Goal: Task Accomplishment & Management: Manage account settings

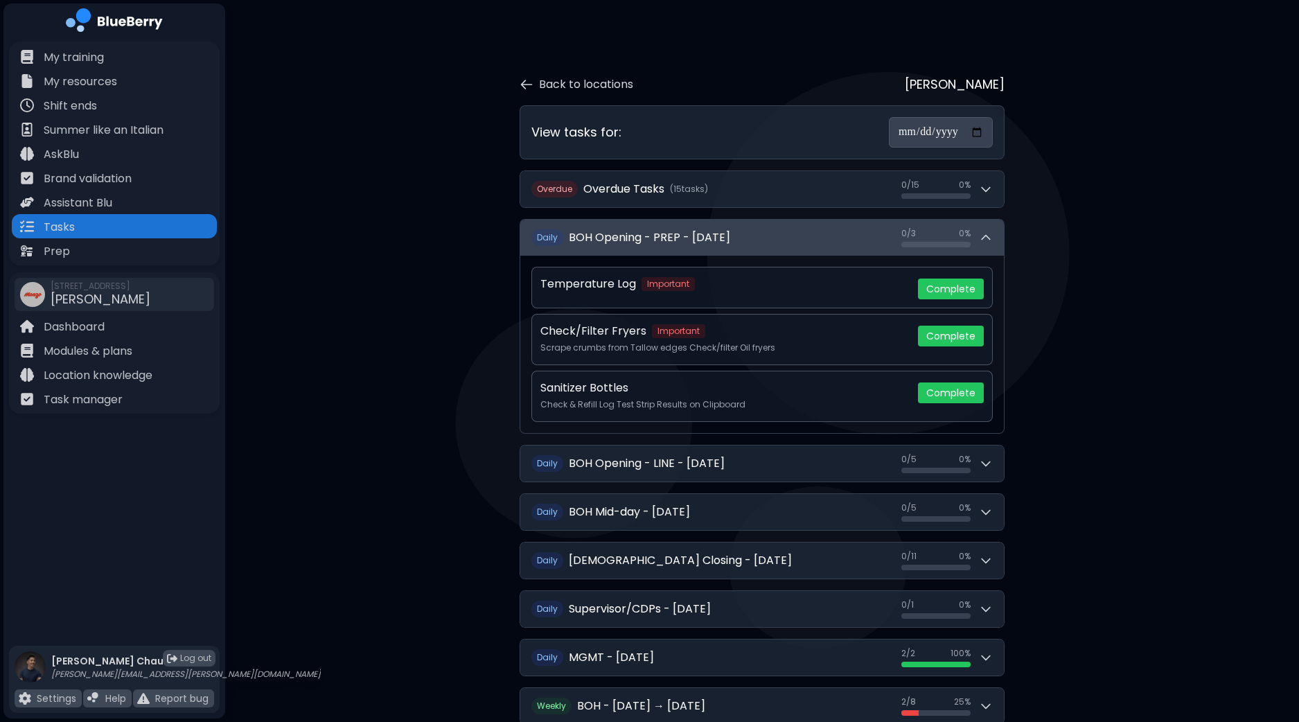
click at [994, 224] on button "Daily BOH Opening - PREP - Friday, September 19 0 / 3 0 / 3 0 %" at bounding box center [762, 238] width 484 height 36
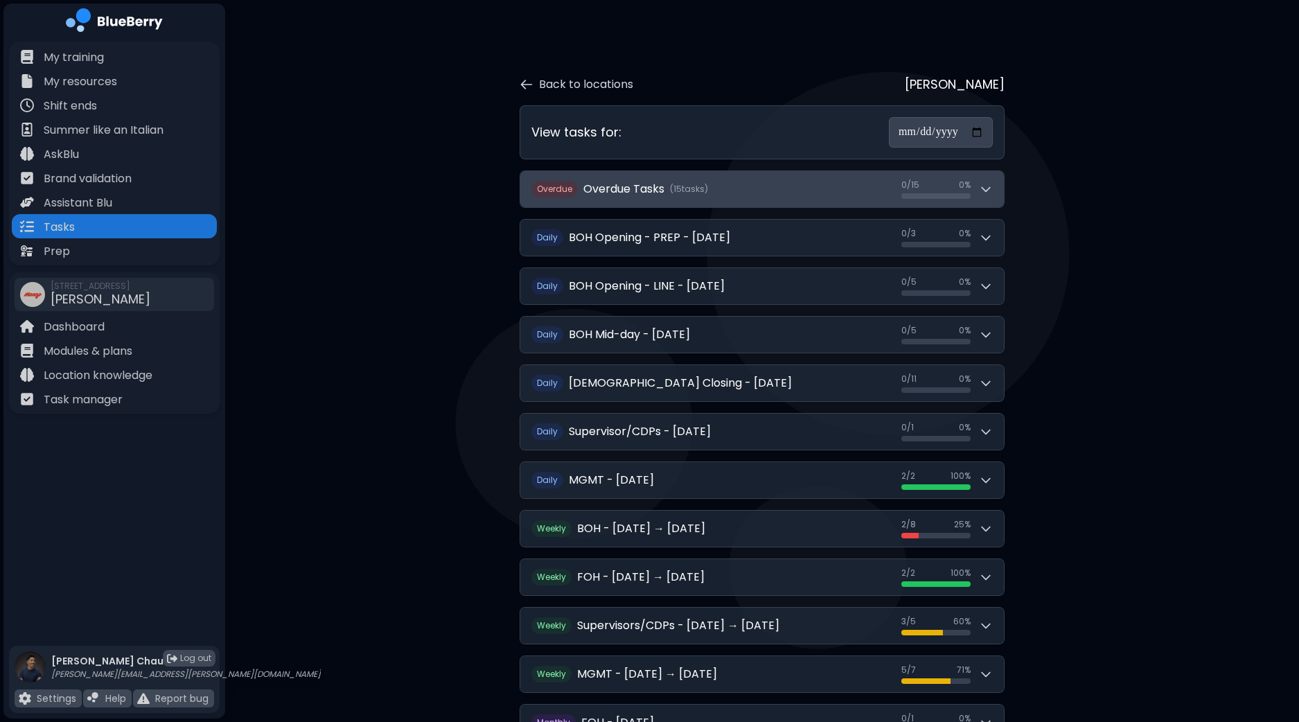
click at [984, 179] on div "0 / 15 0 / 15 0 %" at bounding box center [946, 188] width 91 height 19
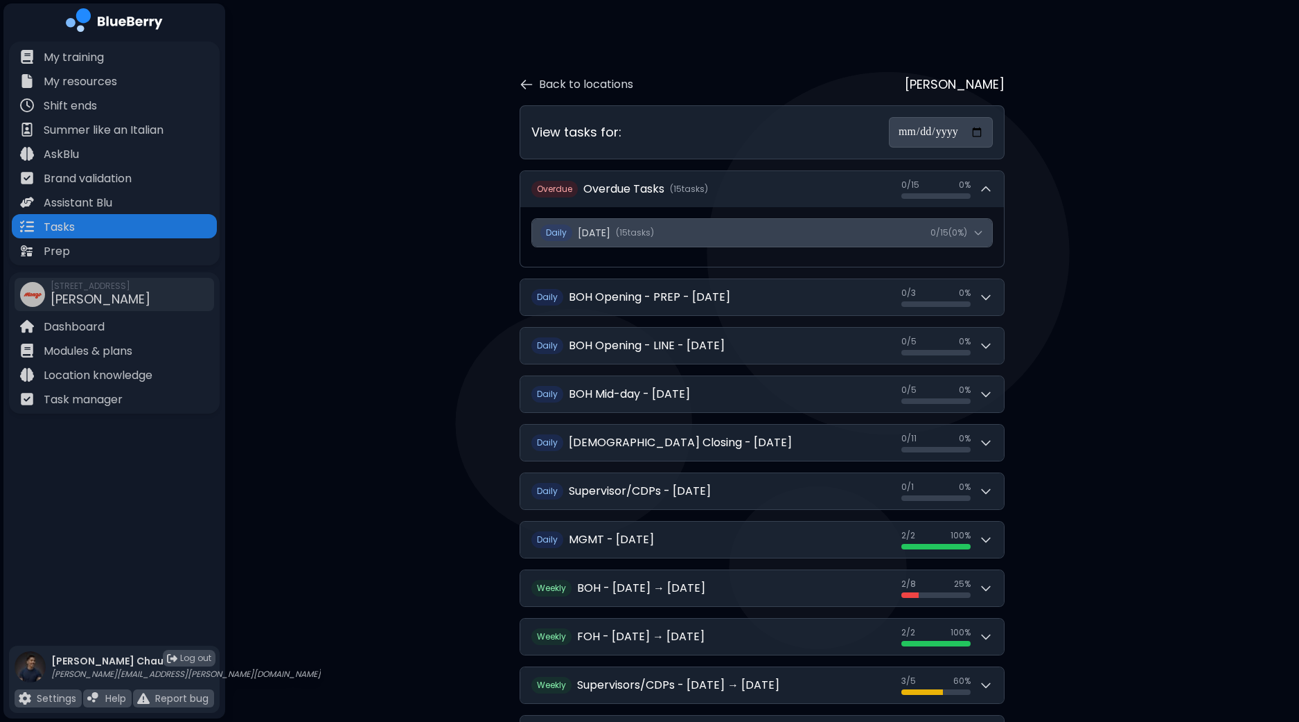
click at [981, 230] on icon at bounding box center [978, 232] width 11 height 11
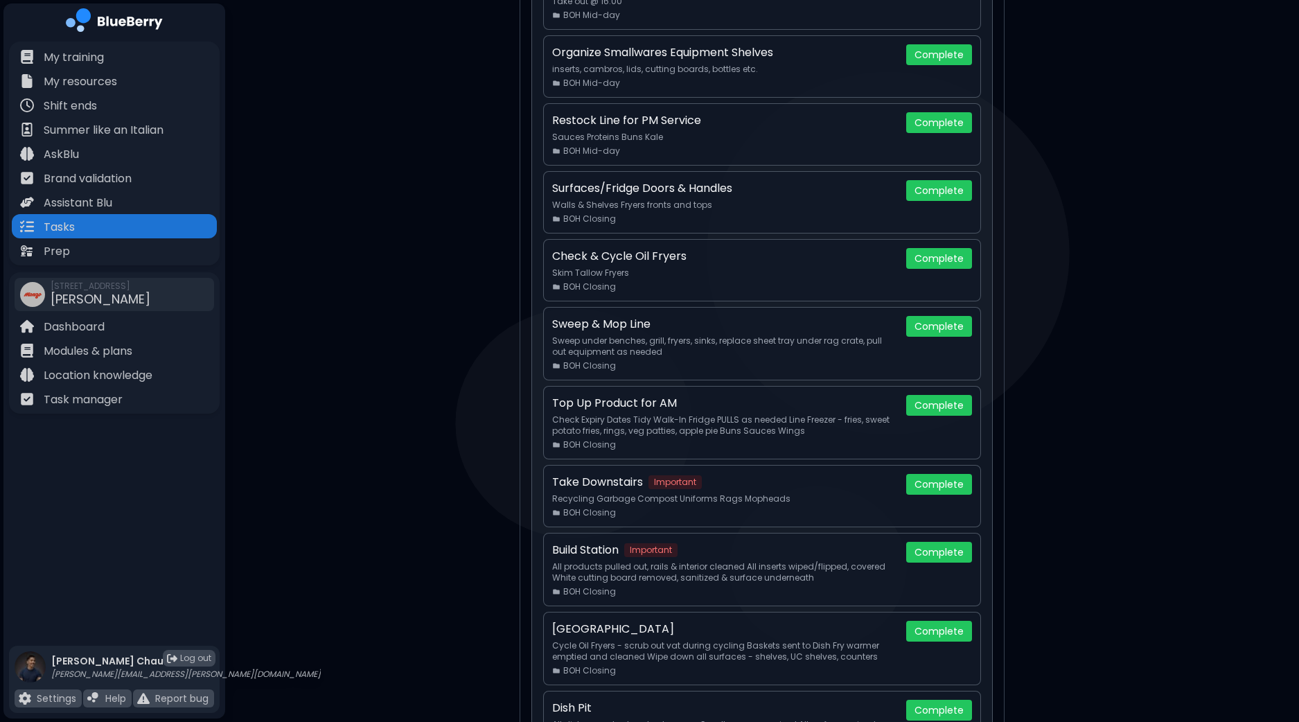
scroll to position [779, 0]
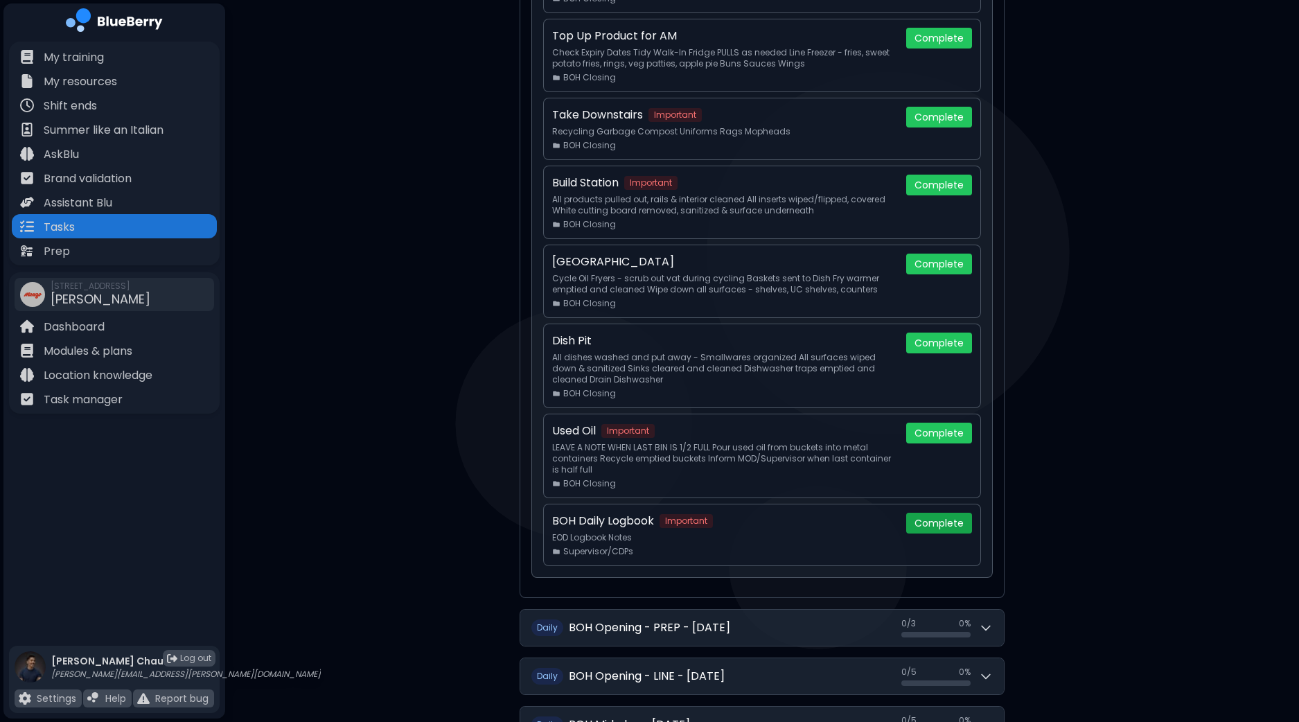
click at [941, 521] on button "Complete" at bounding box center [939, 523] width 66 height 21
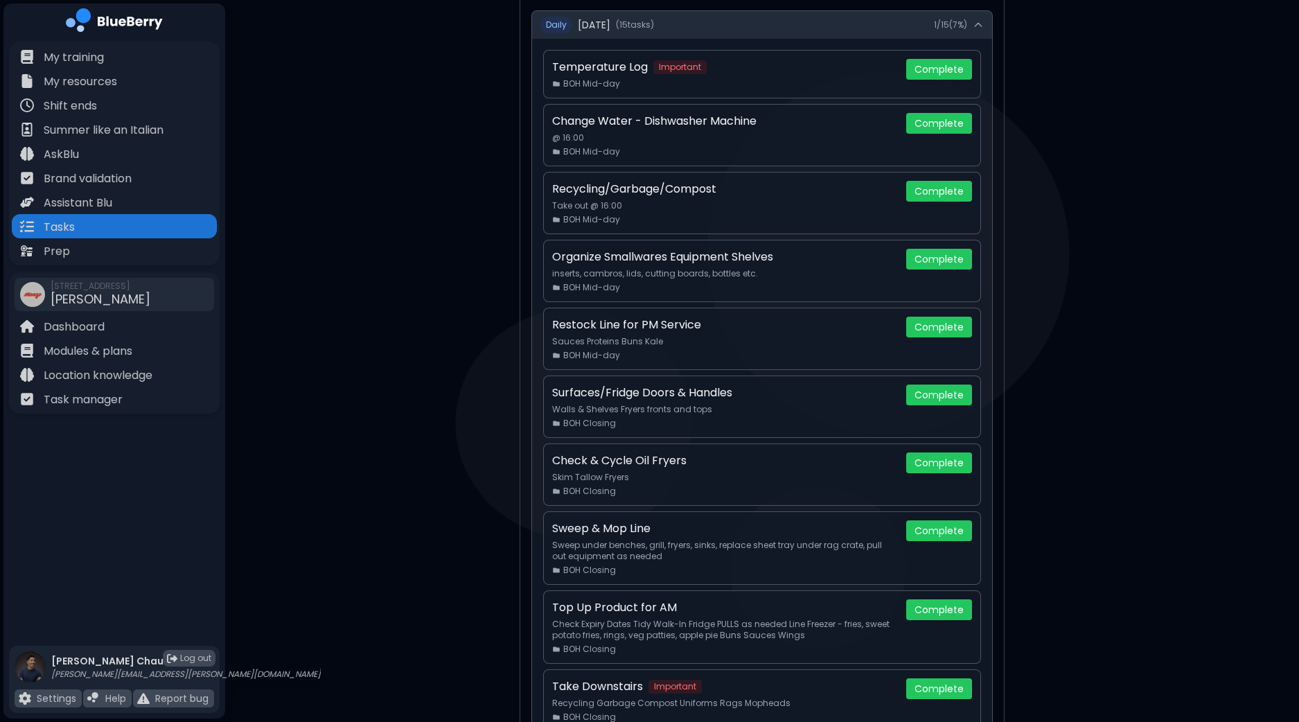
scroll to position [172, 0]
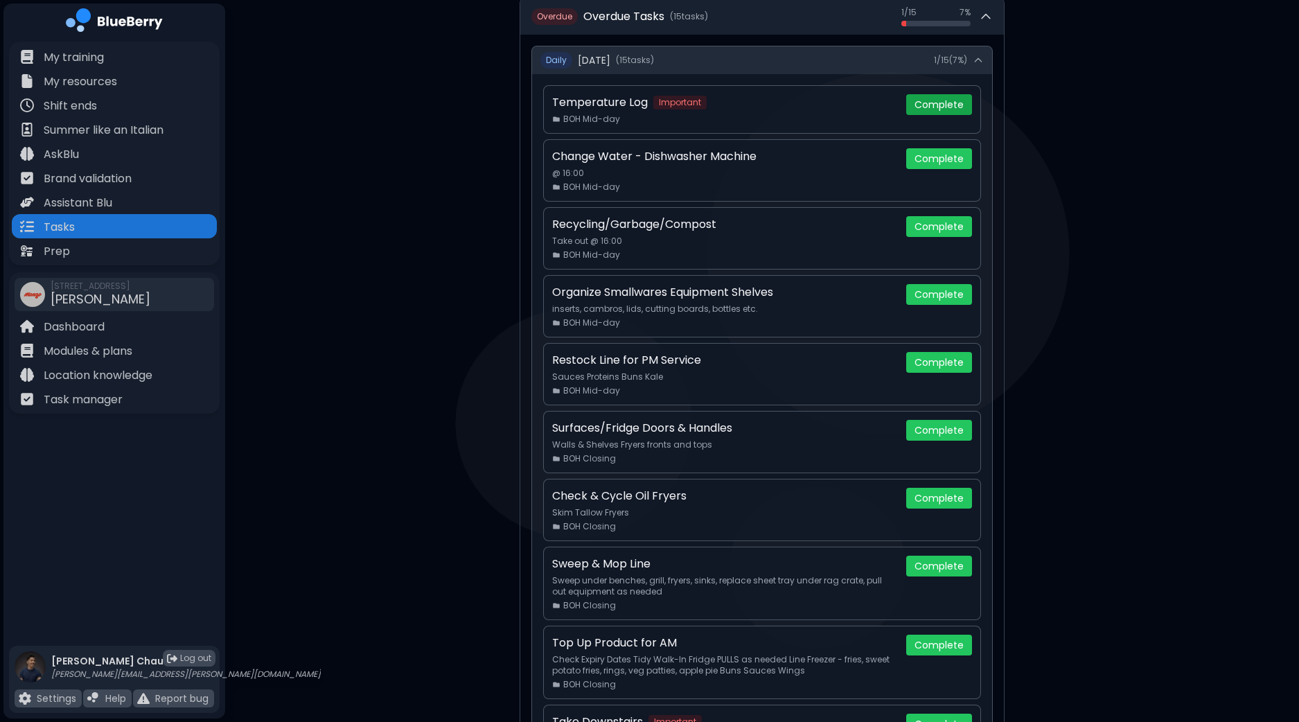
click at [933, 106] on button "Complete" at bounding box center [939, 104] width 66 height 21
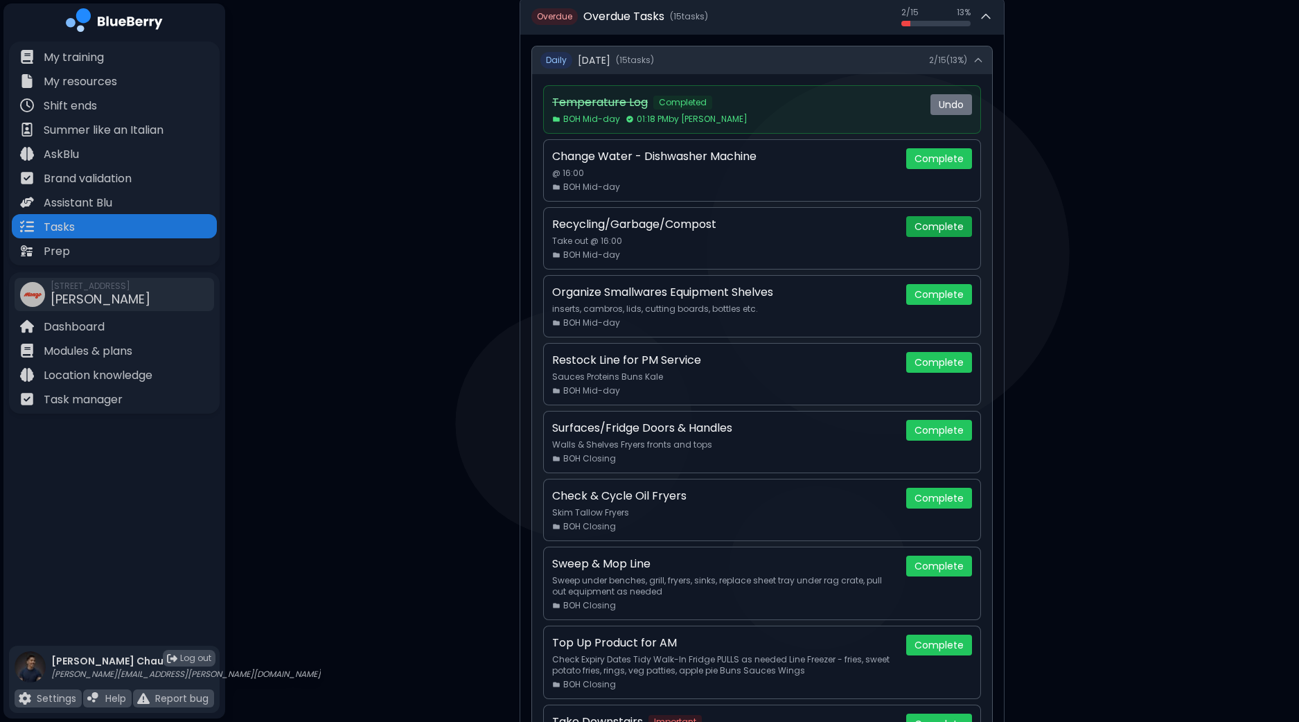
click at [939, 223] on button "Complete" at bounding box center [939, 226] width 66 height 21
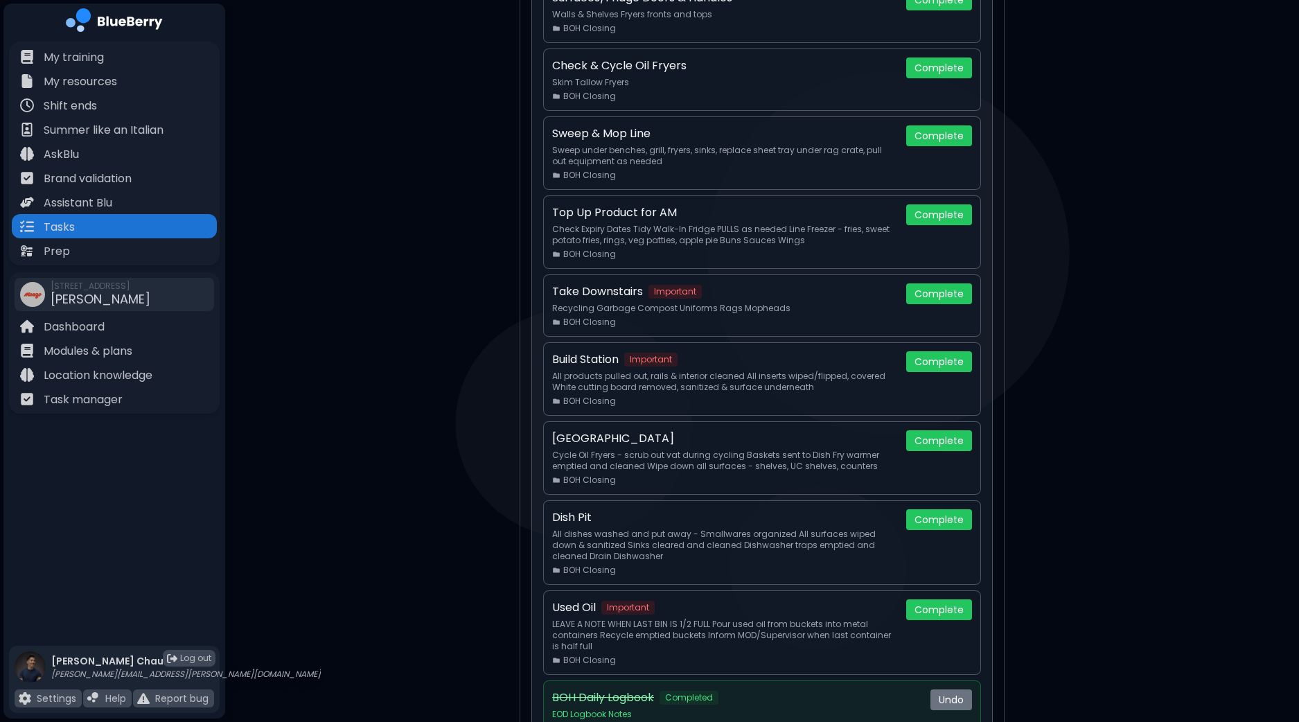
scroll to position [605, 0]
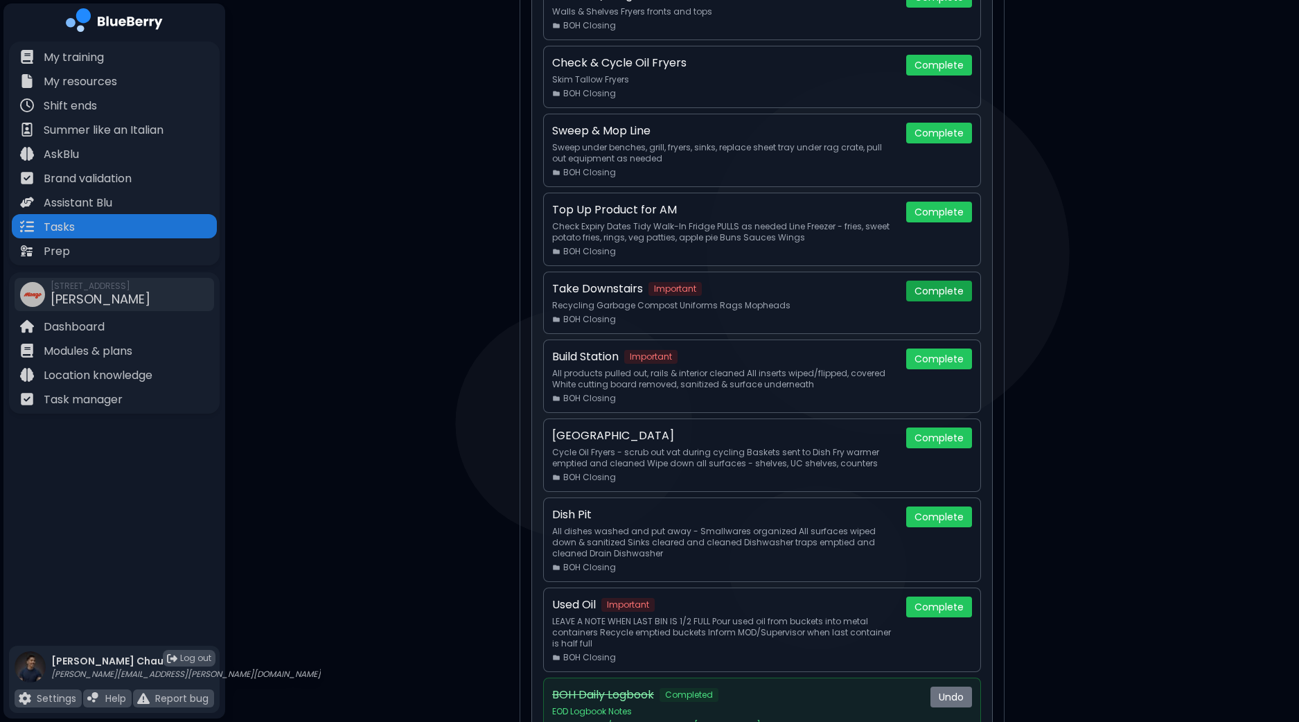
click at [928, 287] on button "Complete" at bounding box center [939, 291] width 66 height 21
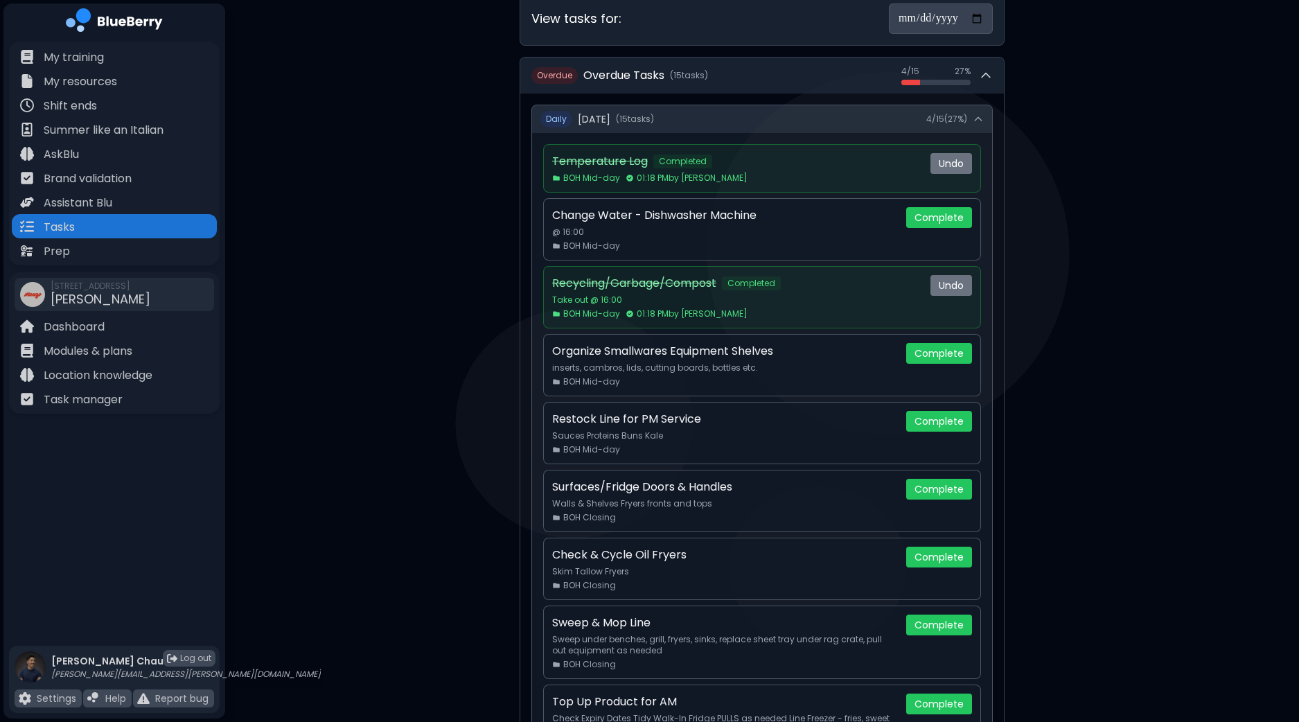
scroll to position [86, 0]
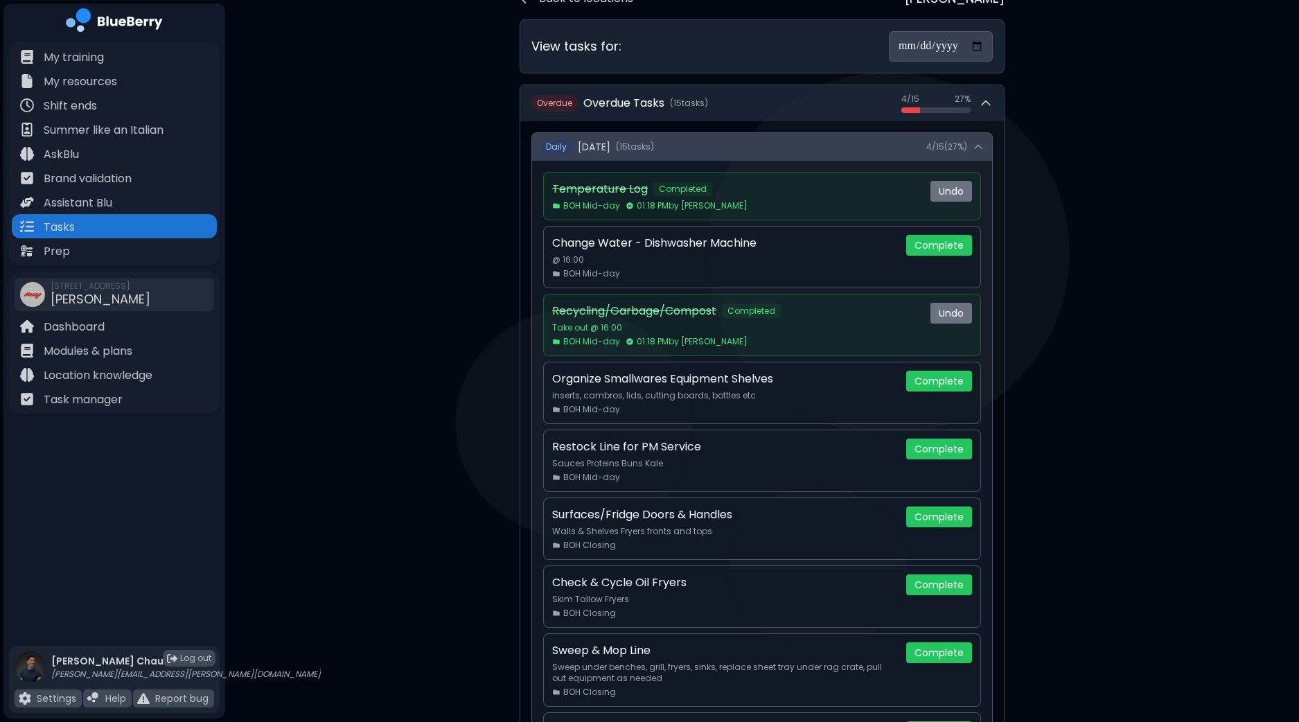
click at [980, 155] on button "Daily Wednesday, September 17 ( 15 task s ) 4 / 15 ( 27 %)" at bounding box center [762, 147] width 460 height 28
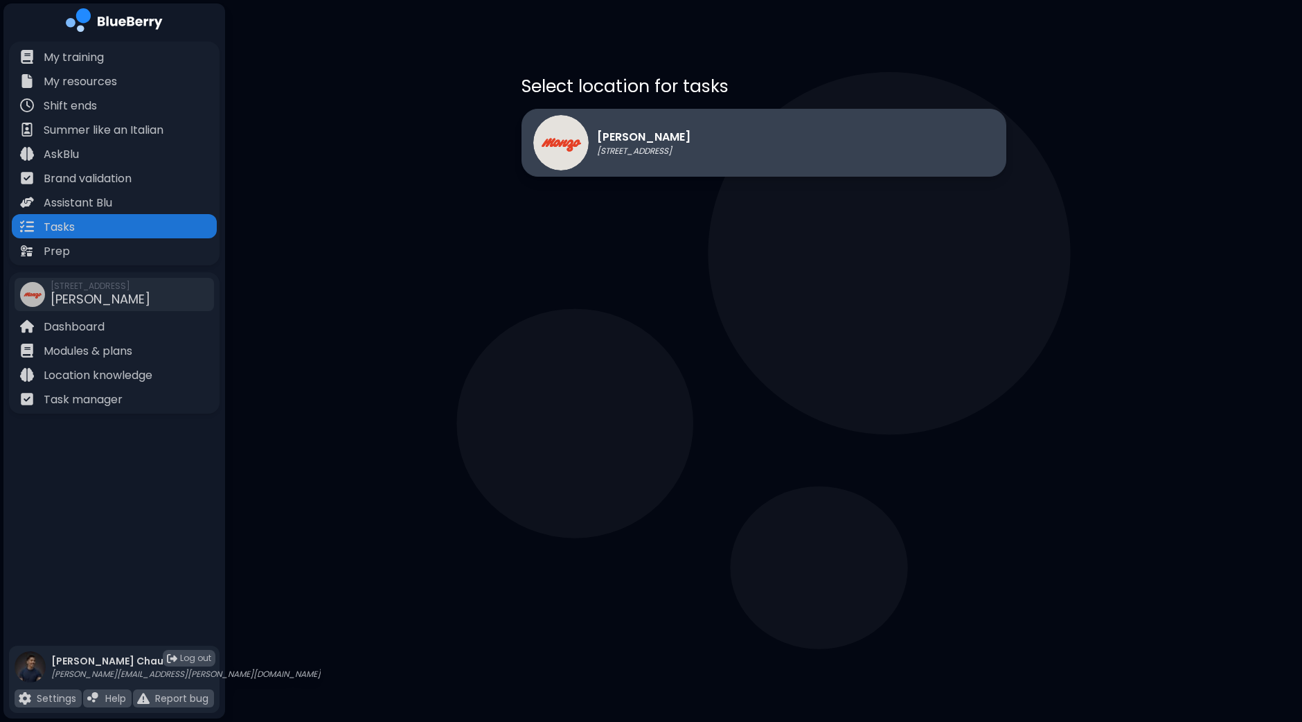
click at [802, 133] on div "Monzo 1401 Granville St, Vancouver" at bounding box center [764, 143] width 485 height 68
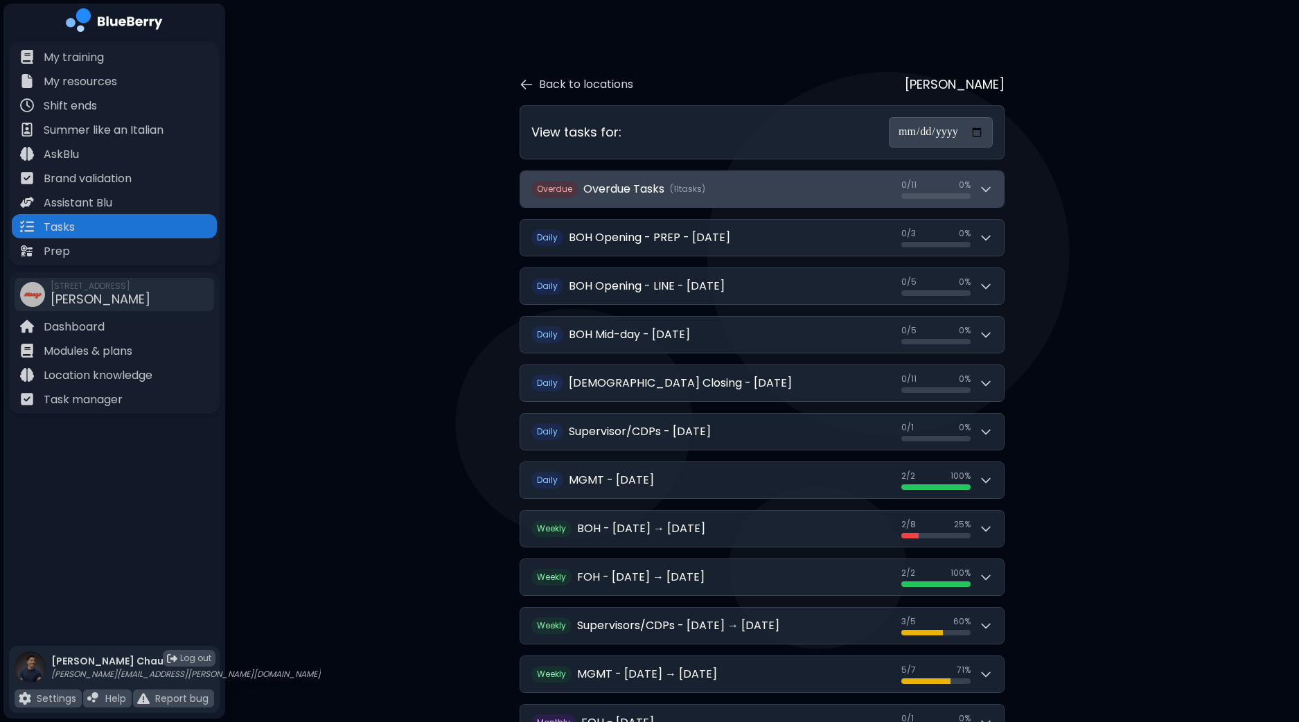
click at [988, 191] on icon at bounding box center [986, 189] width 14 height 14
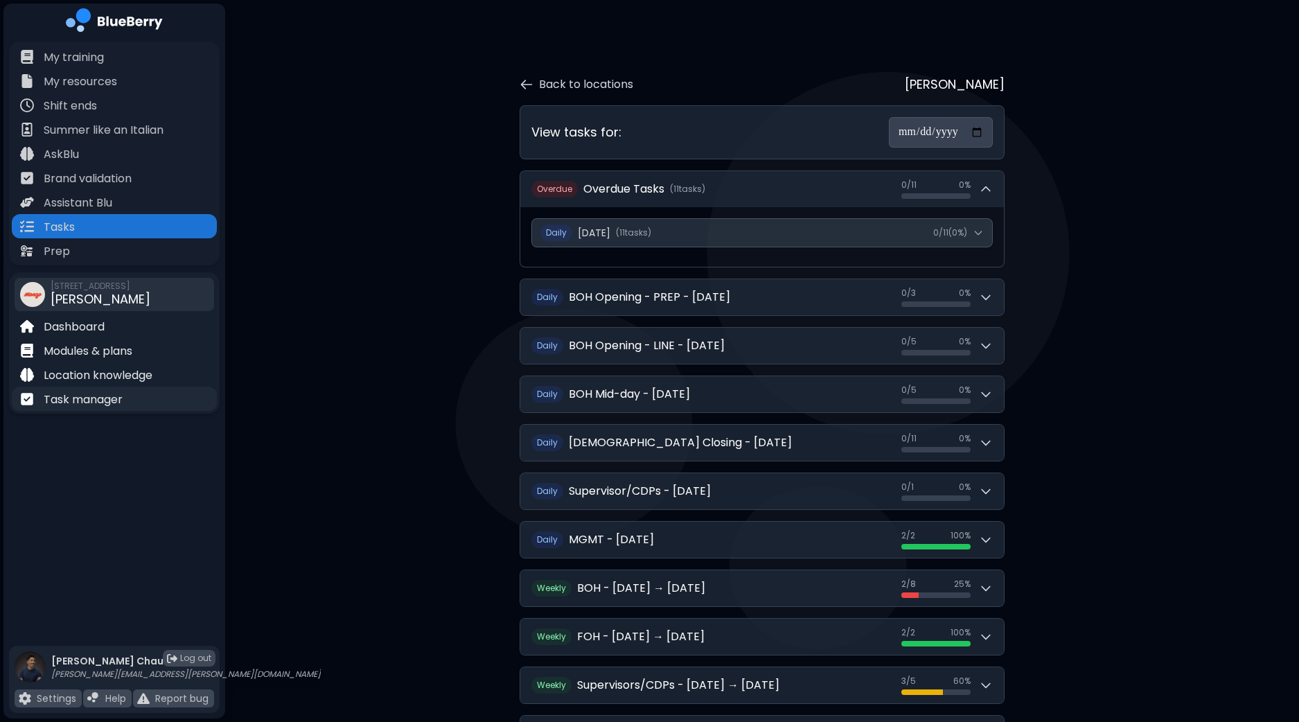
click at [111, 396] on p "Task manager" at bounding box center [83, 399] width 79 height 17
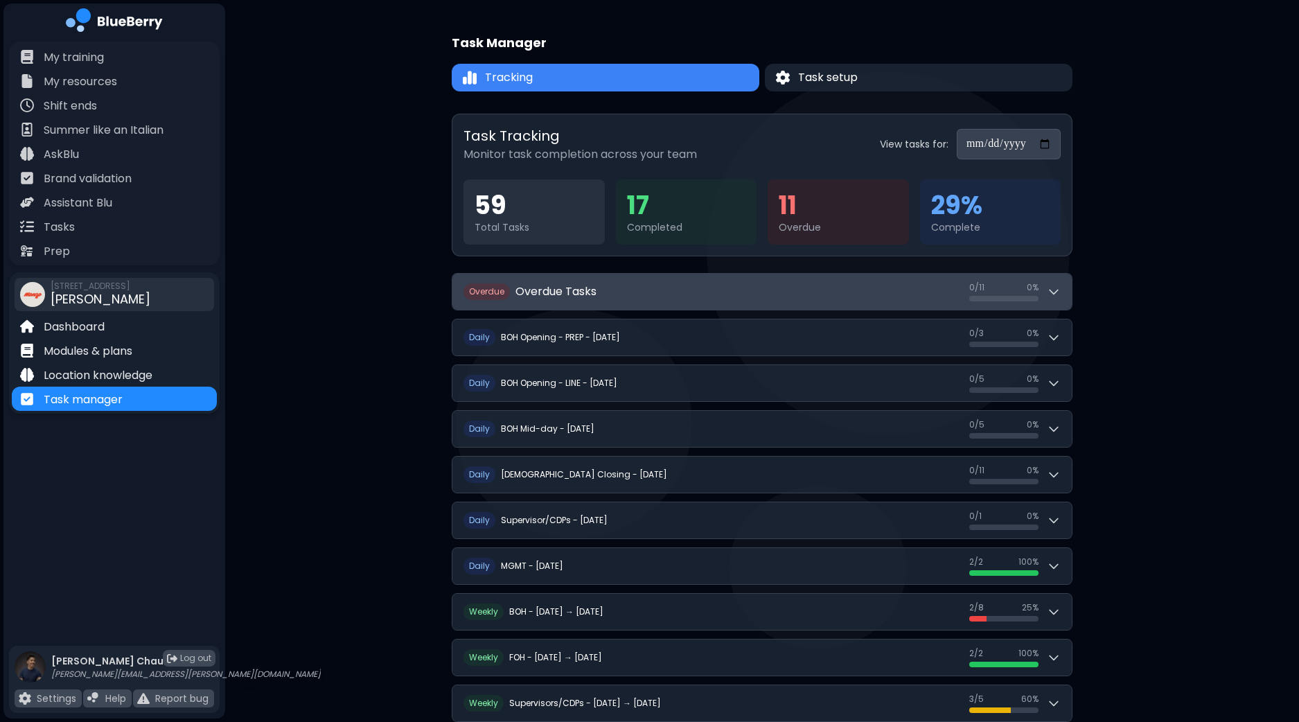
click at [1065, 294] on button "O verdue Overdue Tasks 0 / 11 0 / 11 0 %" at bounding box center [761, 292] width 619 height 36
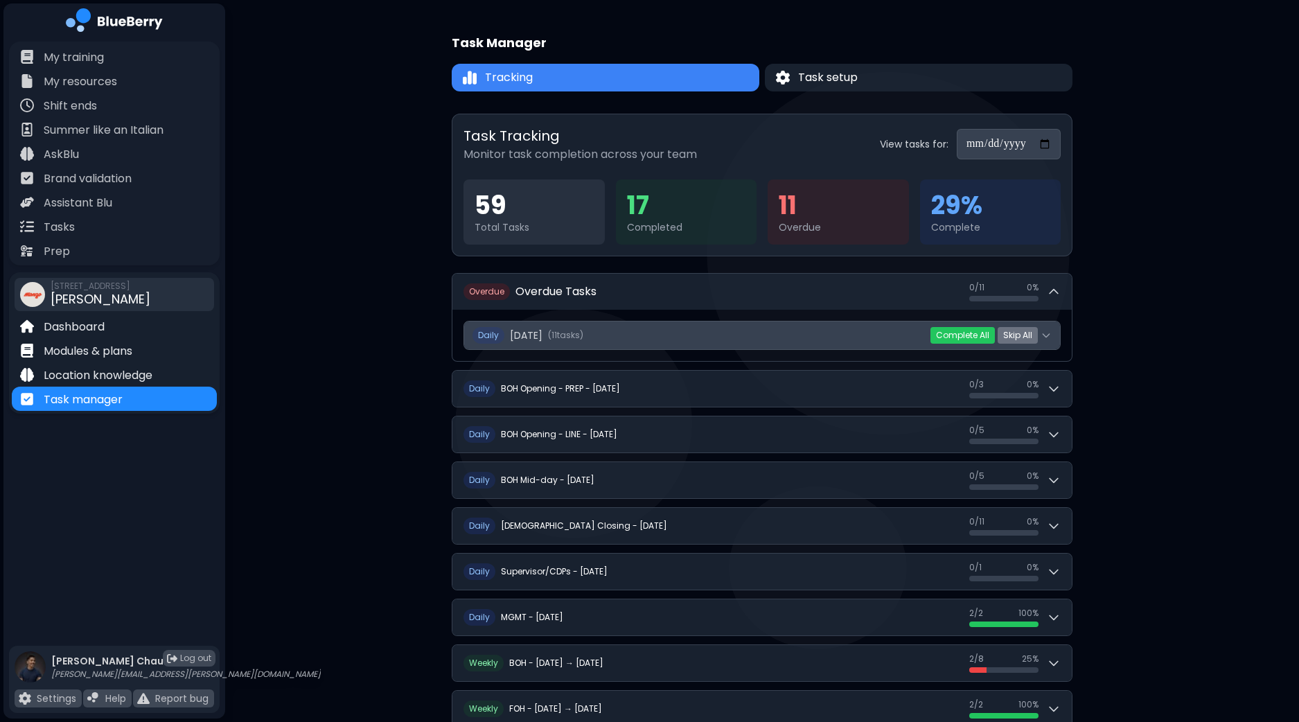
click at [1053, 337] on button "Daily Wednesday, September 17 ( 11 task s ) 0 / 11 ( 0 %)" at bounding box center [762, 335] width 596 height 28
click at [1043, 332] on icon at bounding box center [1046, 335] width 11 height 11
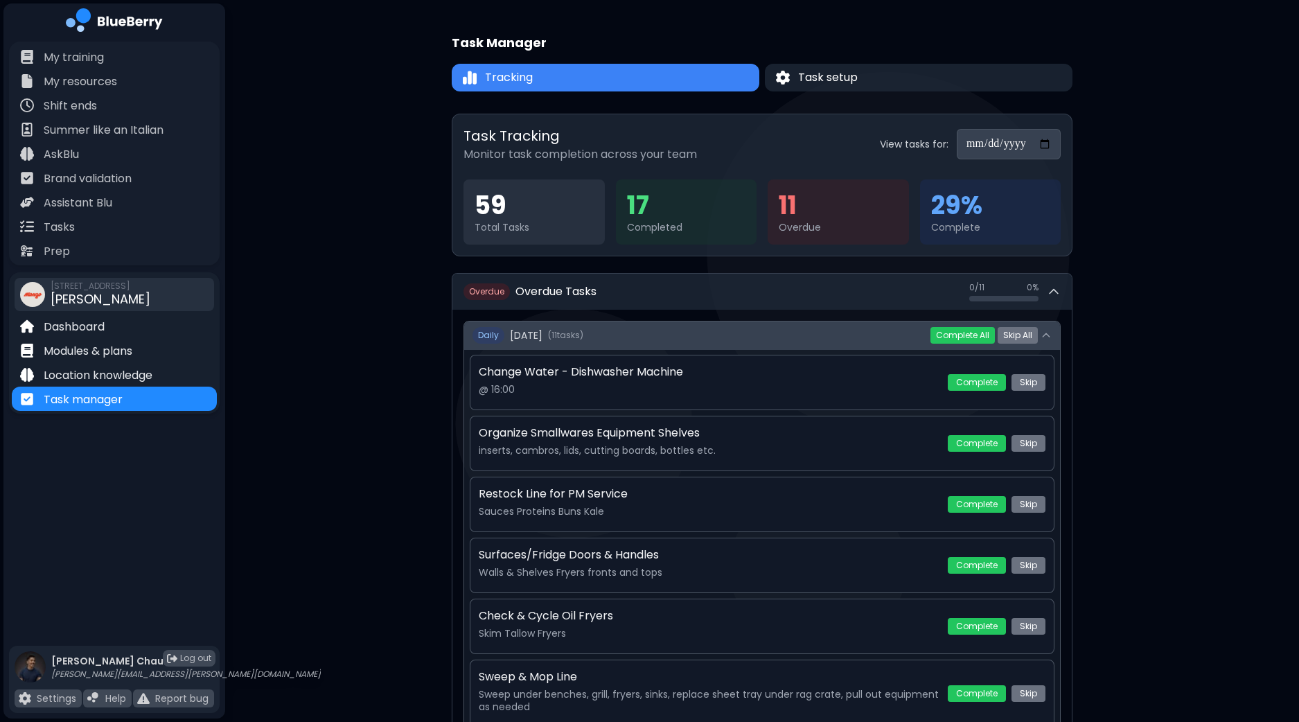
click at [1049, 330] on icon at bounding box center [1046, 335] width 11 height 11
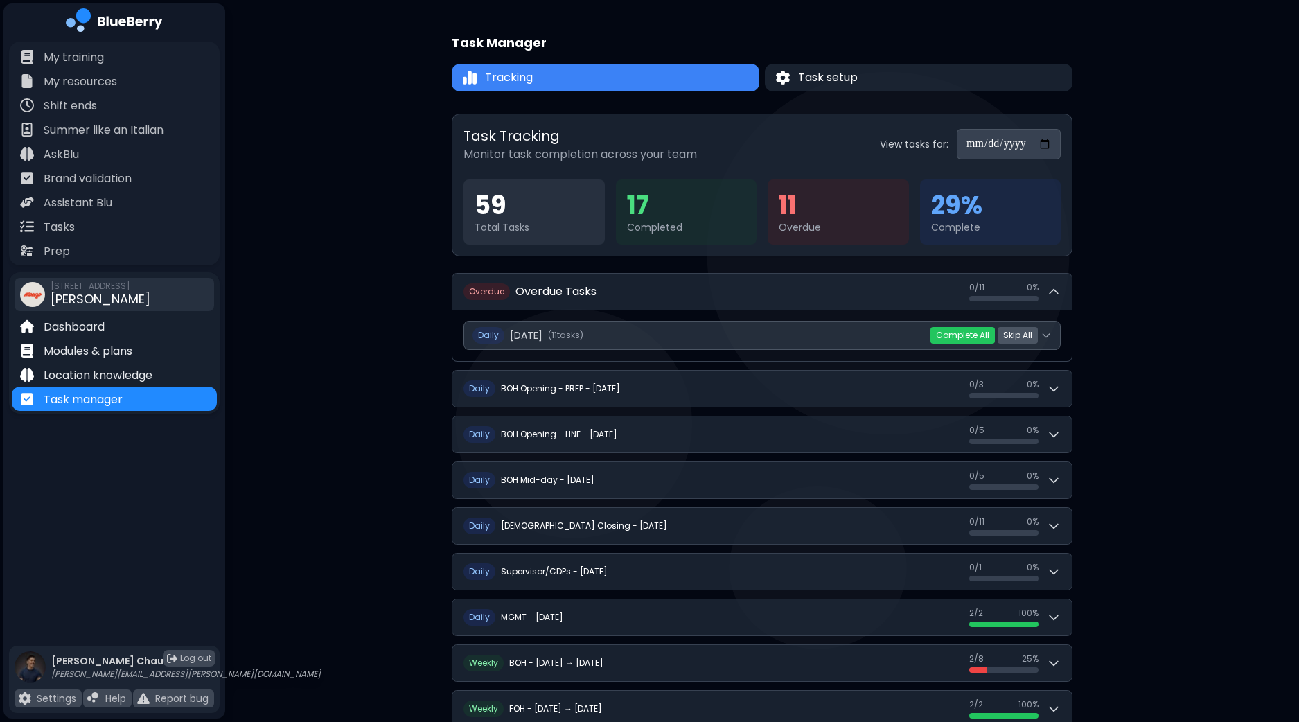
click at [1008, 330] on button "Skip All" at bounding box center [1018, 335] width 40 height 17
click at [991, 337] on button "Yes" at bounding box center [994, 335] width 26 height 14
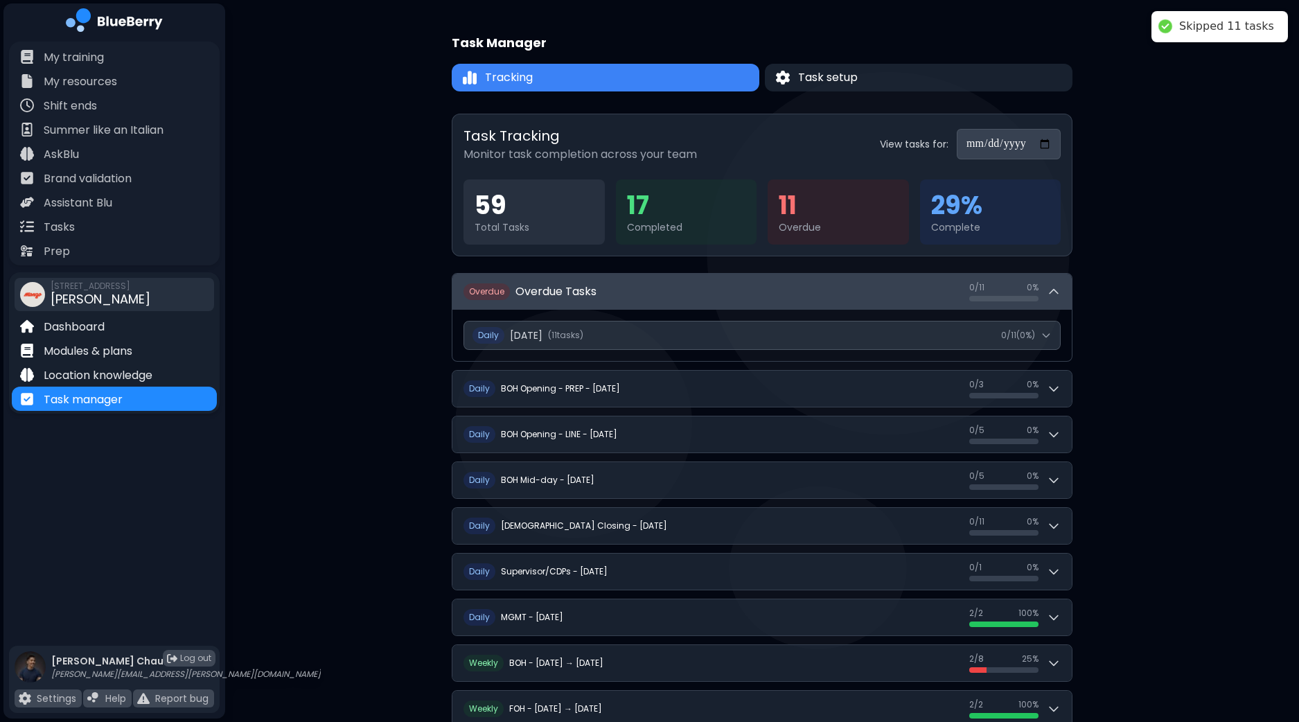
click at [1060, 289] on div "0 / 11 0 / 11 0 %" at bounding box center [1014, 291] width 91 height 19
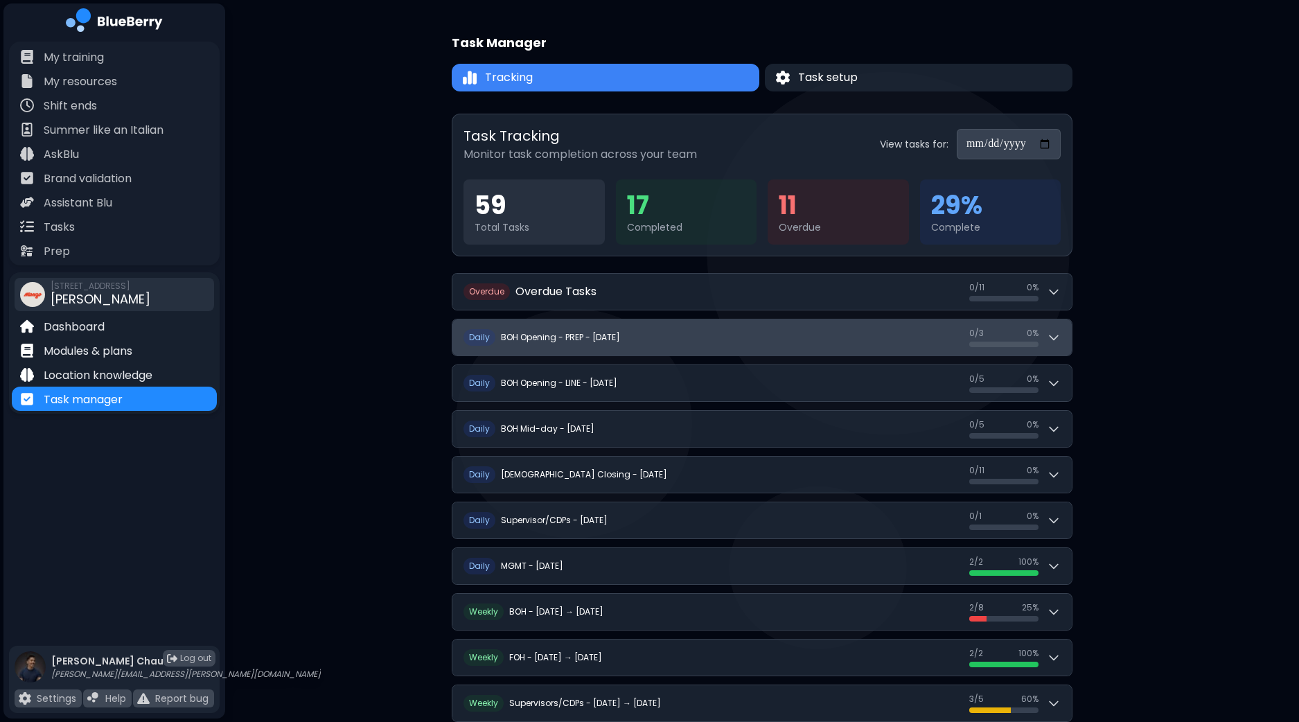
click at [1056, 341] on icon at bounding box center [1054, 337] width 14 height 14
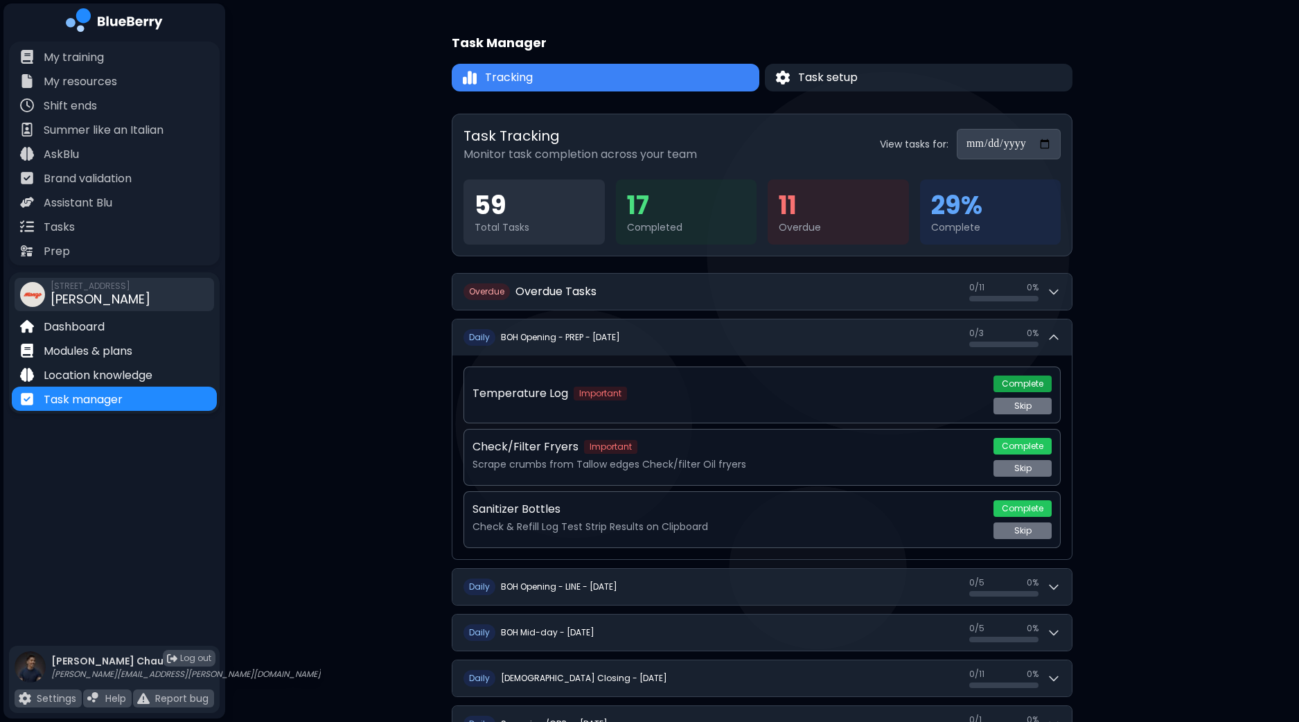
click at [1015, 384] on button "Complete" at bounding box center [1022, 383] width 58 height 17
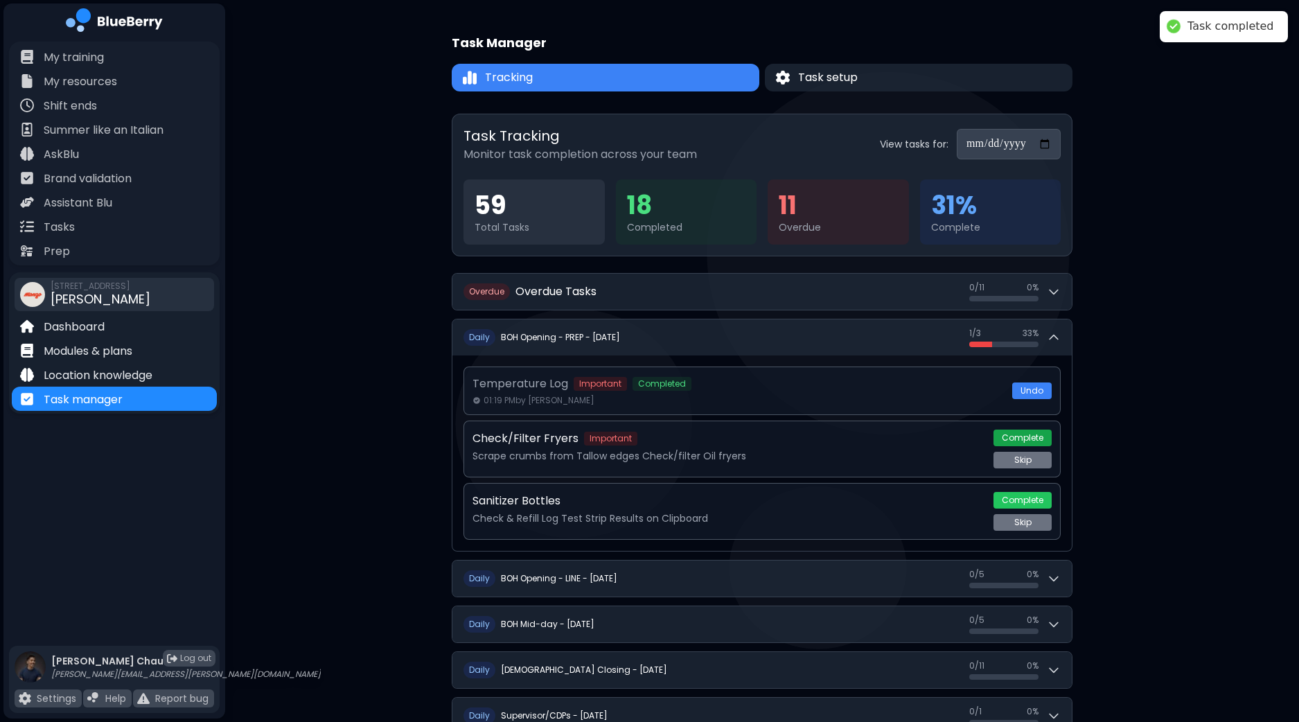
click at [1029, 439] on button "Complete" at bounding box center [1022, 438] width 58 height 17
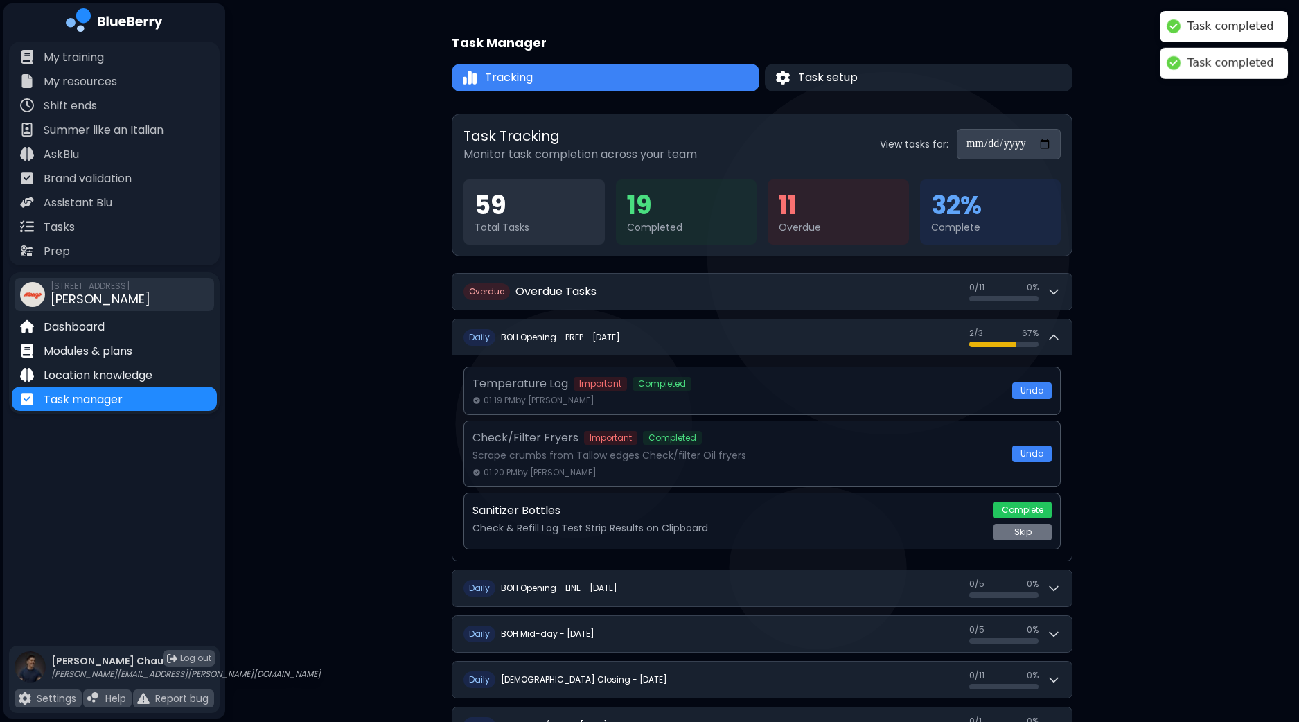
click at [1029, 507] on button "Complete" at bounding box center [1022, 510] width 58 height 17
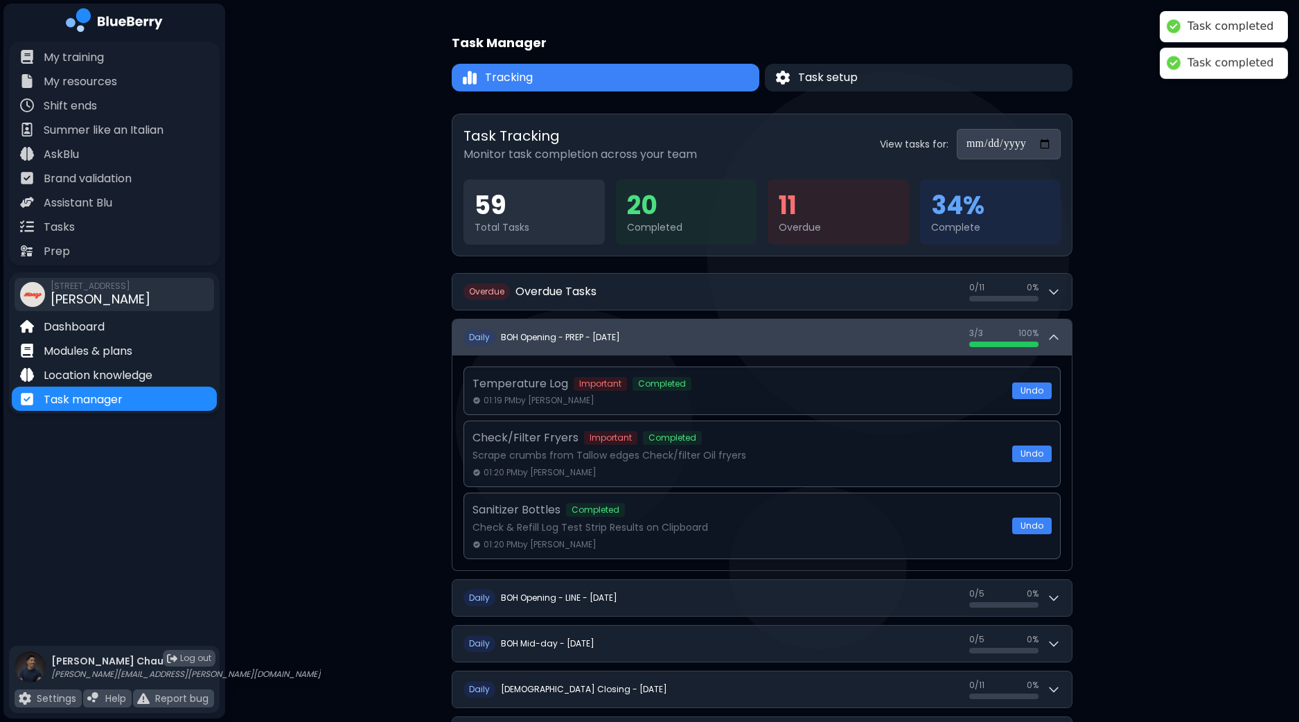
click at [1056, 337] on icon at bounding box center [1054, 337] width 14 height 14
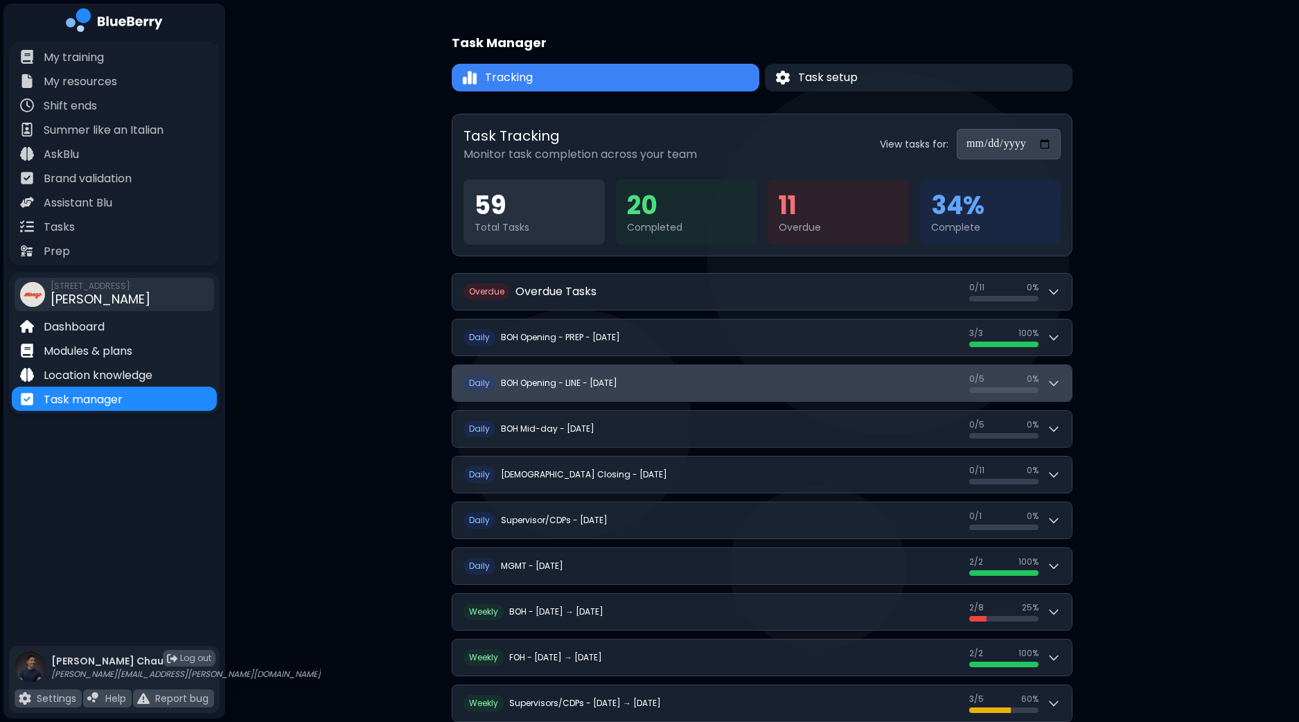
click at [1059, 376] on icon at bounding box center [1054, 383] width 14 height 14
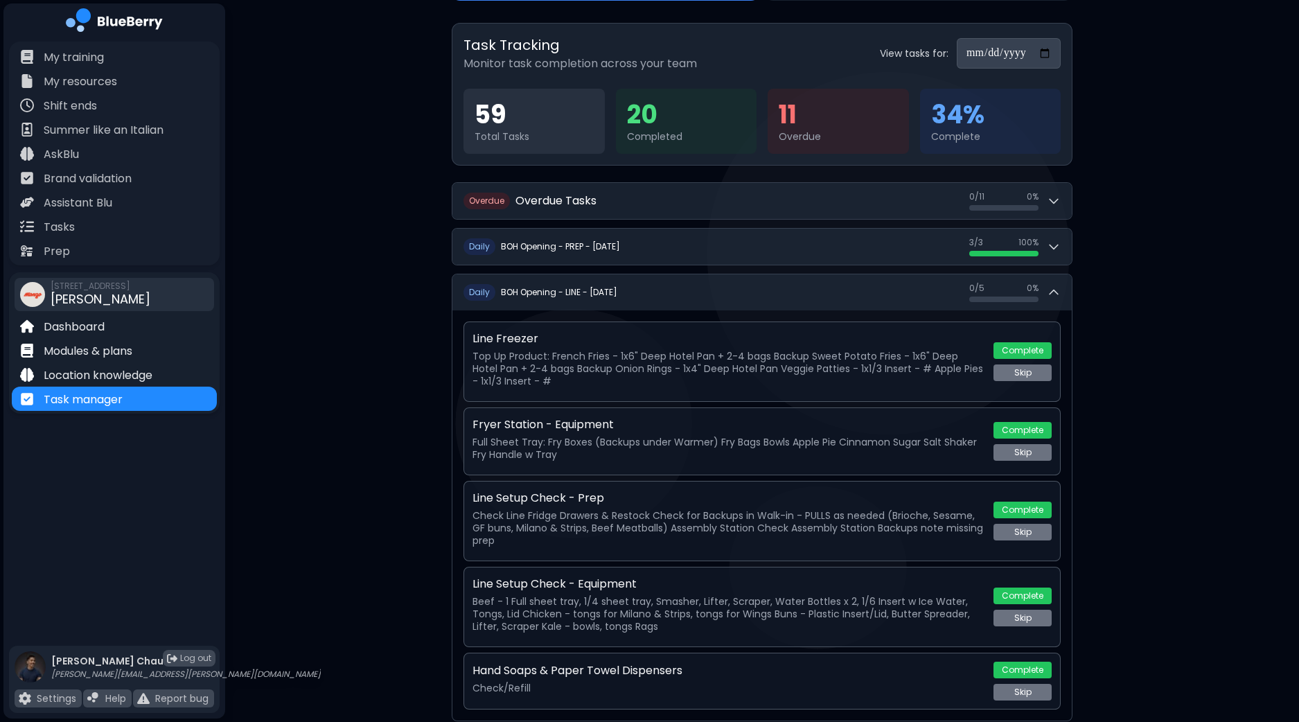
scroll to position [172, 0]
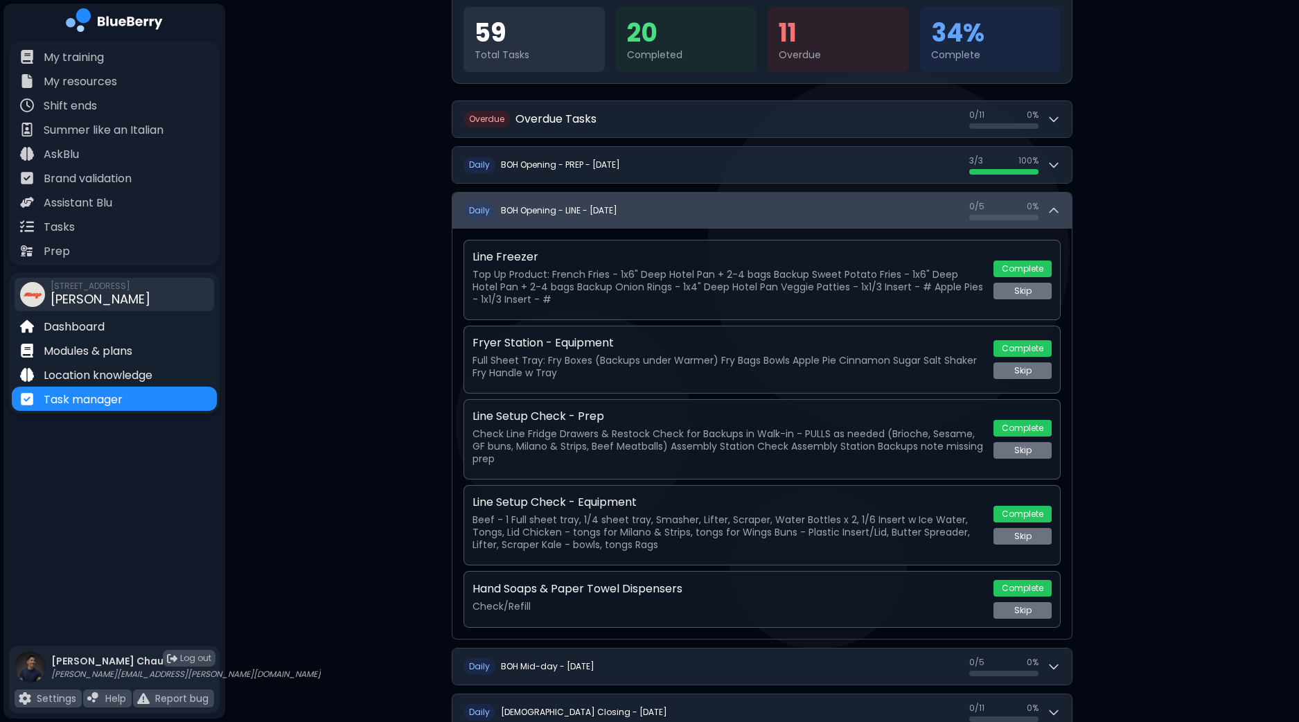
click at [1061, 211] on button "D aily BOH Opening - LINE - [DATE] 0 / 5 0 / 5 0 %" at bounding box center [761, 211] width 619 height 36
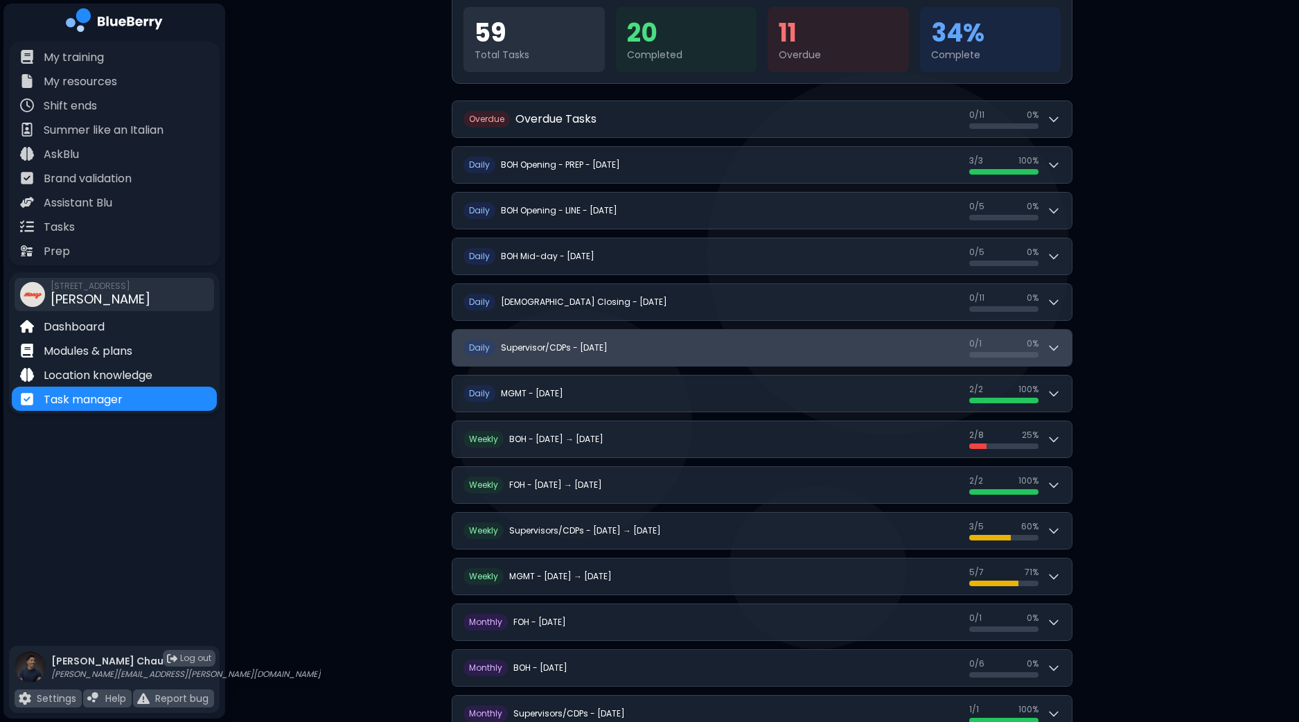
click at [1056, 346] on icon at bounding box center [1054, 348] width 14 height 14
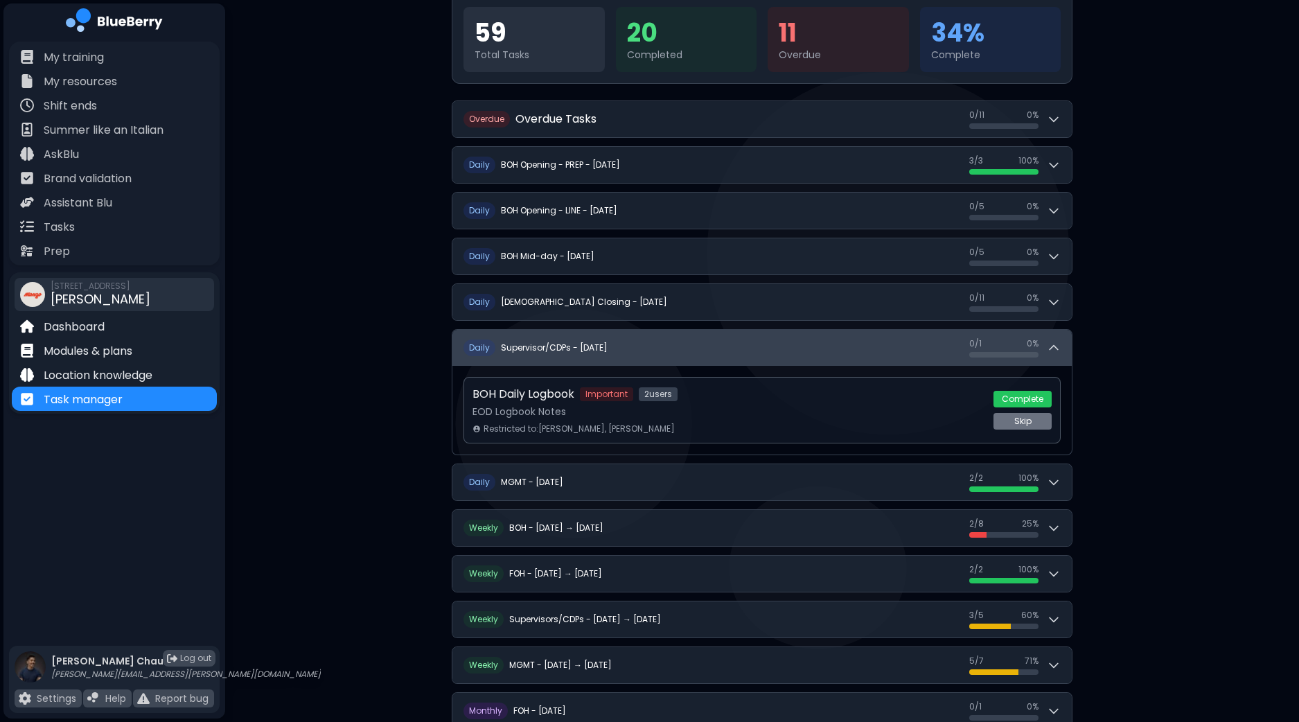
click at [1056, 346] on icon at bounding box center [1054, 348] width 14 height 14
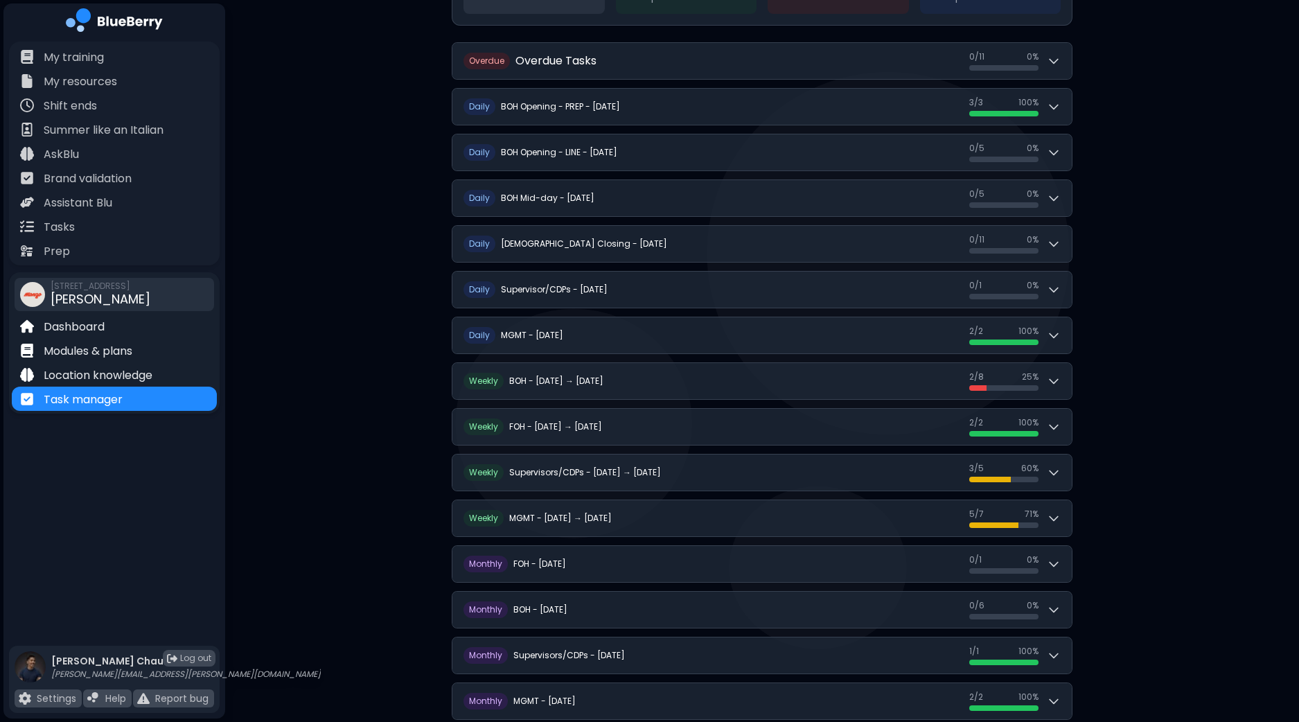
scroll to position [257, 0]
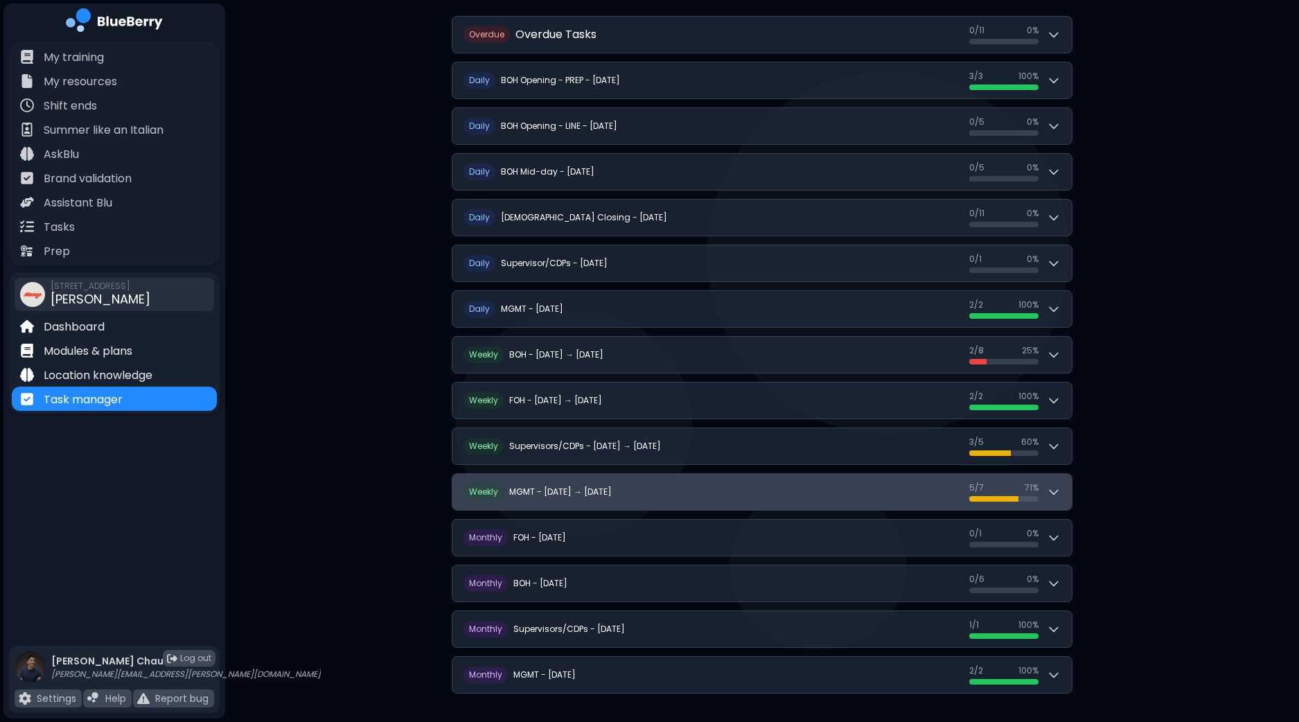
click at [1061, 490] on button "W eekly MGMT - Sep 14 → Sep 20 5 / 7 5 / 7 71 %" at bounding box center [761, 492] width 619 height 36
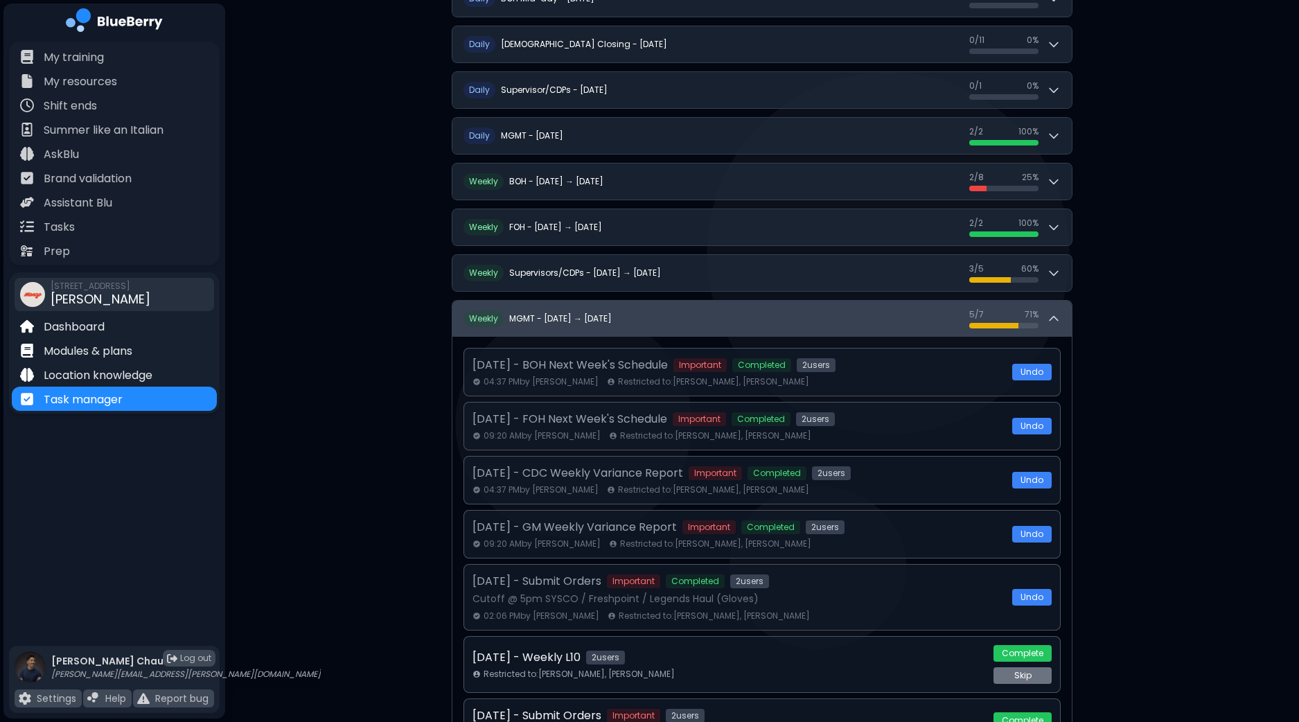
scroll to position [430, 0]
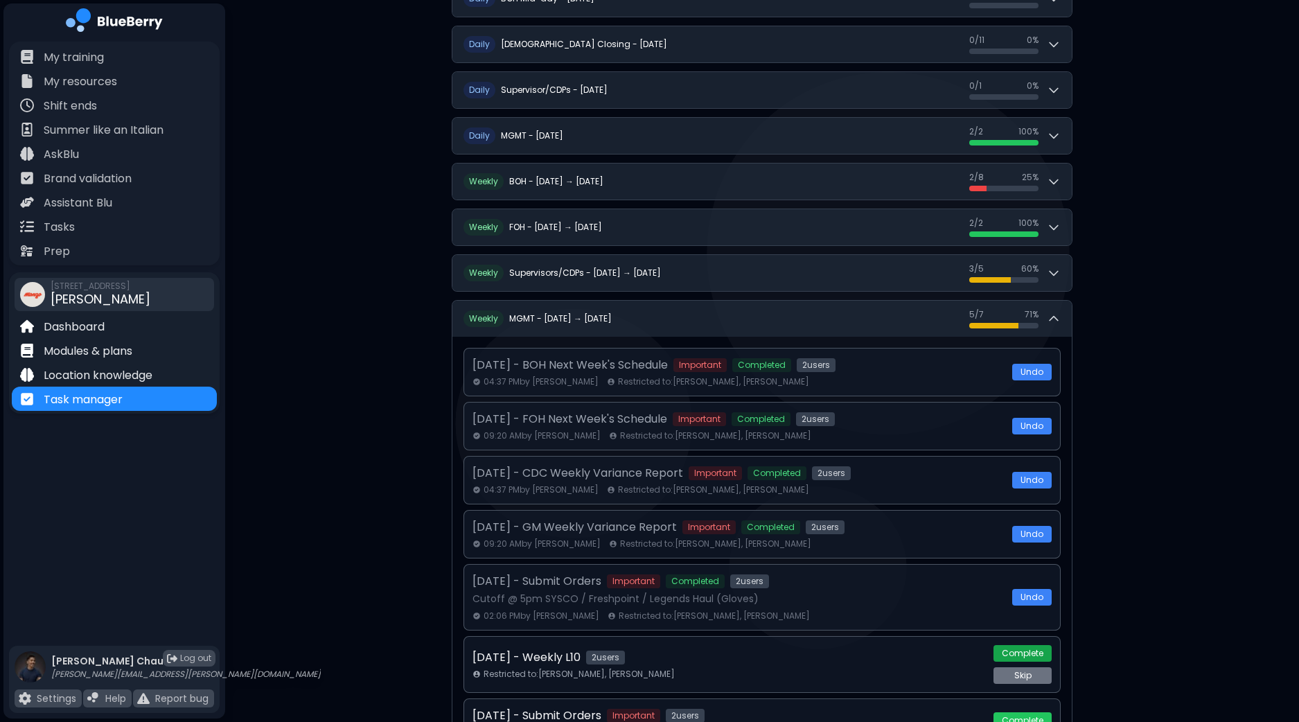
click at [1019, 648] on button "Complete" at bounding box center [1022, 653] width 58 height 17
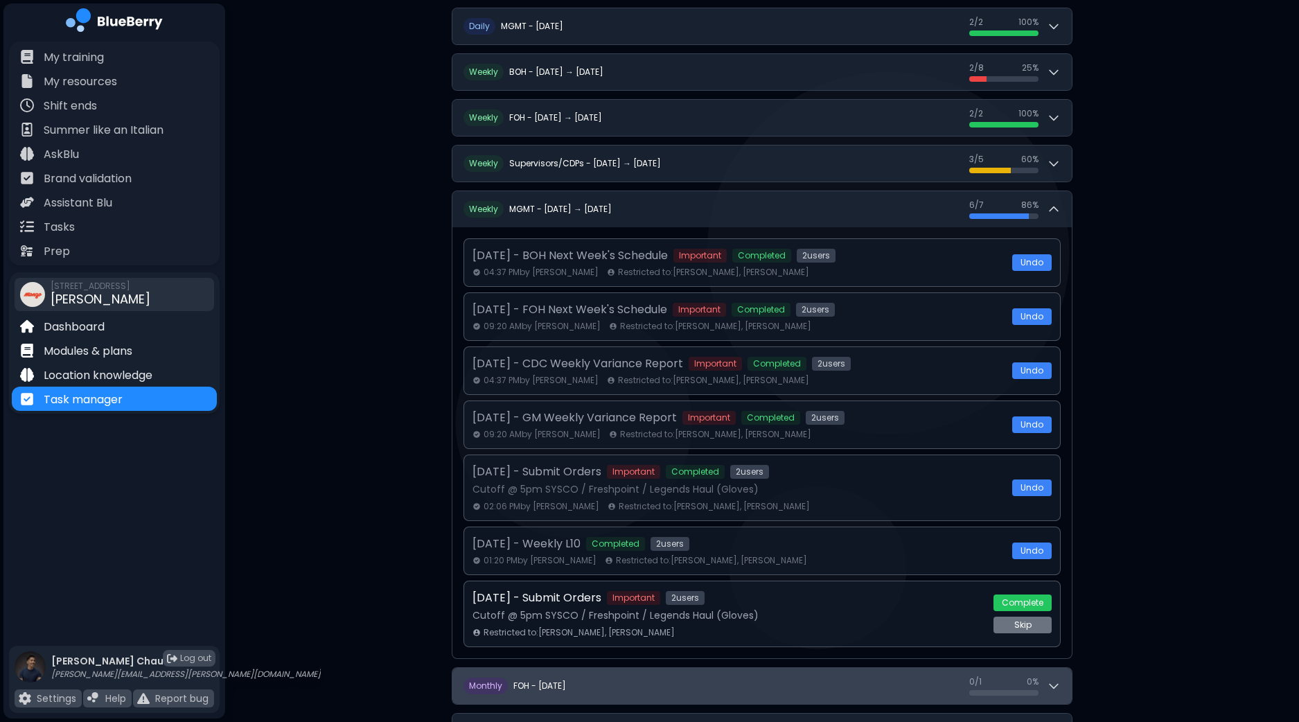
scroll to position [513, 0]
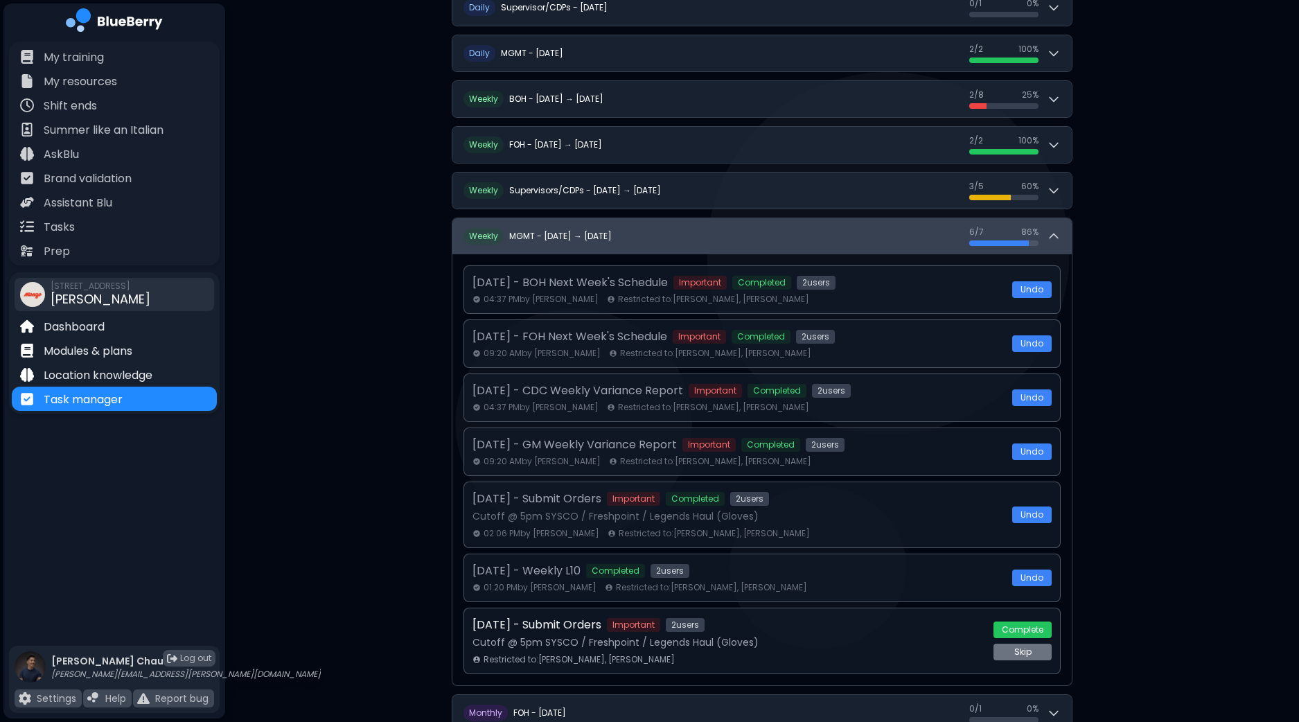
click at [1052, 233] on icon at bounding box center [1054, 236] width 14 height 14
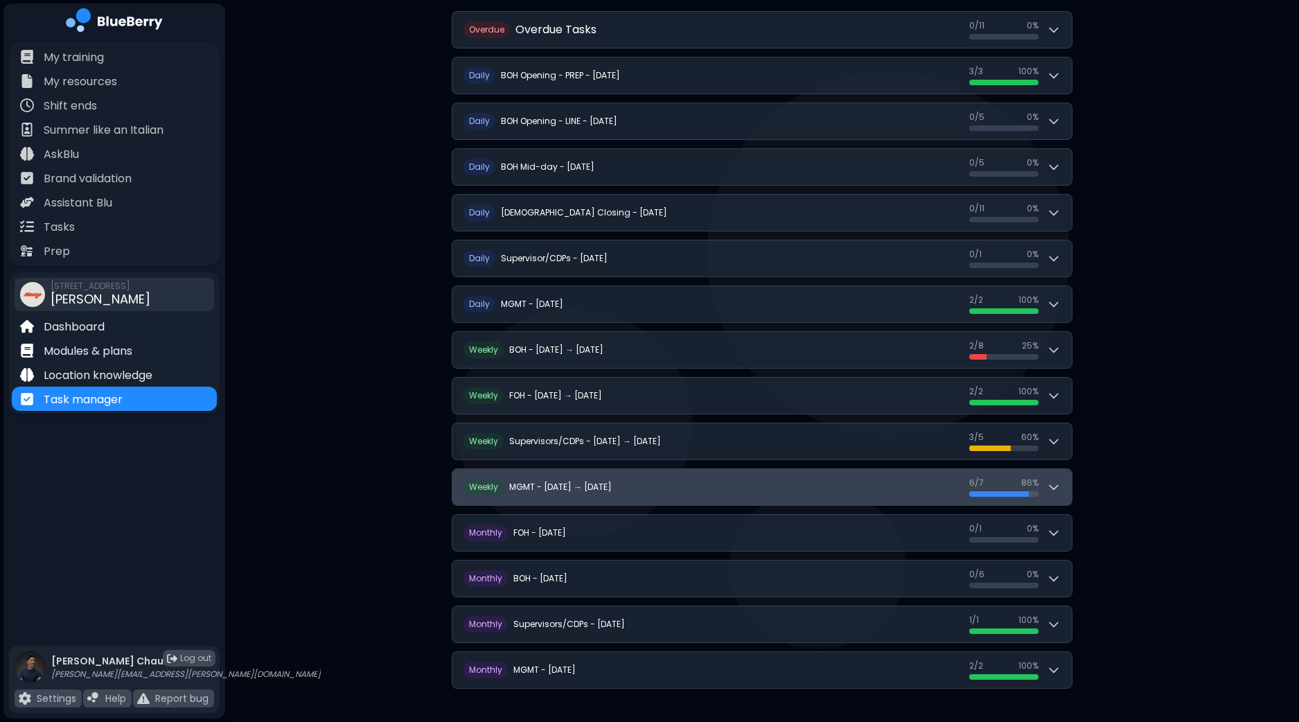
scroll to position [257, 0]
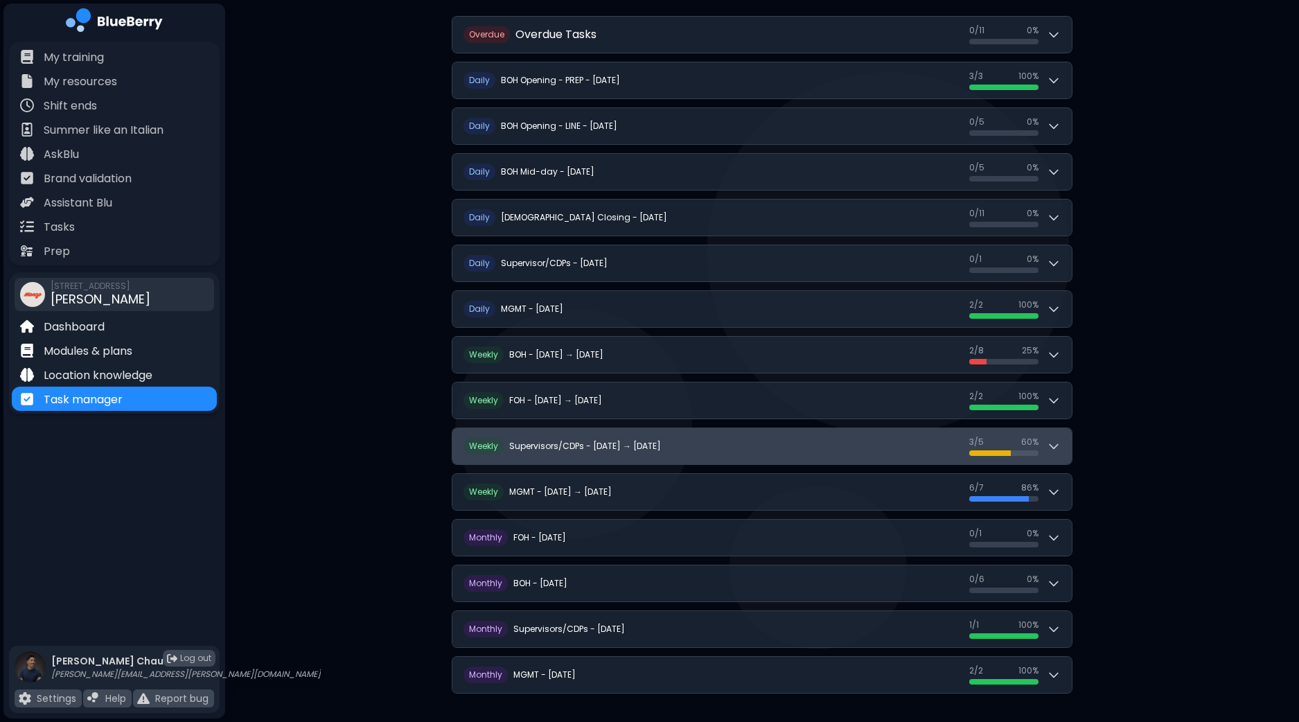
click at [1059, 452] on div "3 / 5 3 / 5 60 %" at bounding box center [1014, 445] width 91 height 19
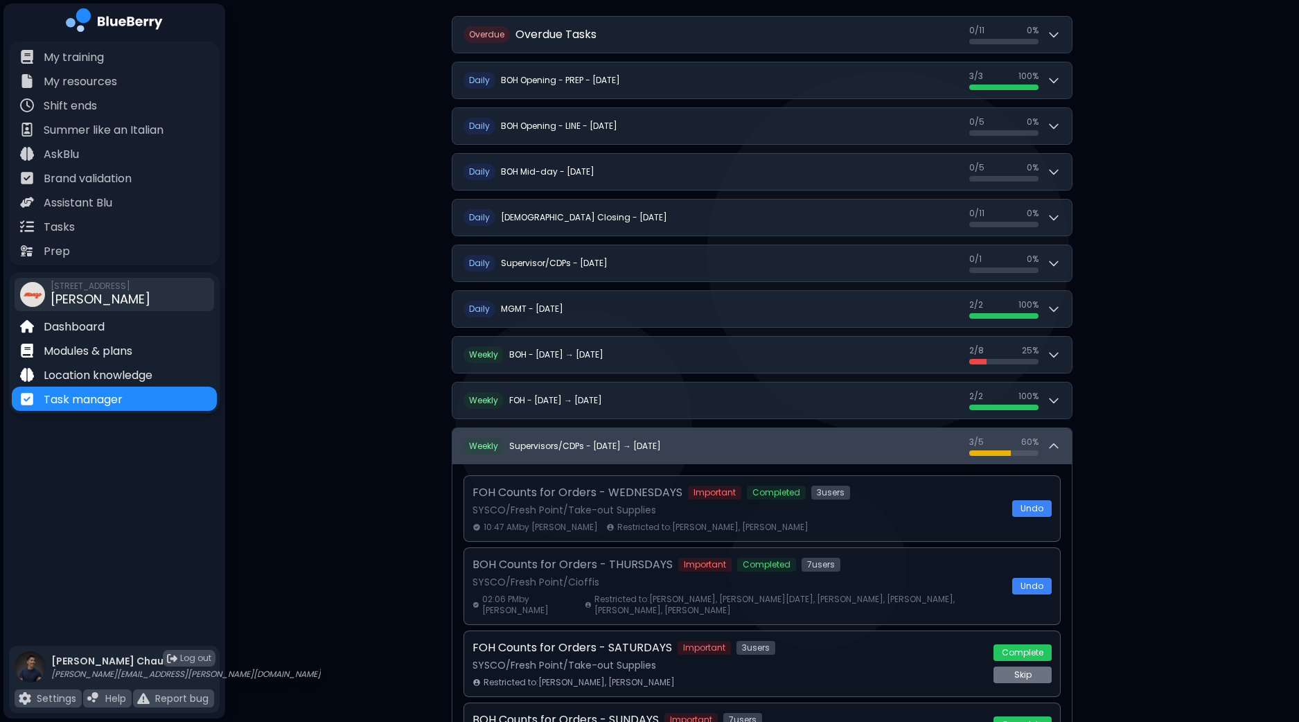
click at [1059, 439] on icon at bounding box center [1054, 446] width 14 height 14
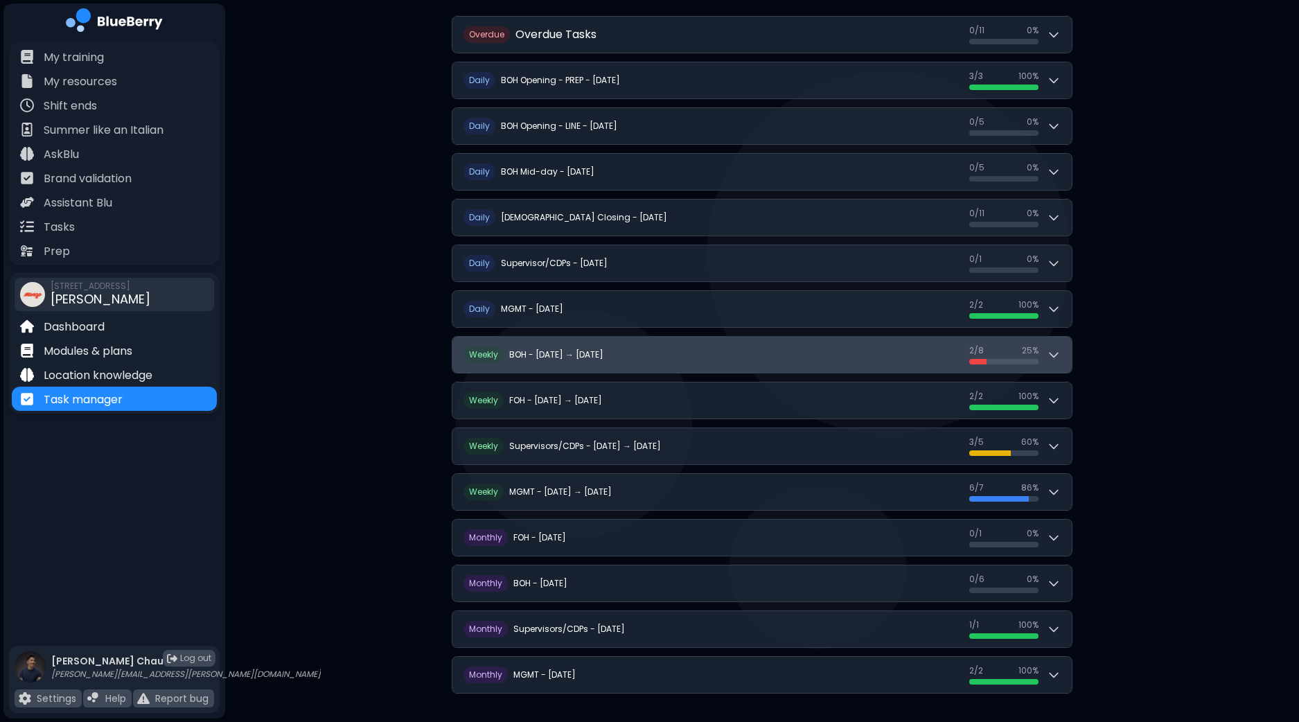
click at [1053, 359] on div "2 / 8 2 / 8 25 %" at bounding box center [1014, 354] width 91 height 19
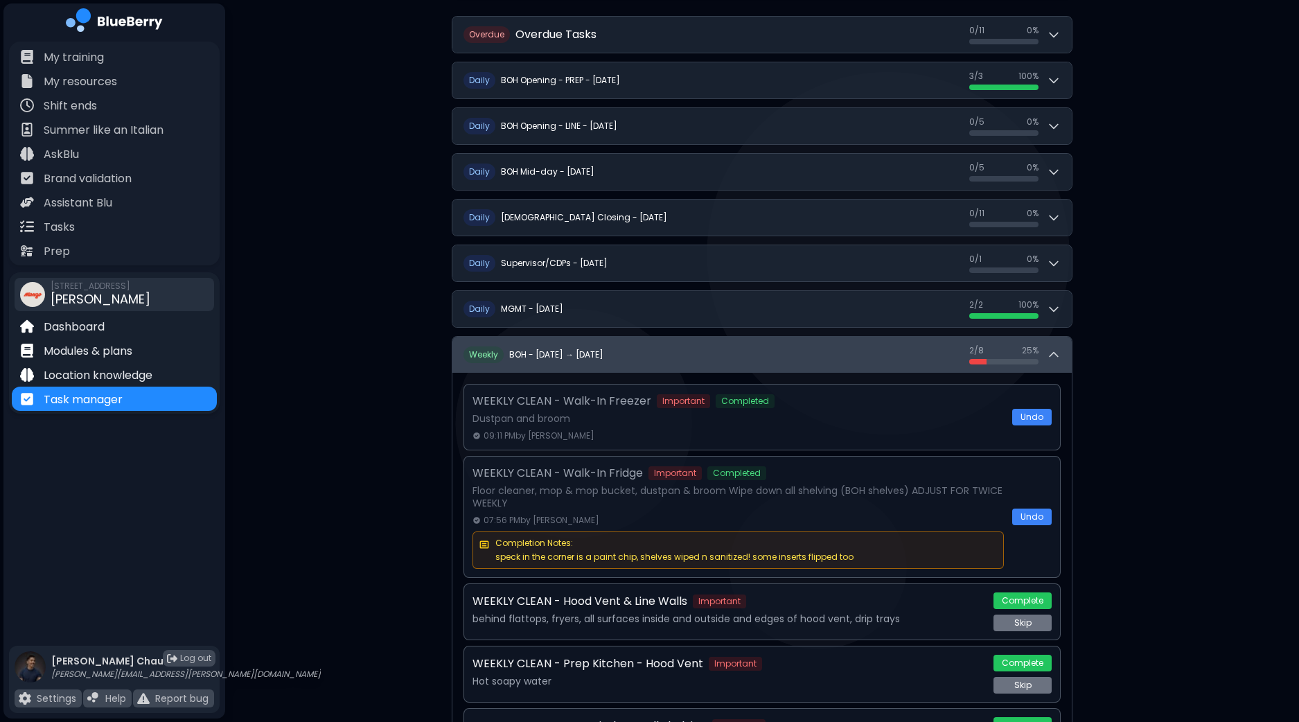
scroll to position [344, 0]
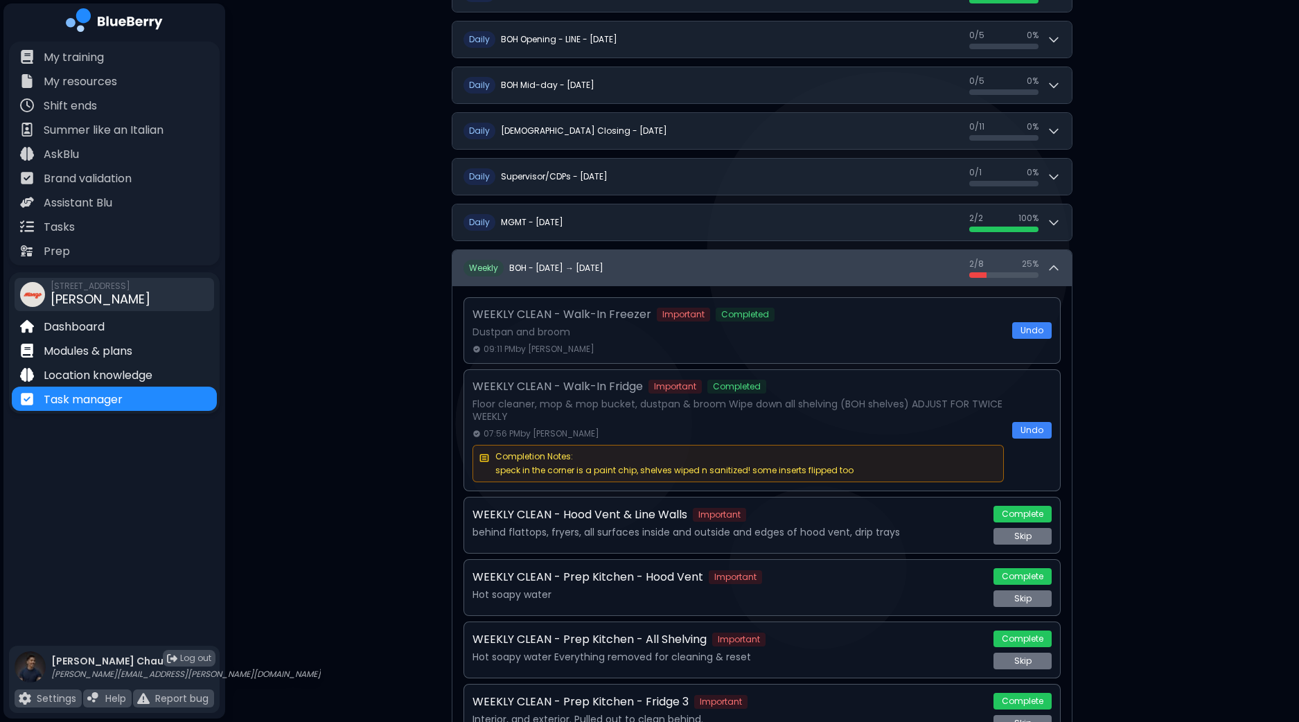
click at [1064, 258] on button "W eekly BOH - [DATE] → [DATE] 2 / 8 2 / 8 25 %" at bounding box center [761, 268] width 619 height 36
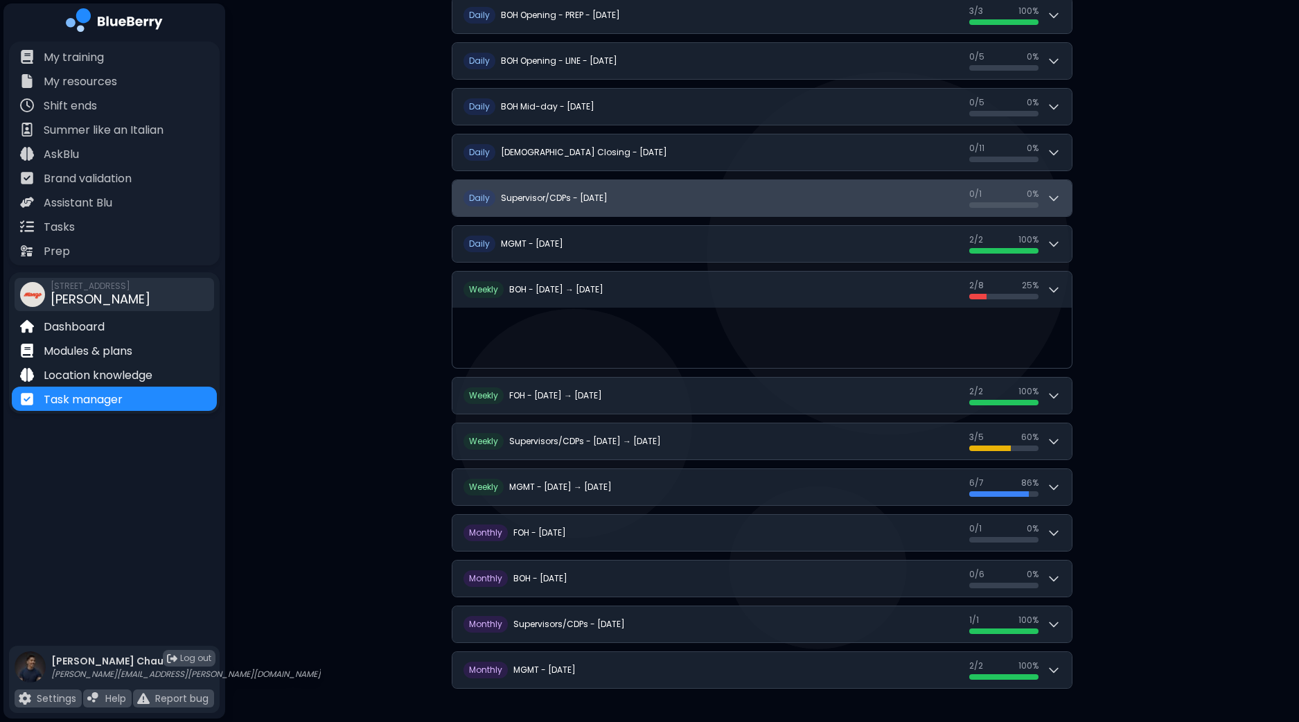
scroll to position [257, 0]
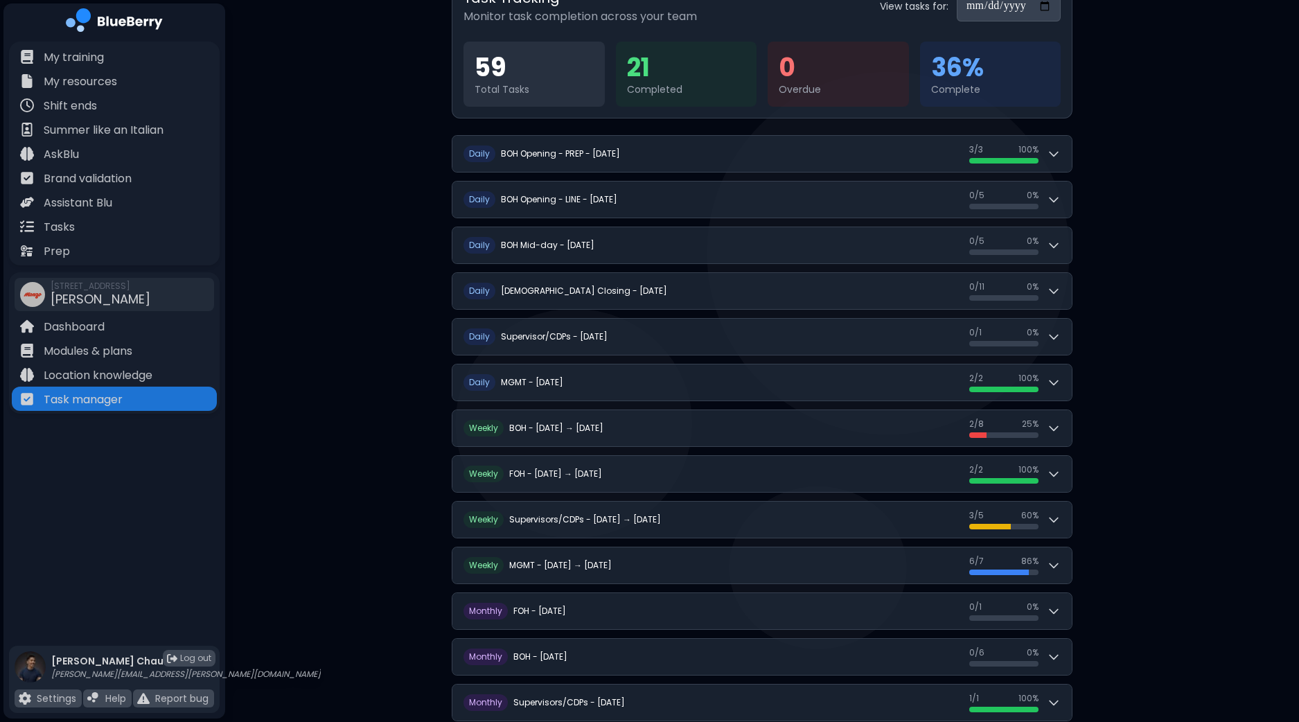
scroll to position [172, 0]
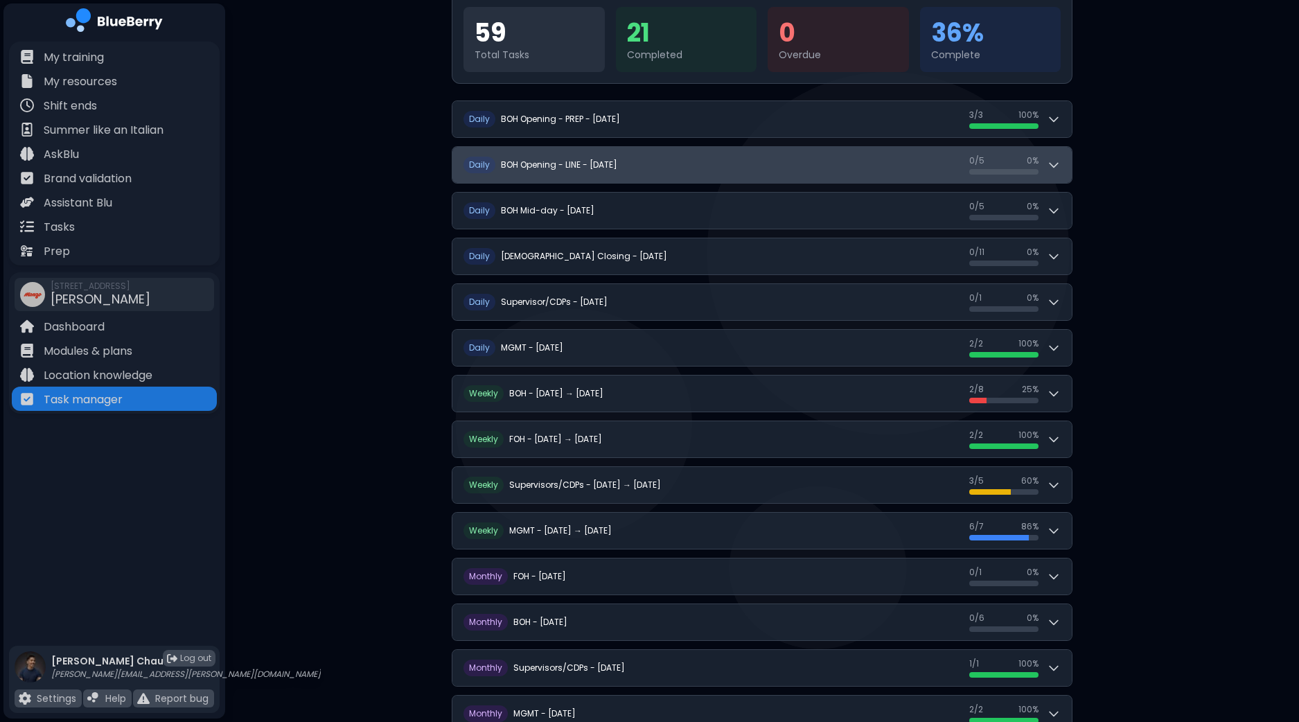
click at [1056, 166] on icon at bounding box center [1054, 165] width 14 height 14
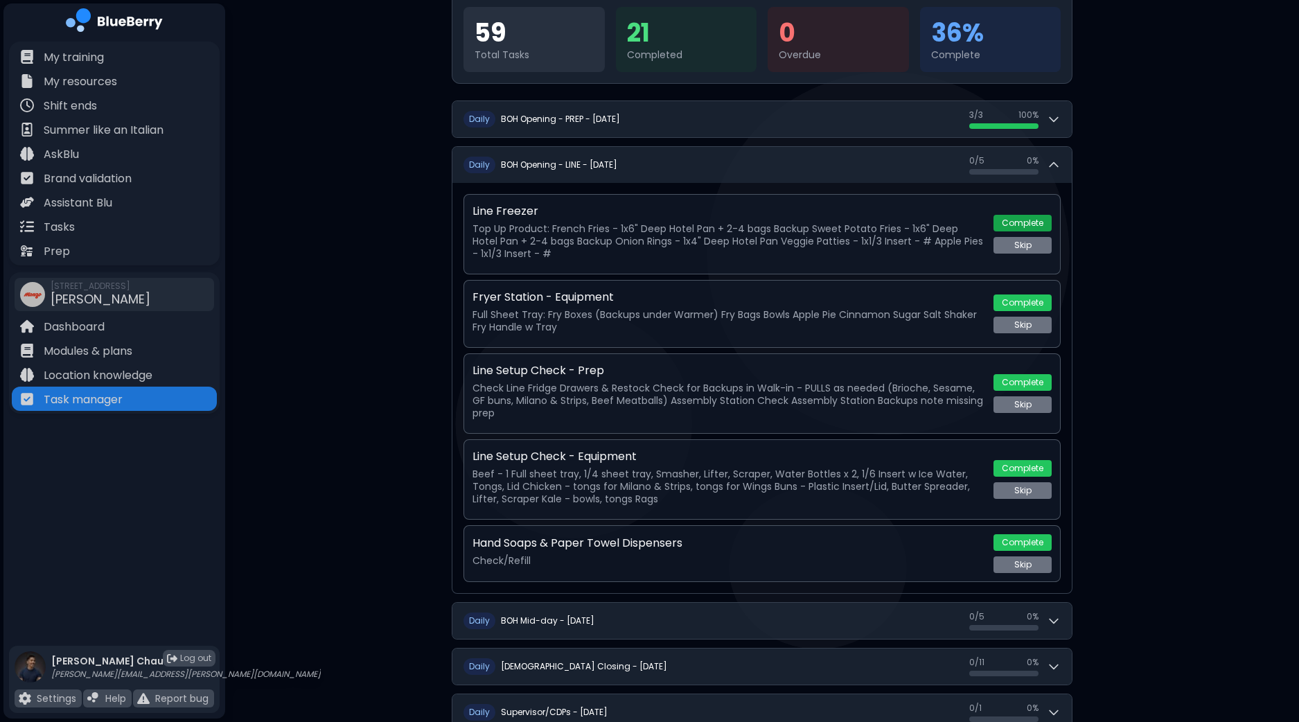
click at [1032, 218] on button "Complete" at bounding box center [1022, 223] width 58 height 17
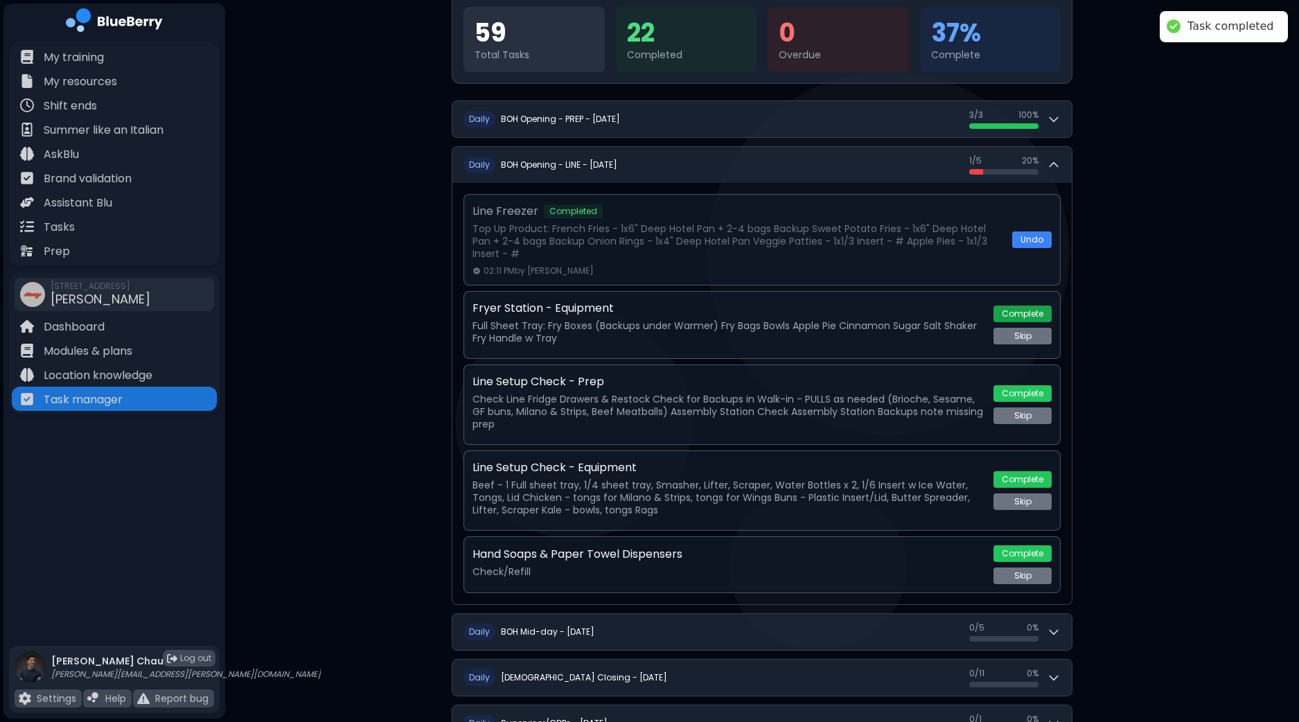
click at [1027, 317] on button "Complete" at bounding box center [1022, 314] width 58 height 17
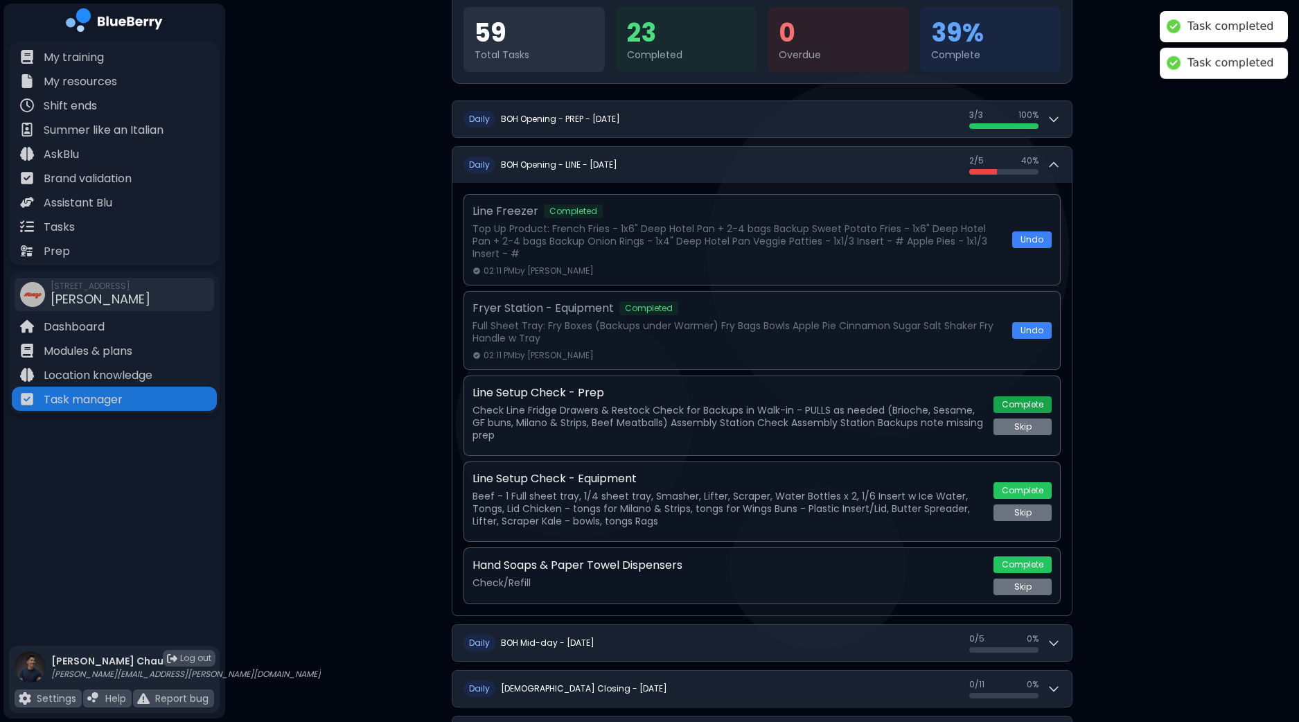
click at [1024, 407] on button "Complete" at bounding box center [1022, 404] width 58 height 17
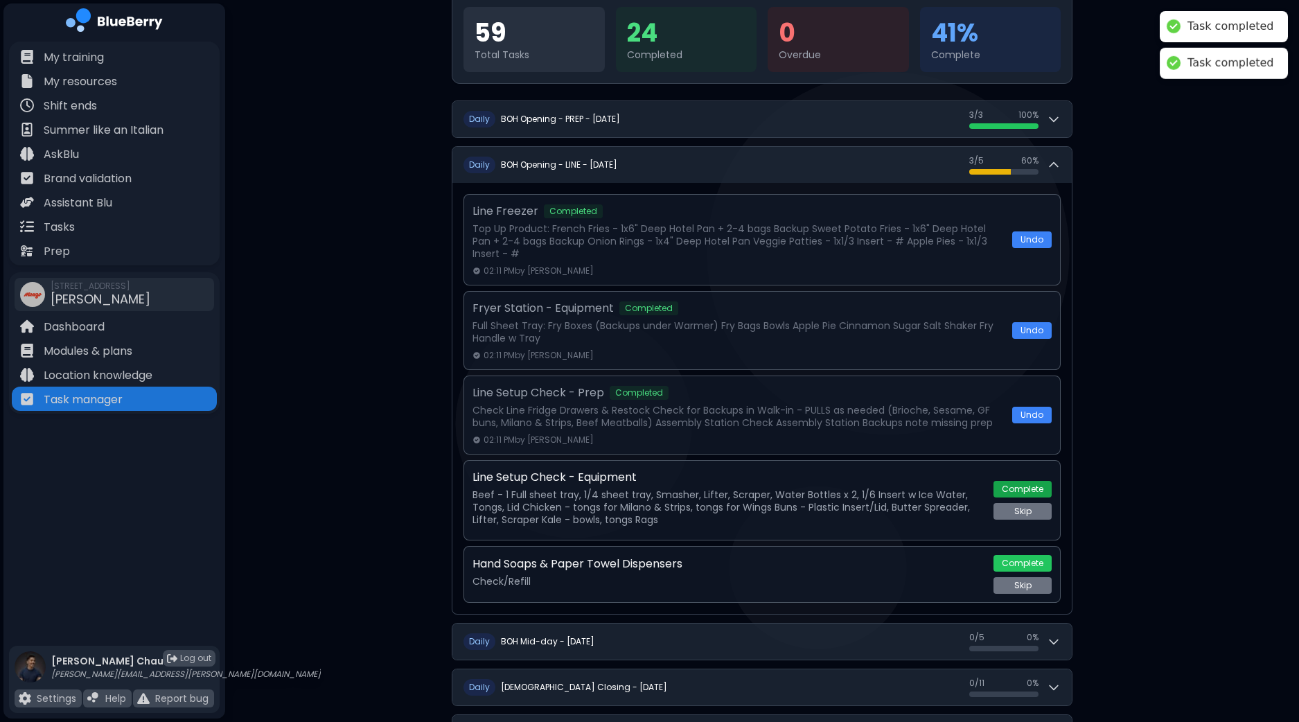
click at [1029, 487] on button "Complete" at bounding box center [1022, 489] width 58 height 17
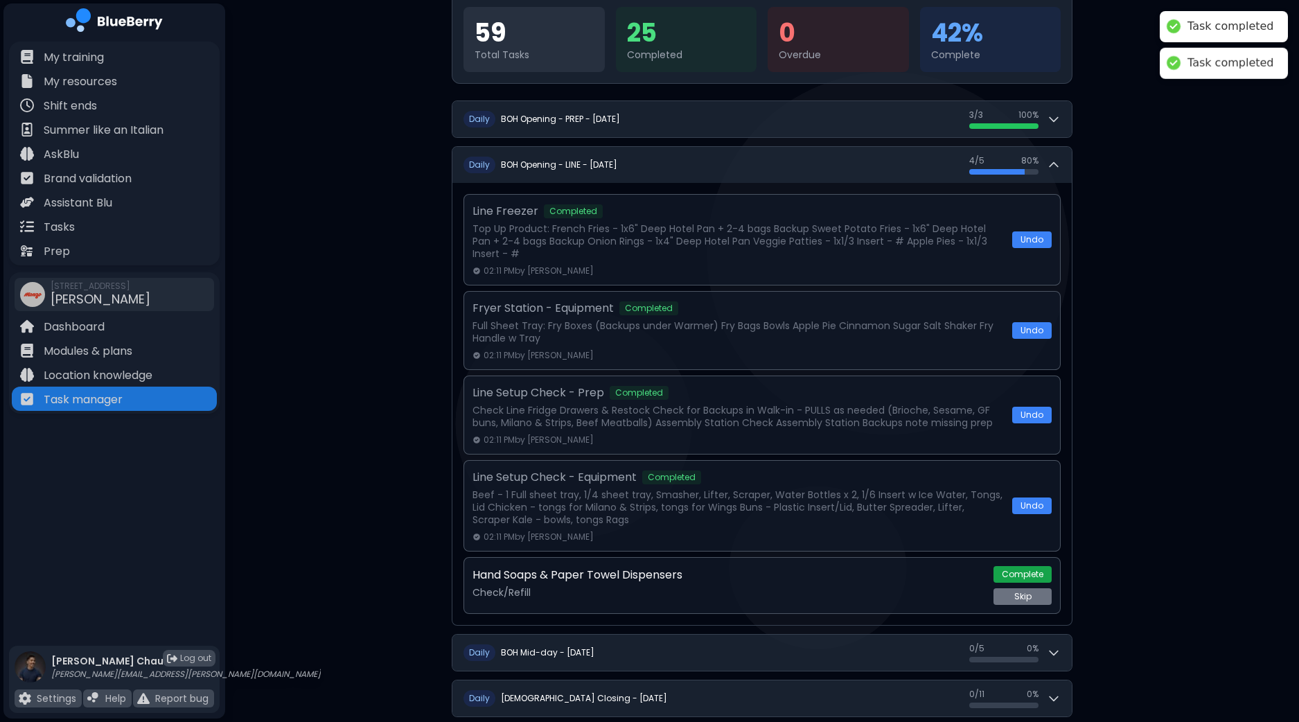
click at [1029, 568] on button "Complete" at bounding box center [1022, 574] width 58 height 17
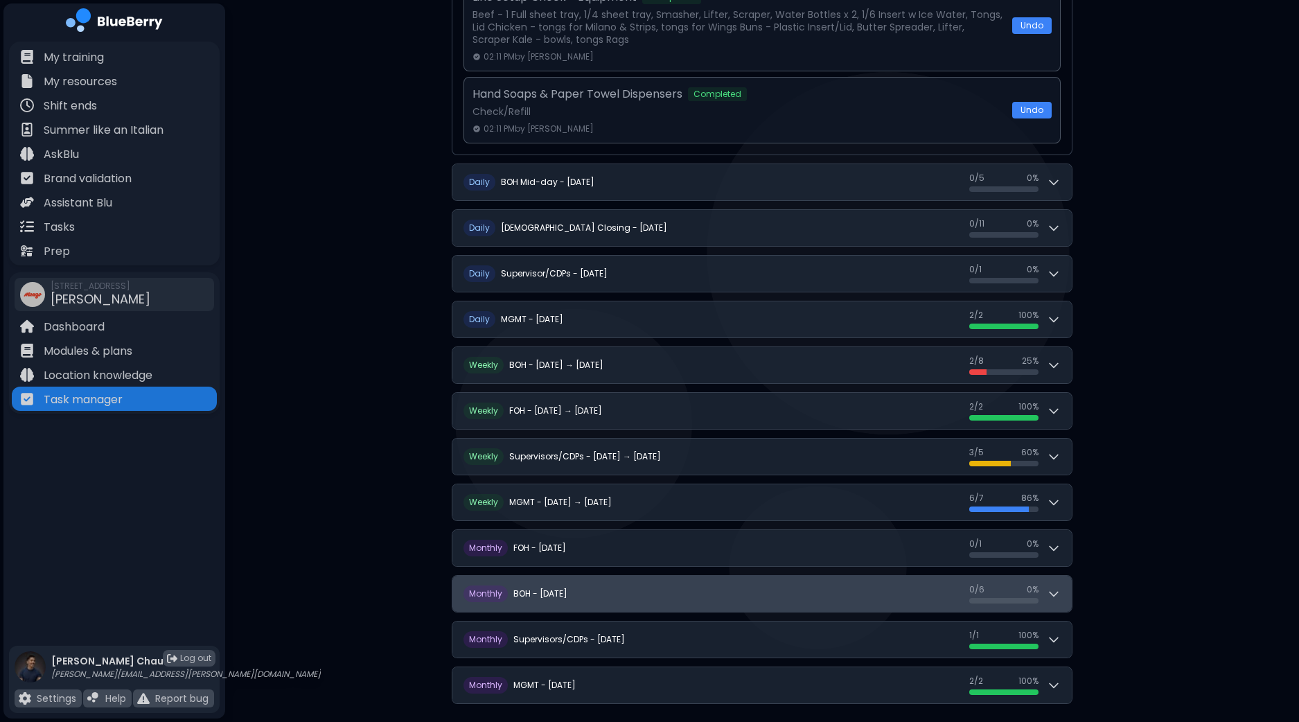
scroll to position [662, 0]
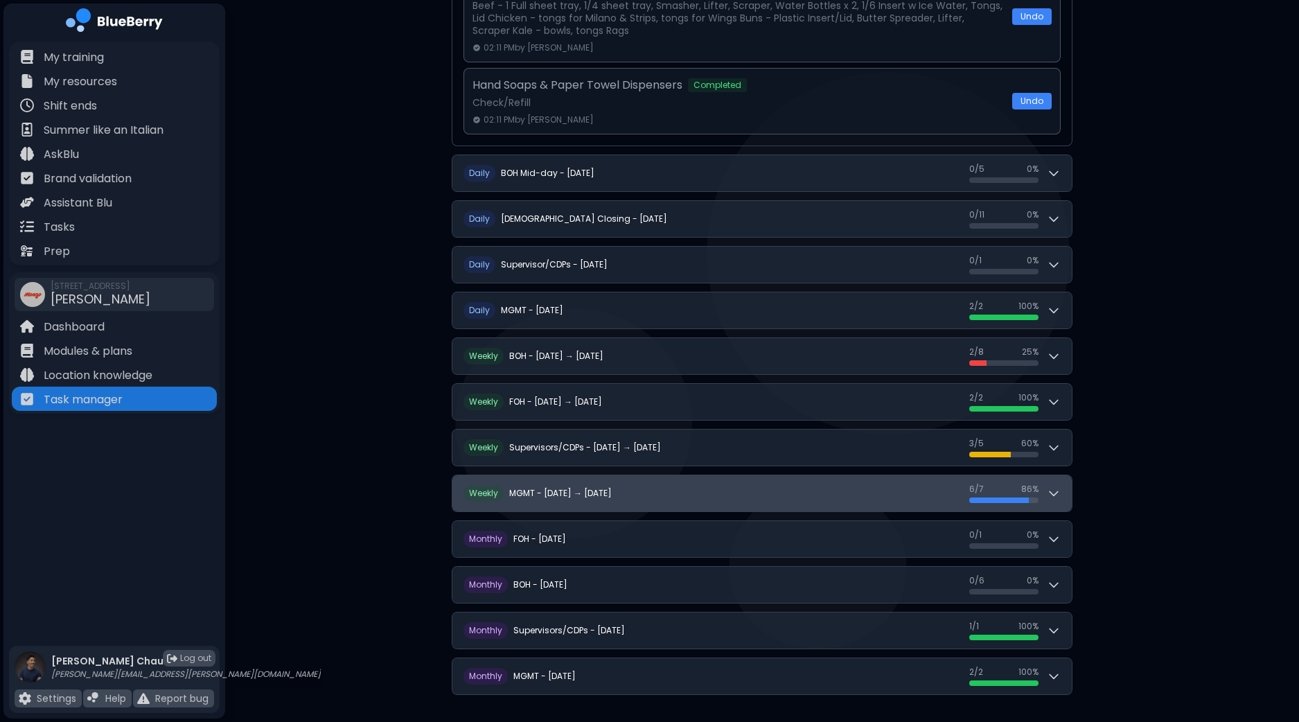
click at [1060, 486] on icon at bounding box center [1054, 493] width 14 height 14
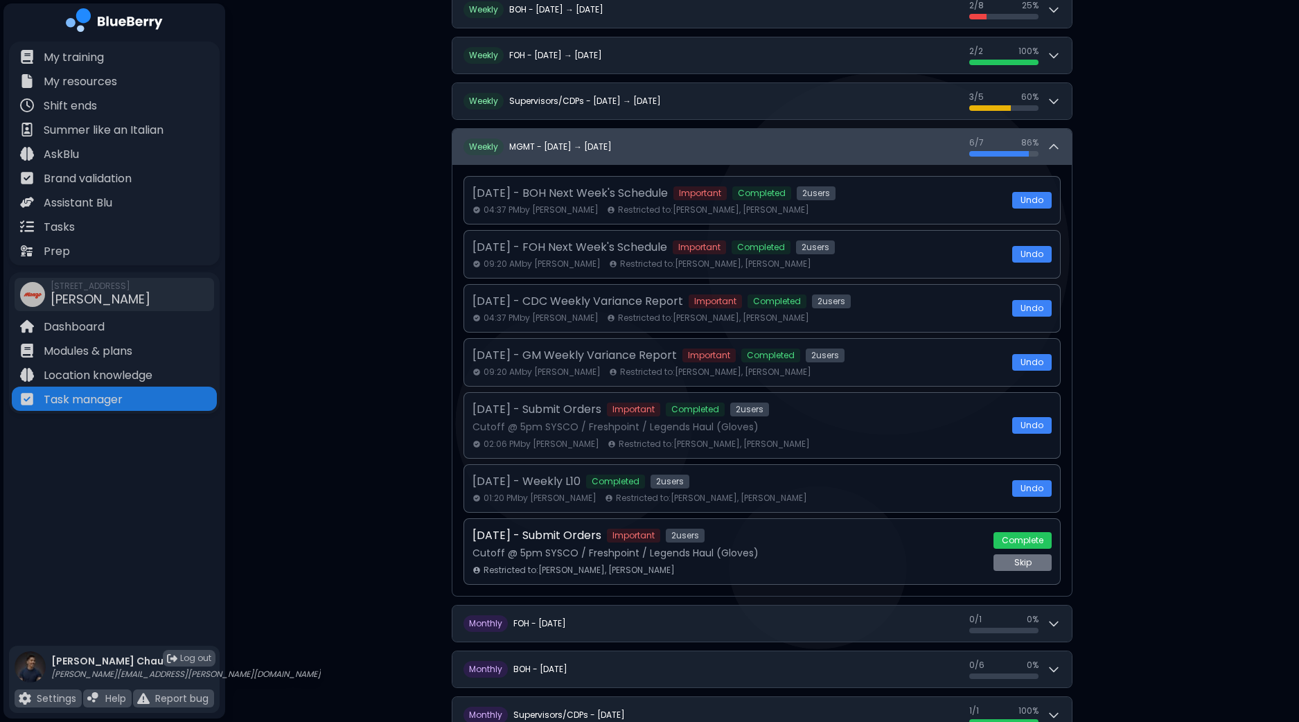
scroll to position [835, 0]
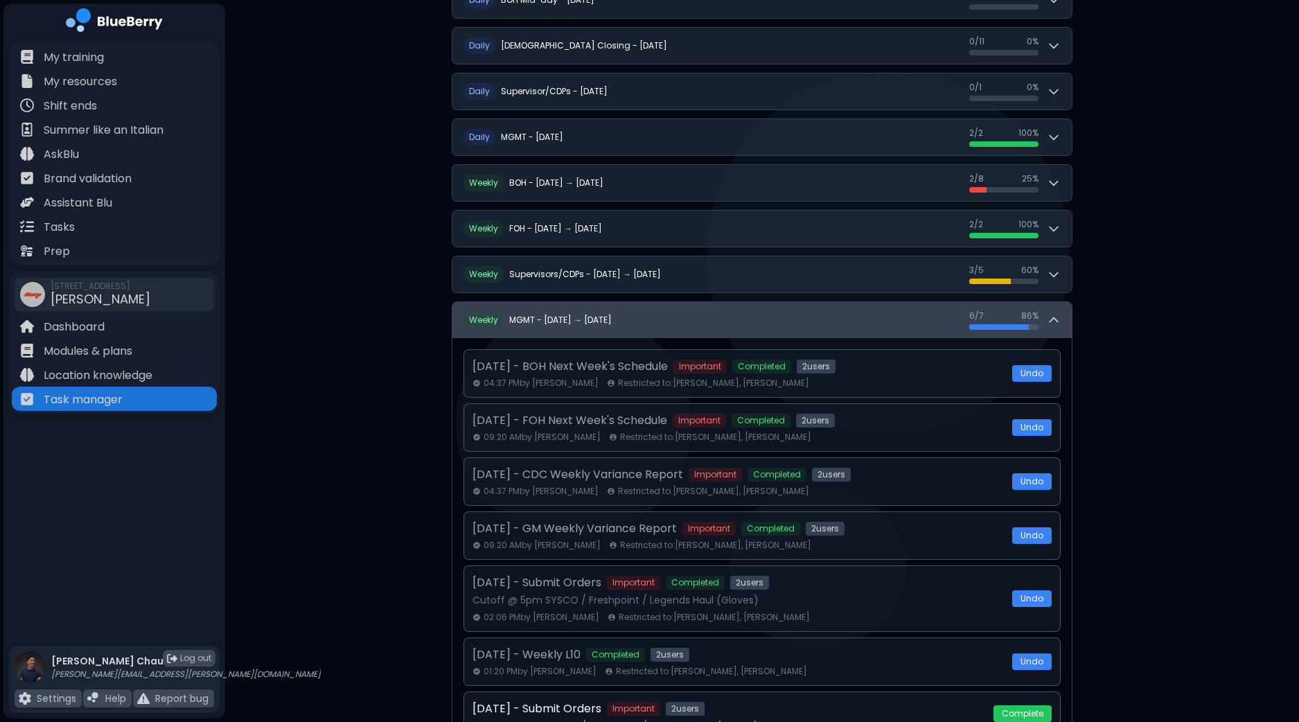
click at [1059, 315] on icon at bounding box center [1054, 320] width 14 height 14
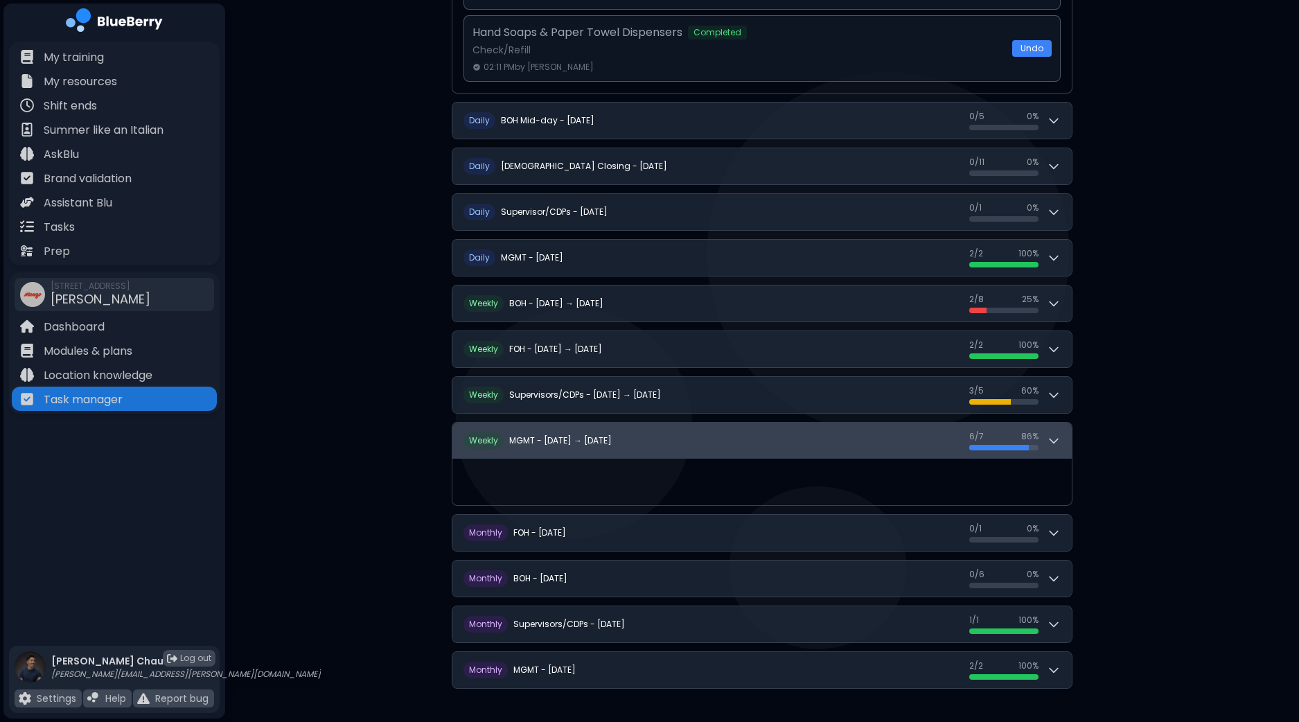
scroll to position [662, 0]
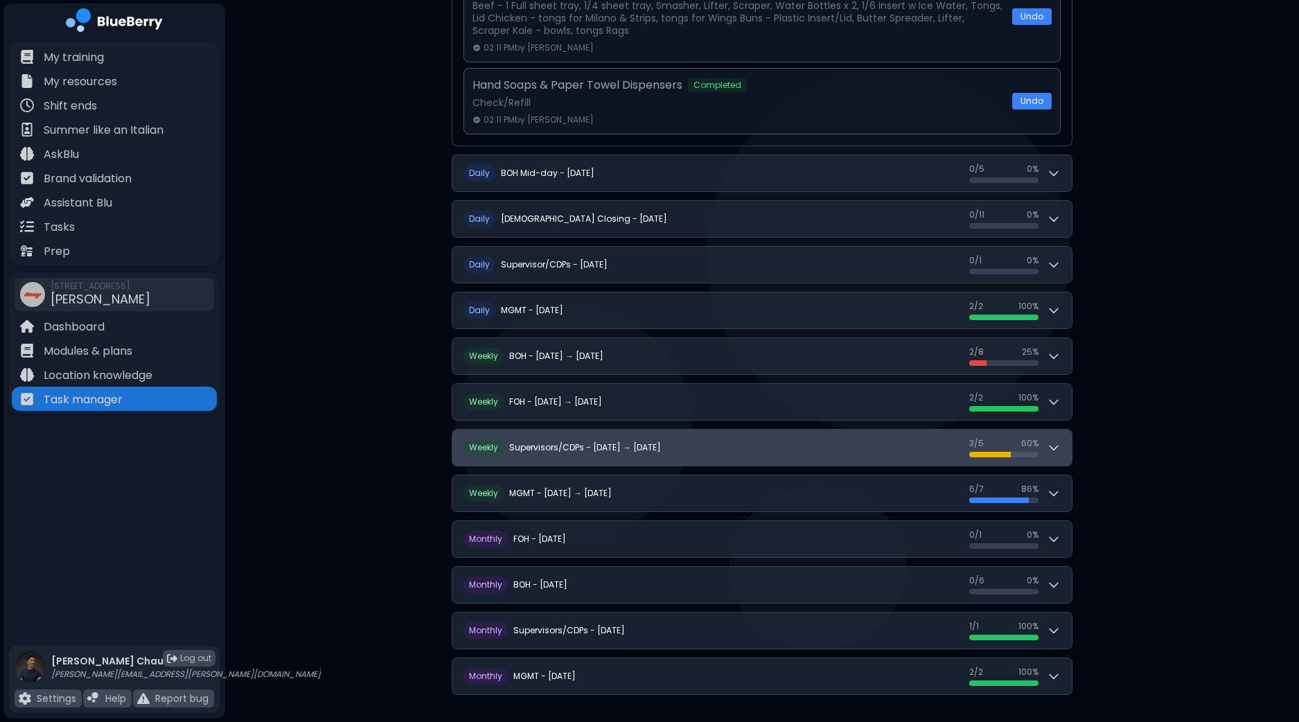
click at [1065, 441] on button "W eekly Supervisors/CDPs - [DATE] → [DATE] 3 / 5 3 / 5 60 %" at bounding box center [761, 448] width 619 height 36
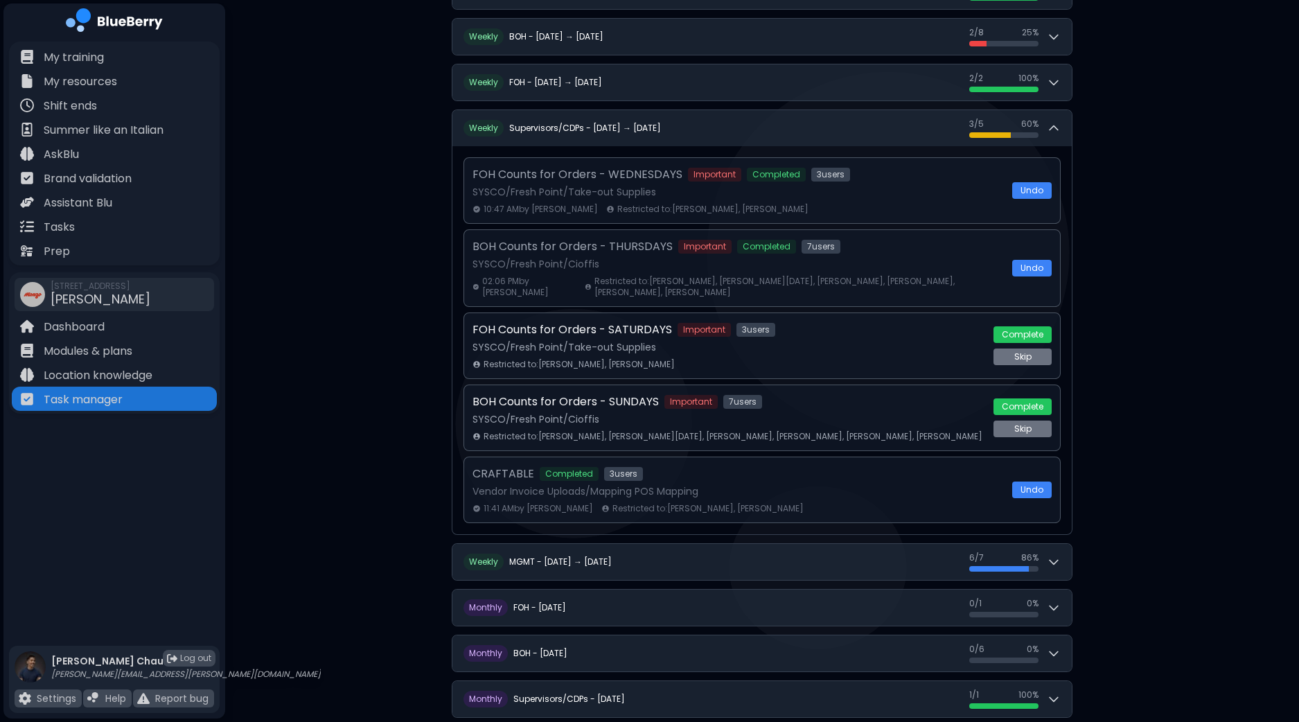
scroll to position [1008, 0]
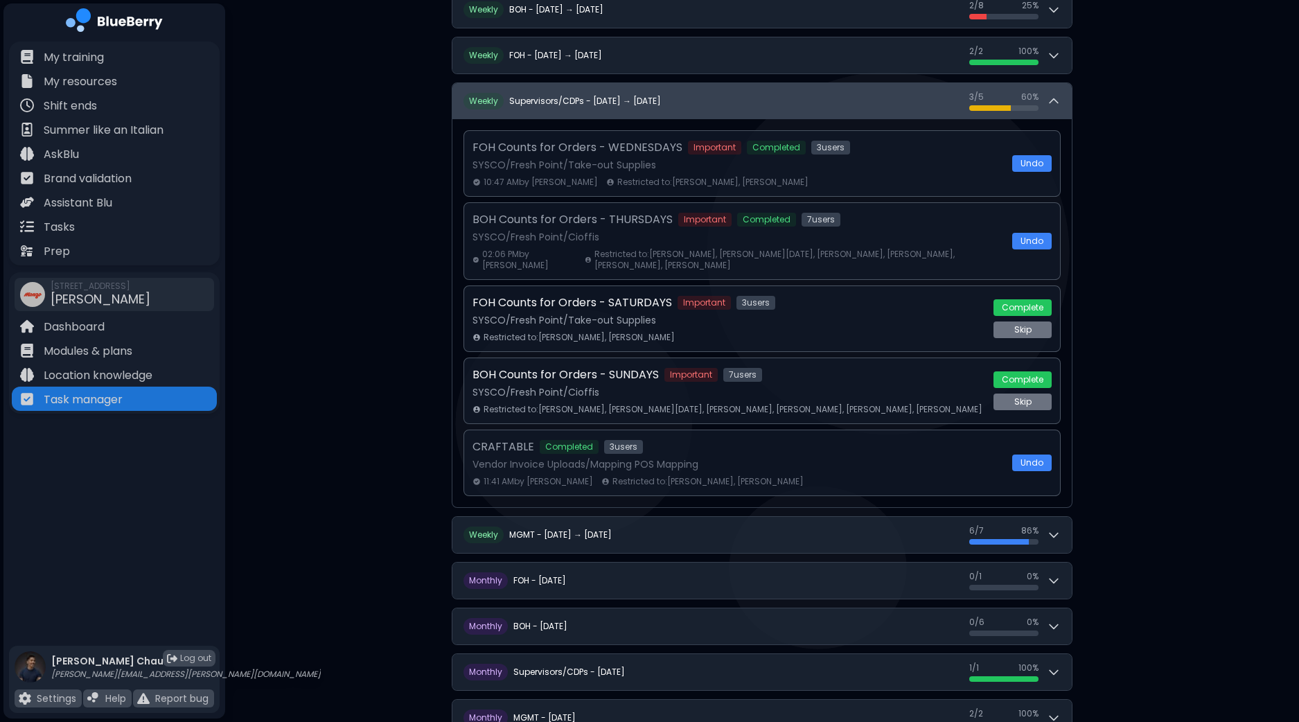
click at [1057, 95] on icon at bounding box center [1054, 101] width 14 height 14
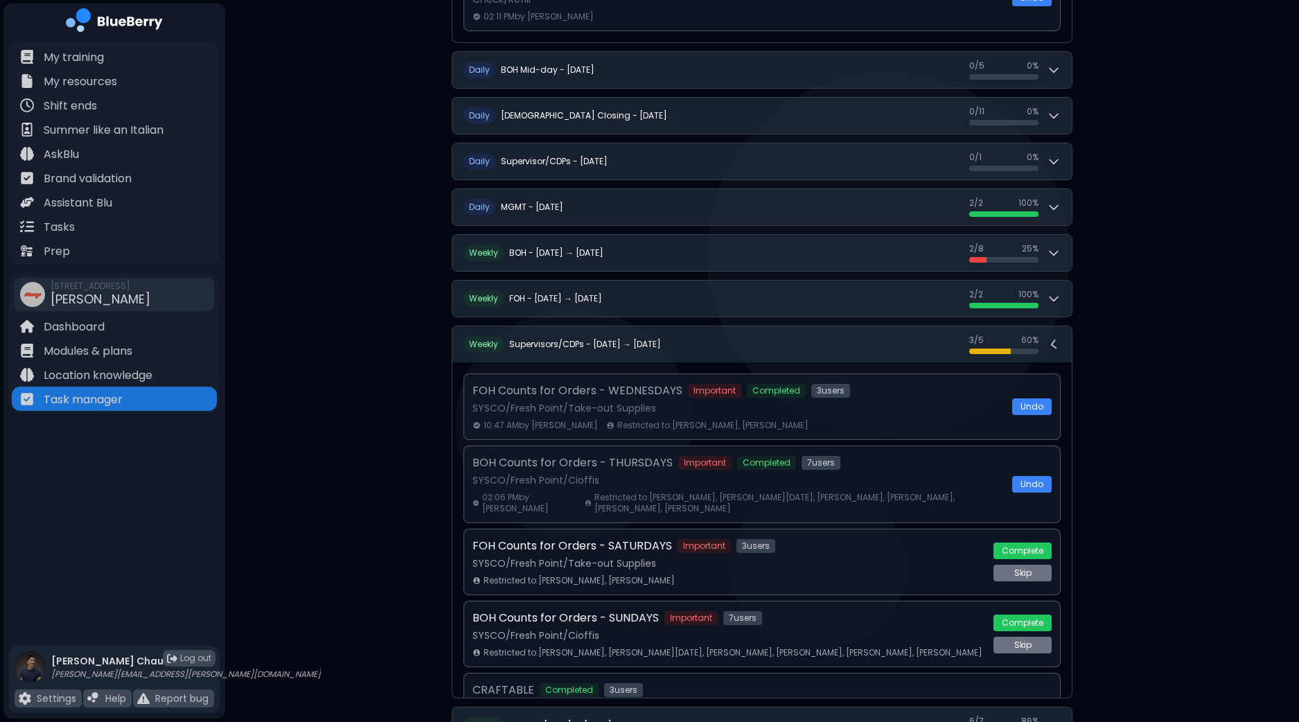
scroll to position [662, 0]
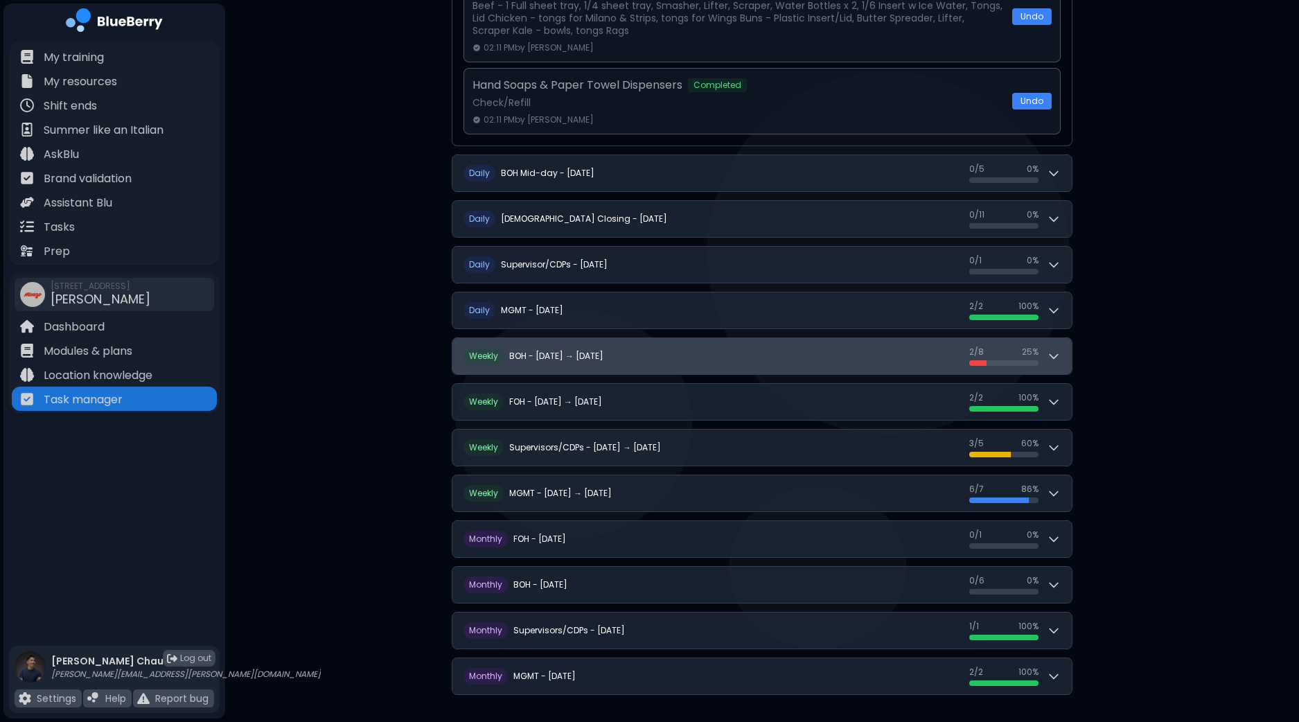
click at [1059, 339] on button "W eekly BOH - [DATE] → [DATE] 2 / 8 2 / 8 25 %" at bounding box center [761, 356] width 619 height 36
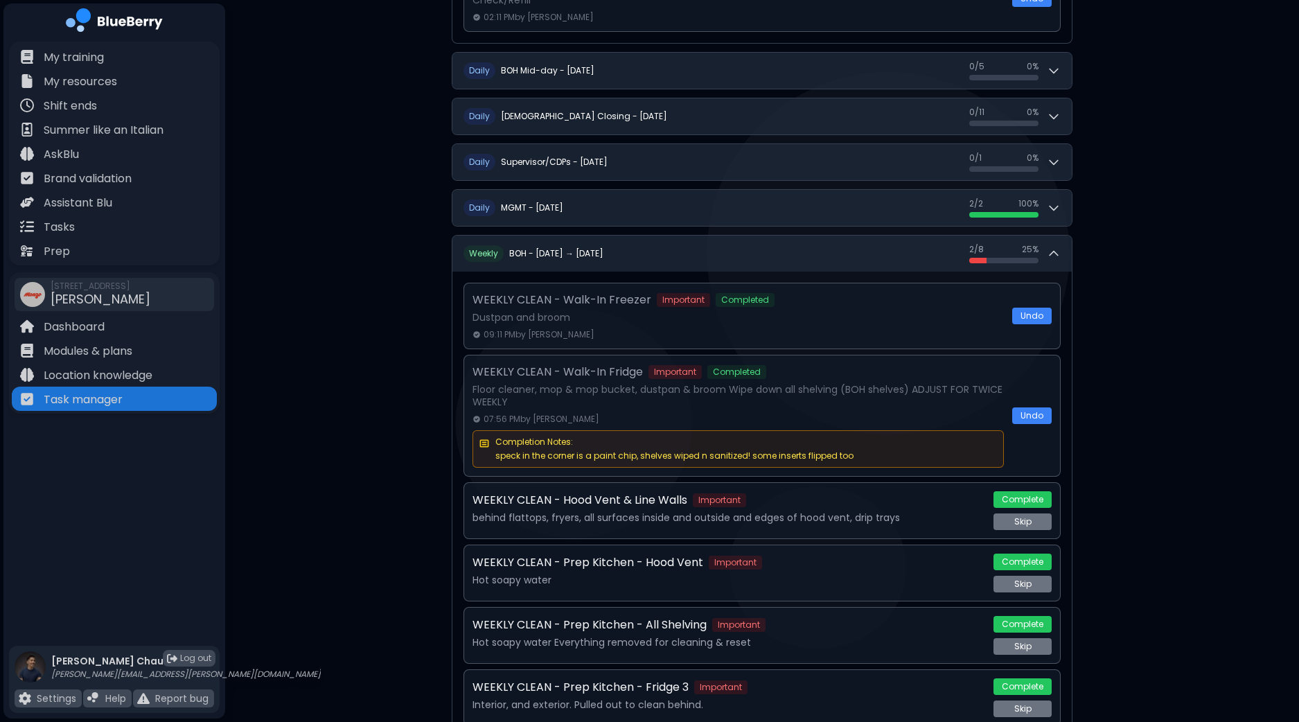
scroll to position [748, 0]
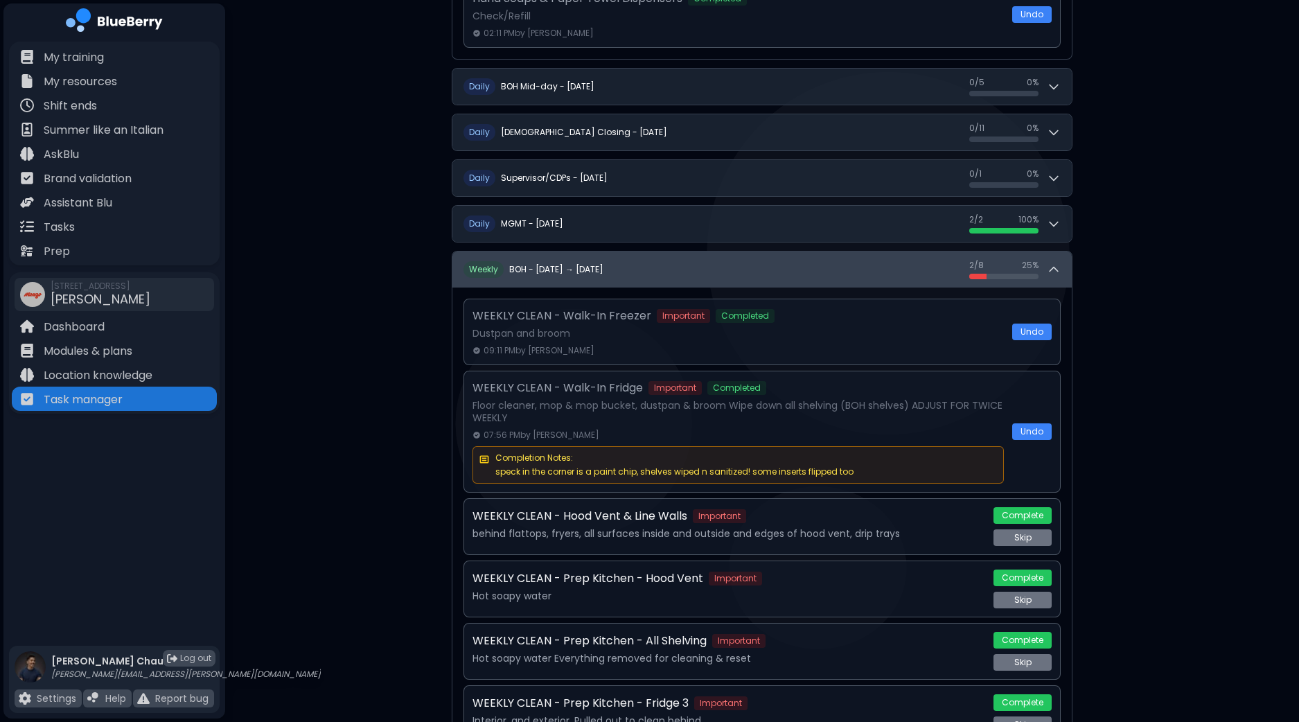
click at [1063, 267] on button "W eekly BOH - [DATE] → [DATE] 2 / 8 2 / 8 25 %" at bounding box center [761, 269] width 619 height 36
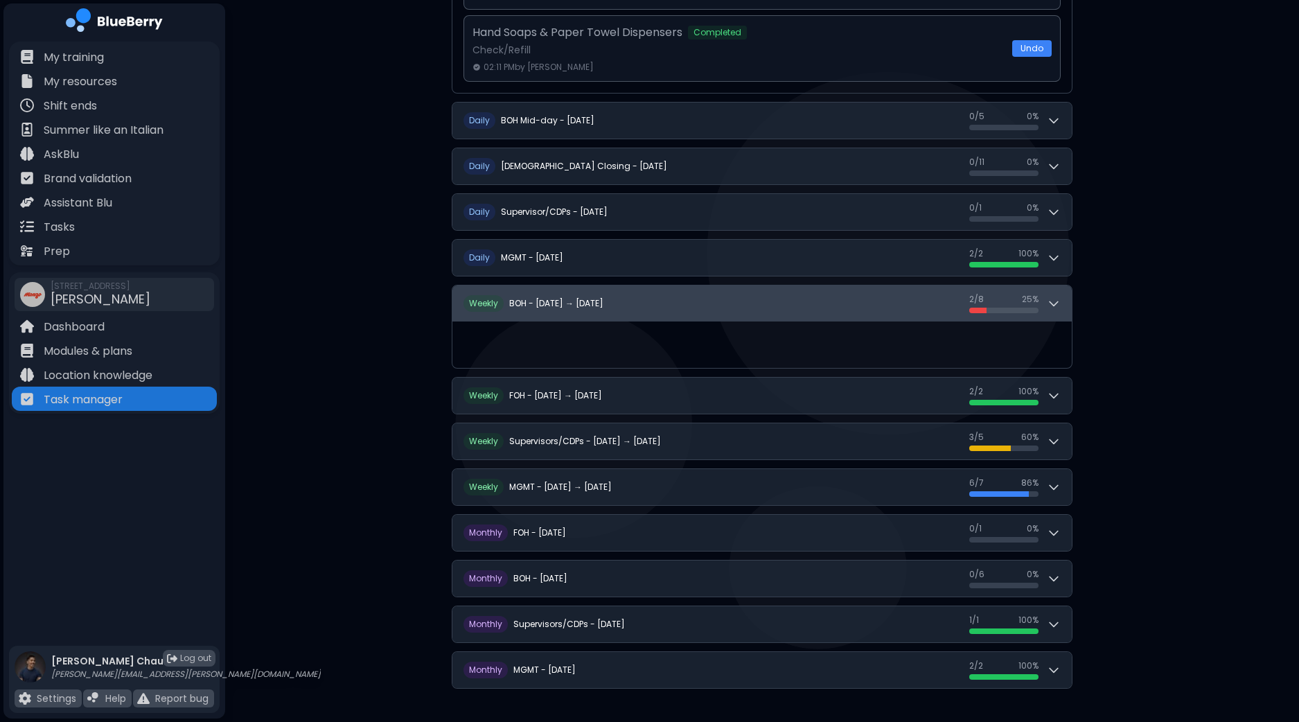
scroll to position [662, 0]
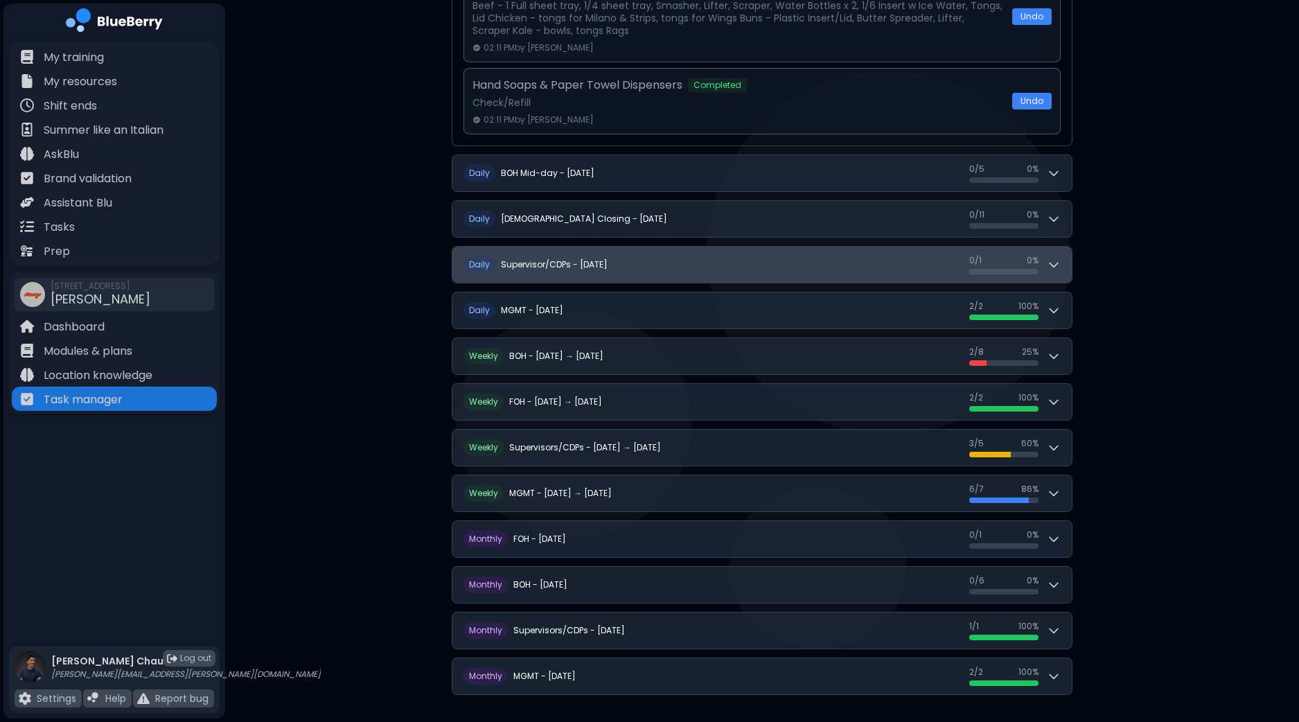
click at [1052, 258] on icon at bounding box center [1054, 265] width 14 height 14
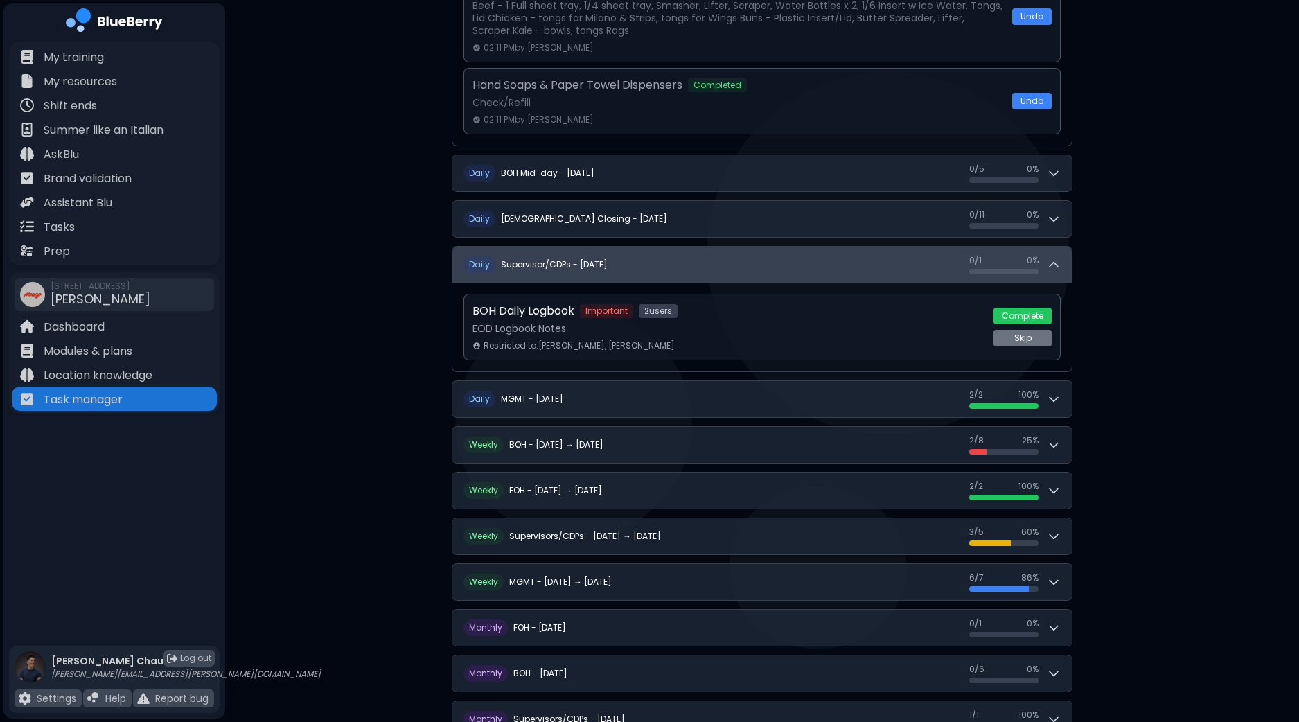
click at [1052, 258] on icon at bounding box center [1054, 265] width 14 height 14
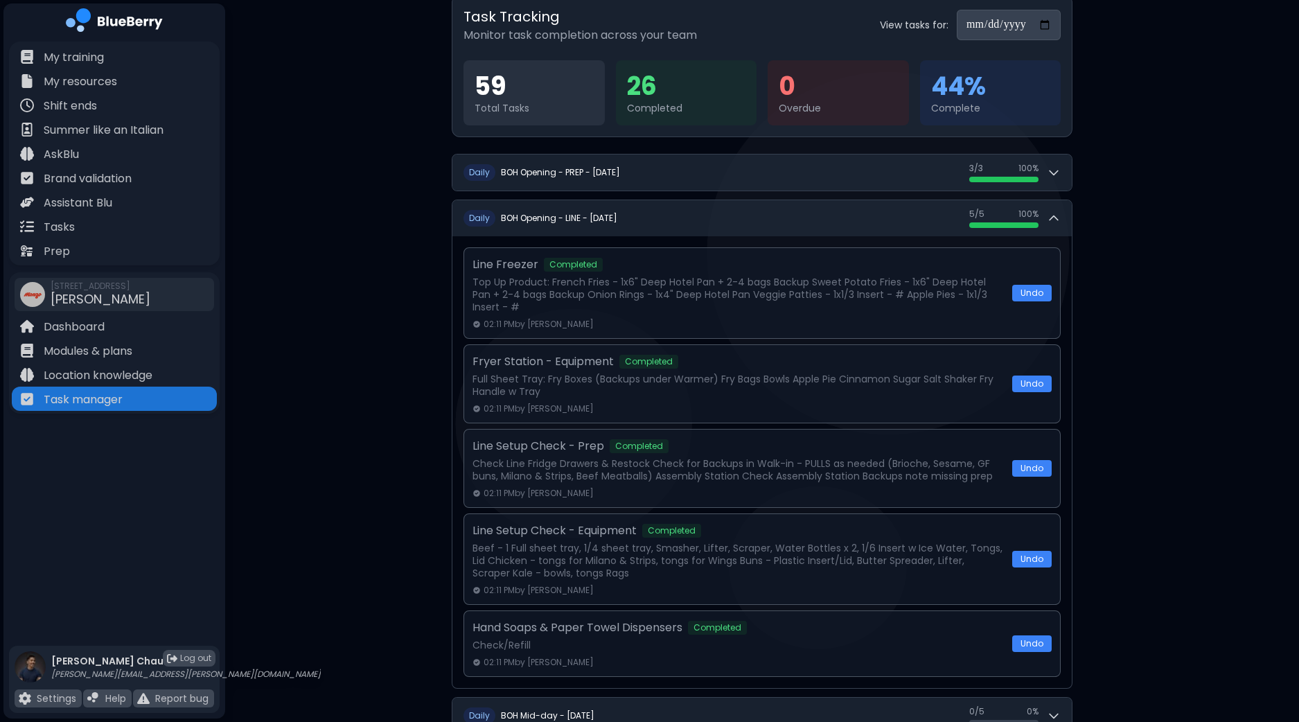
scroll to position [55, 0]
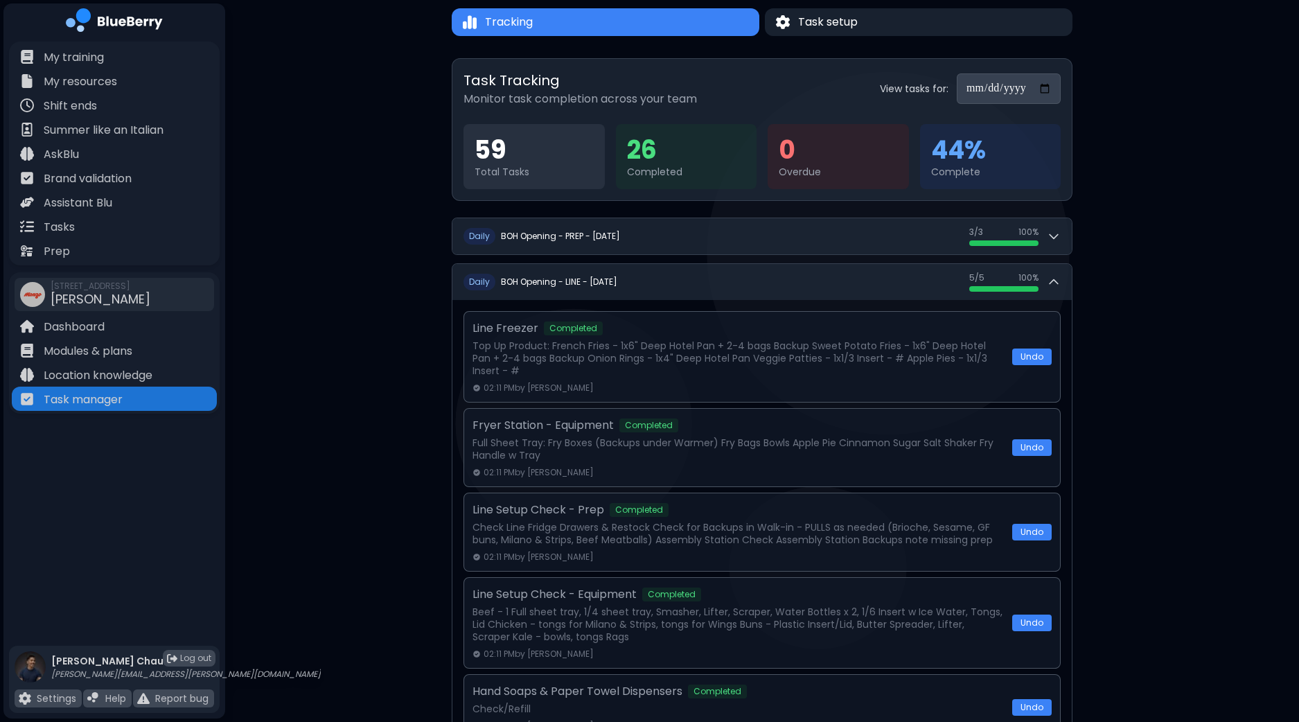
click at [1043, 88] on input "**********" at bounding box center [1009, 88] width 104 height 30
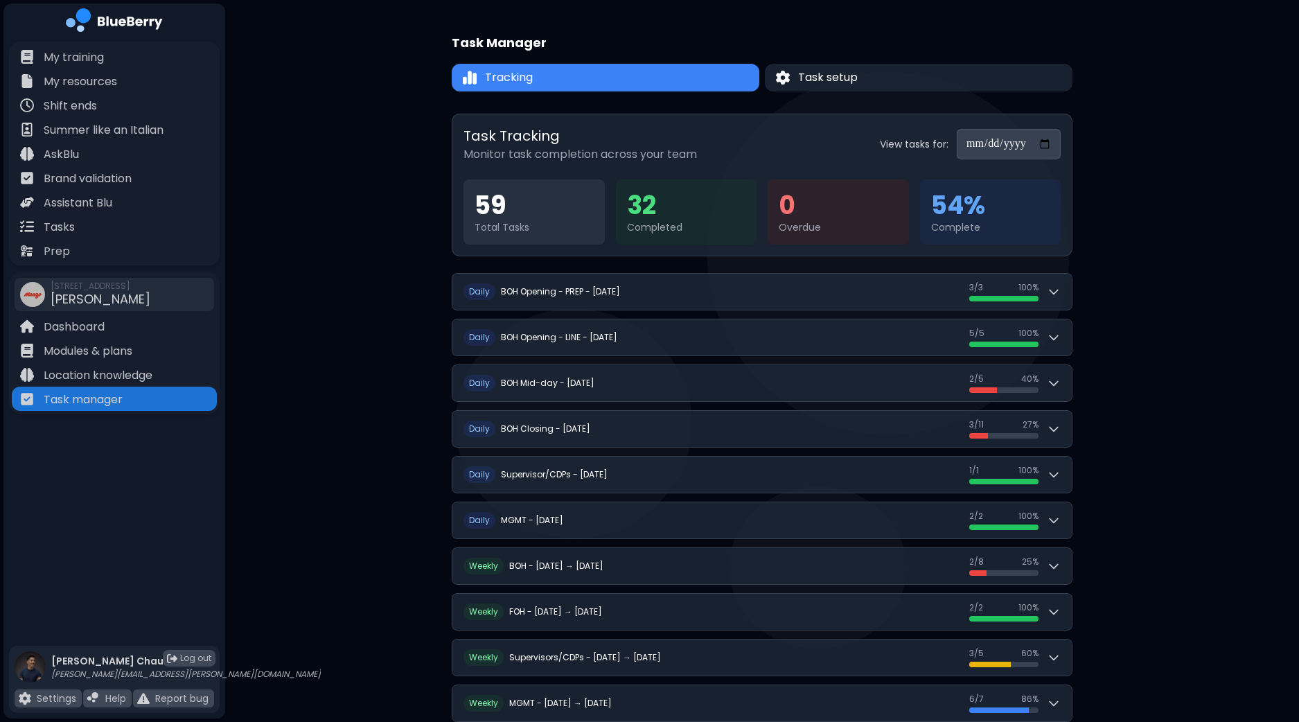
click at [1158, 303] on div "**********" at bounding box center [762, 469] width 1074 height 938
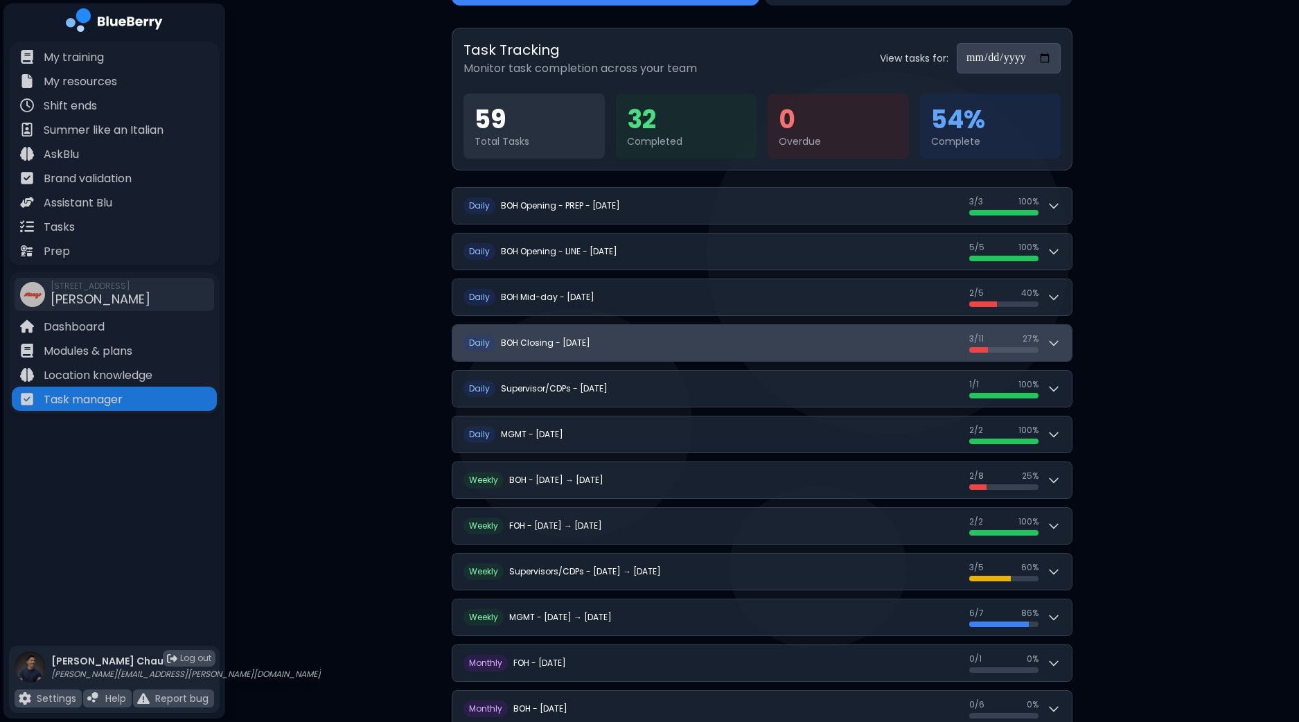
click at [1059, 349] on div "D aily BOH Opening - PREP - [DATE] 3 / 3 3 / 3 100 % D aily BOH Opening - LINE …" at bounding box center [762, 503] width 621 height 632
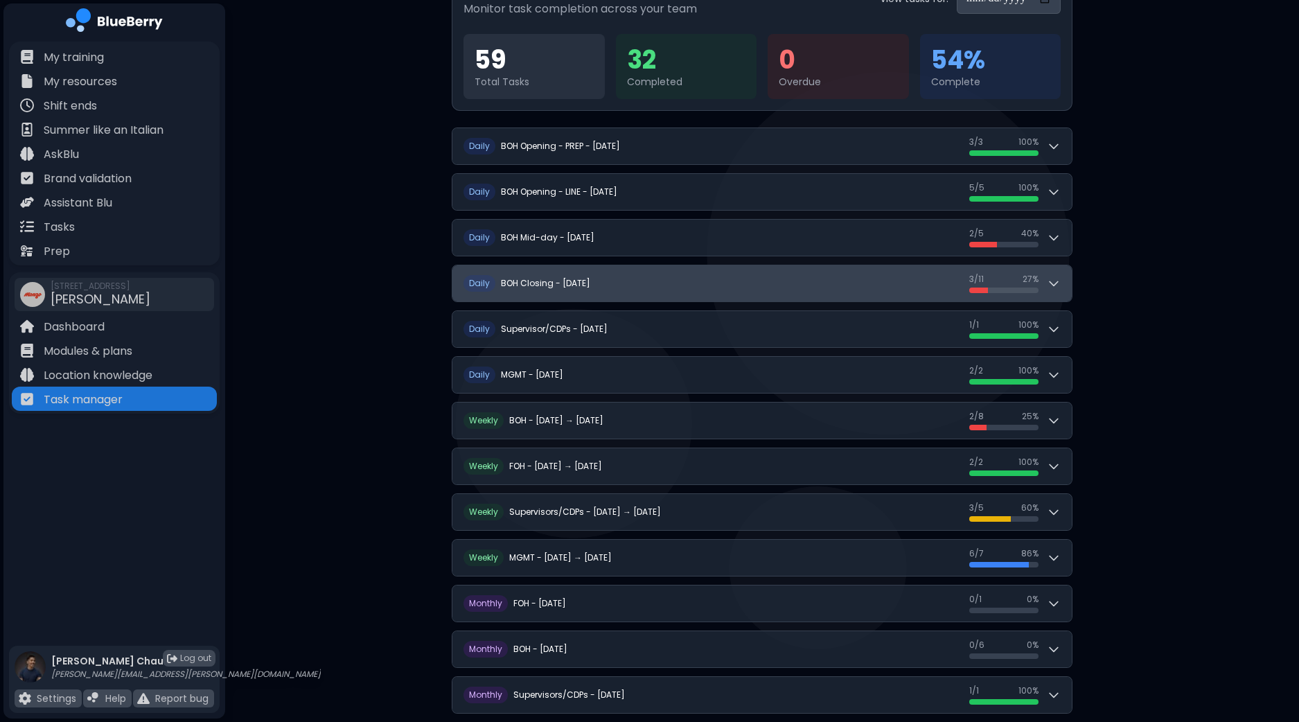
scroll to position [172, 0]
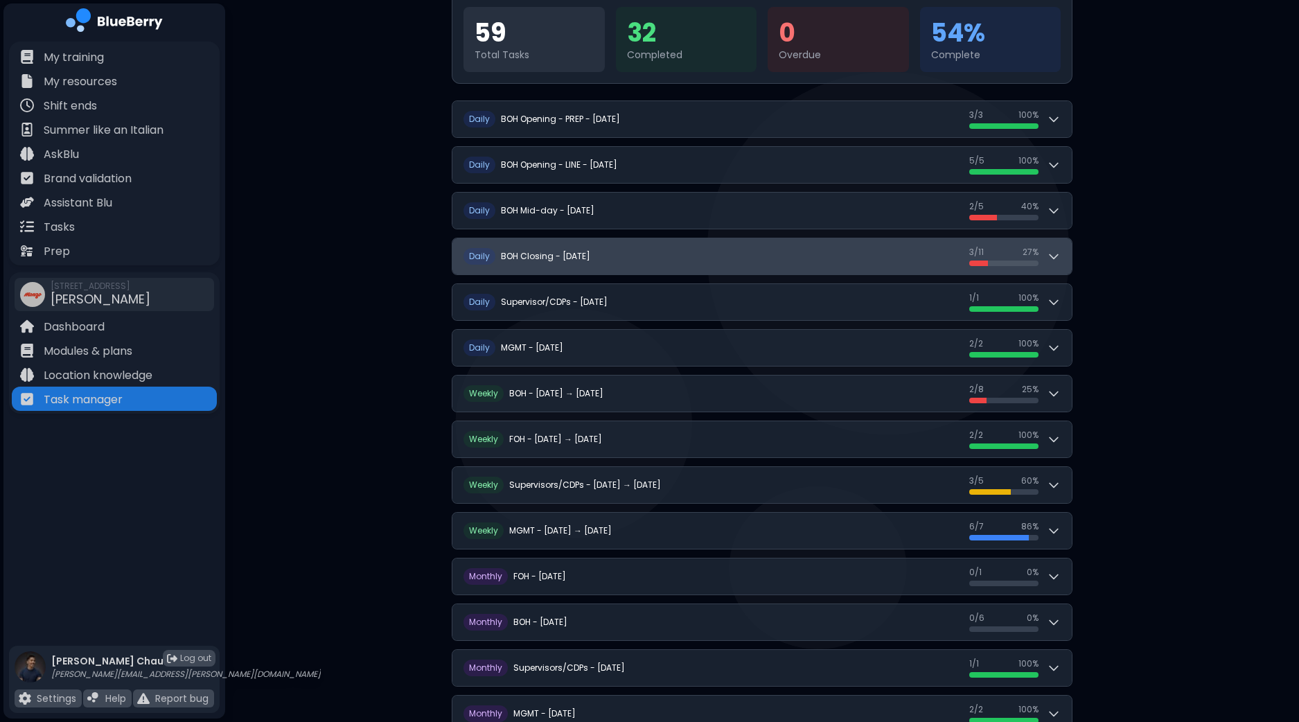
click at [1054, 264] on div "3 / 11 3 / 11 27 %" at bounding box center [1014, 256] width 91 height 19
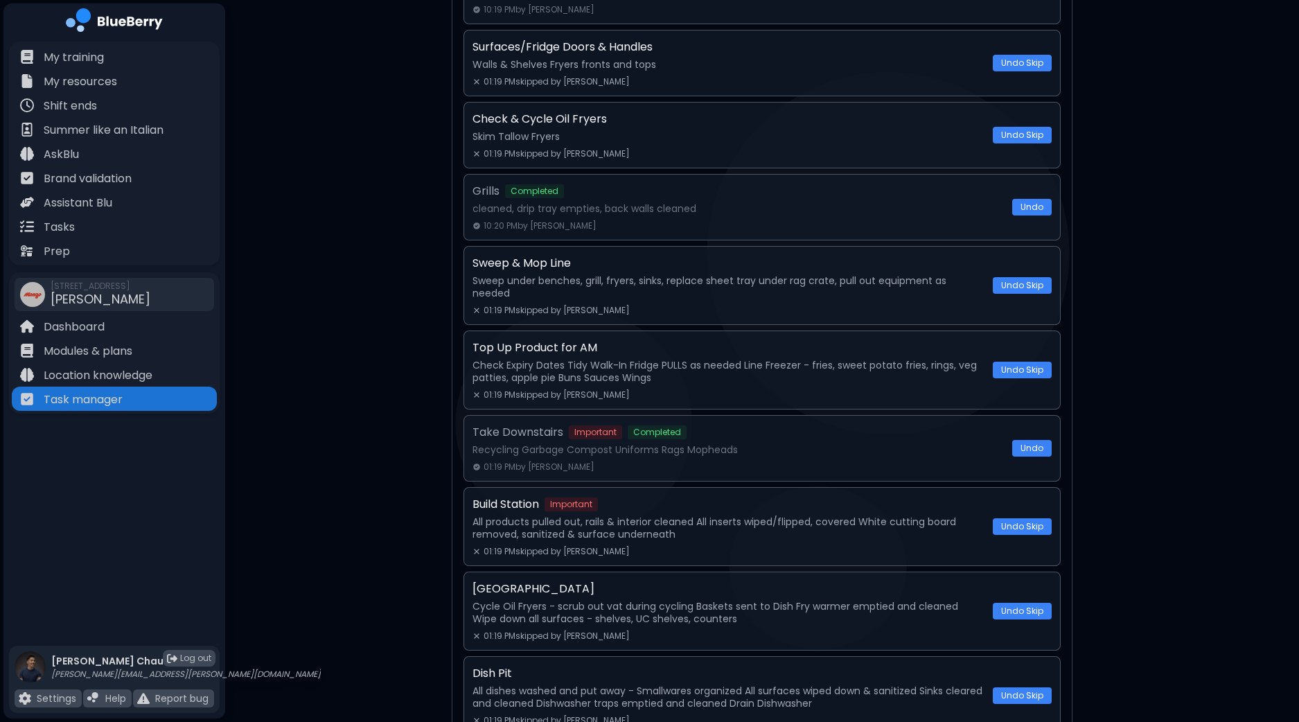
scroll to position [400, 0]
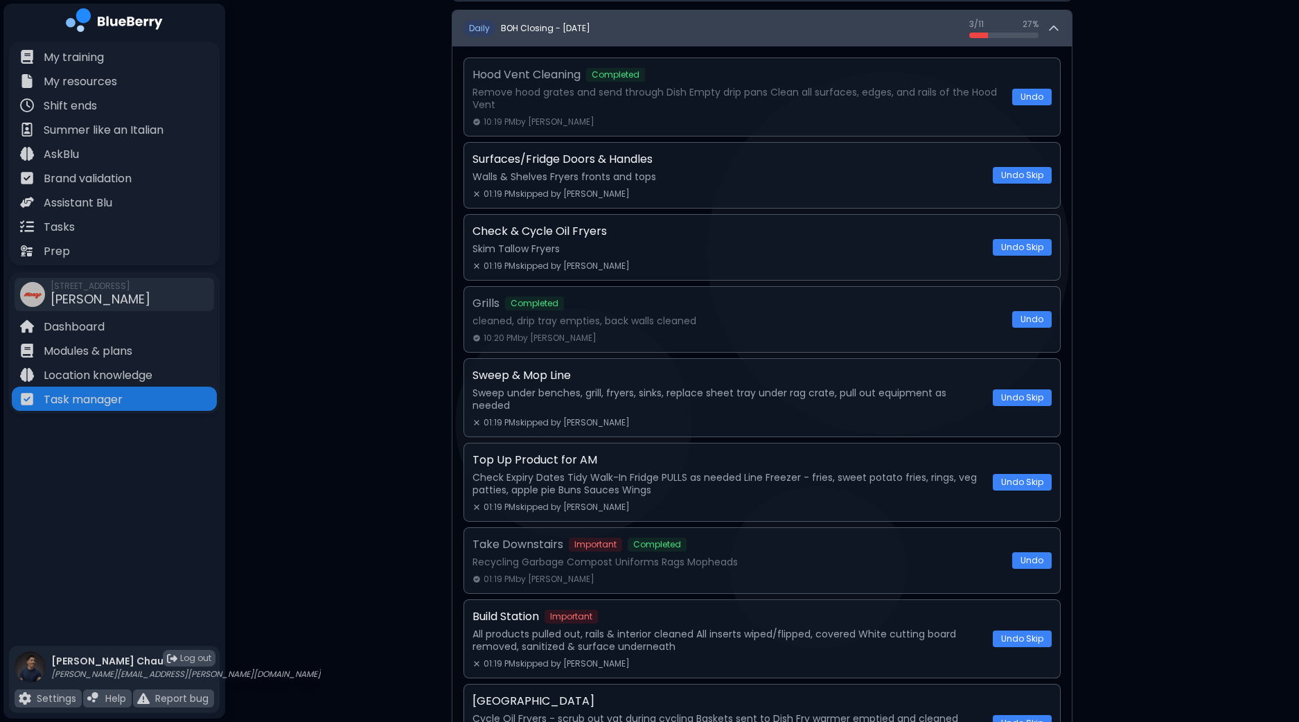
click at [1056, 25] on icon at bounding box center [1054, 28] width 14 height 14
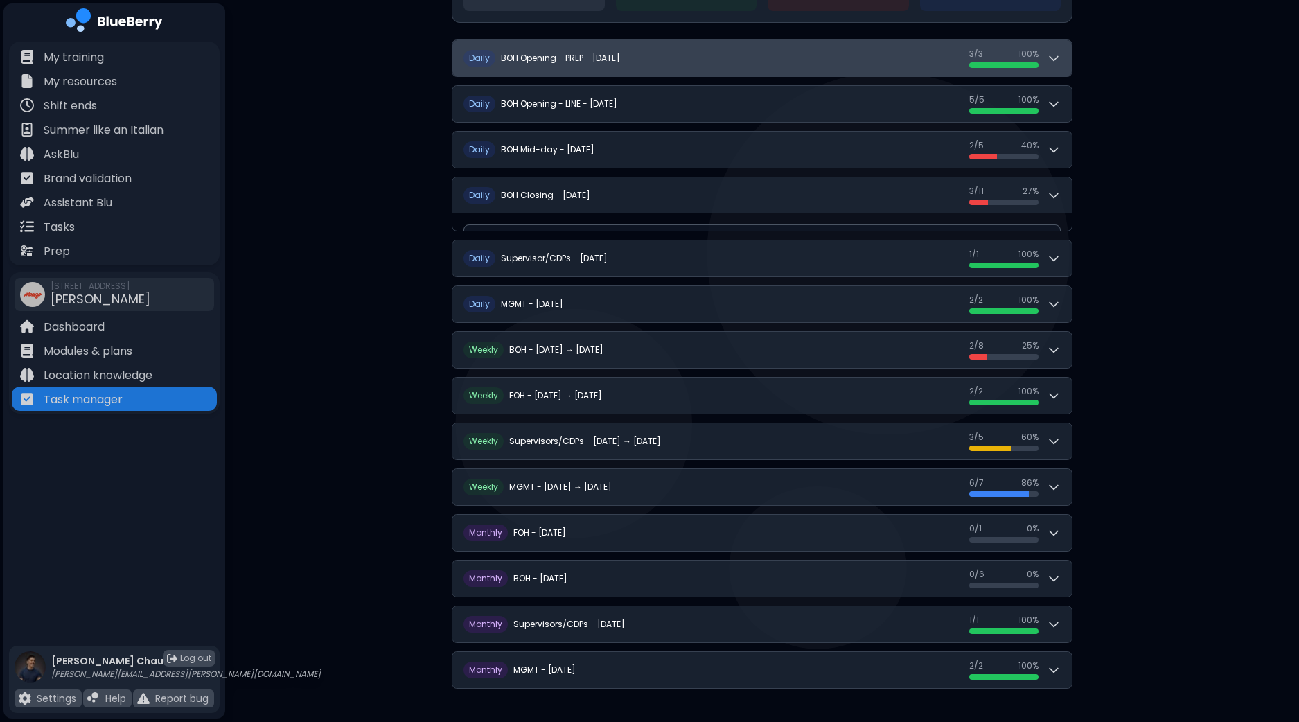
scroll to position [211, 0]
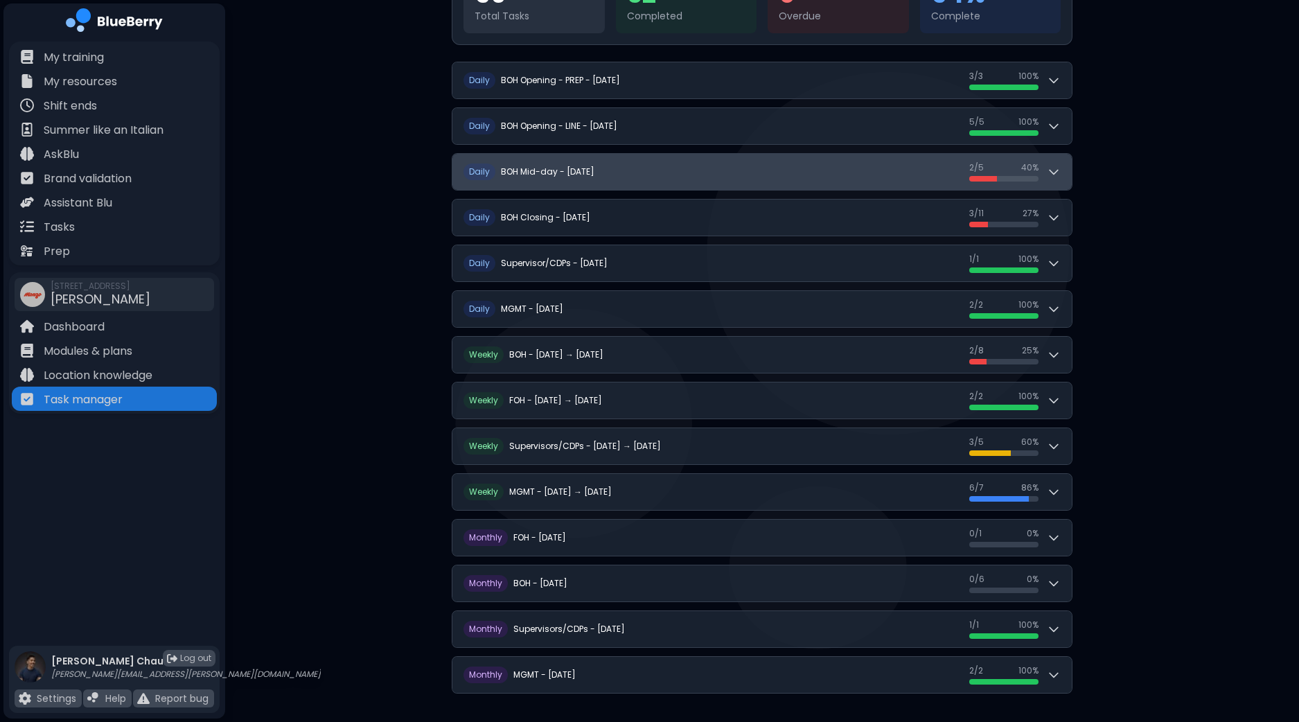
click at [1065, 175] on button "D [PERSON_NAME] Mid-day - [DATE] 2 / 5 2 / 5 40 %" at bounding box center [761, 172] width 619 height 36
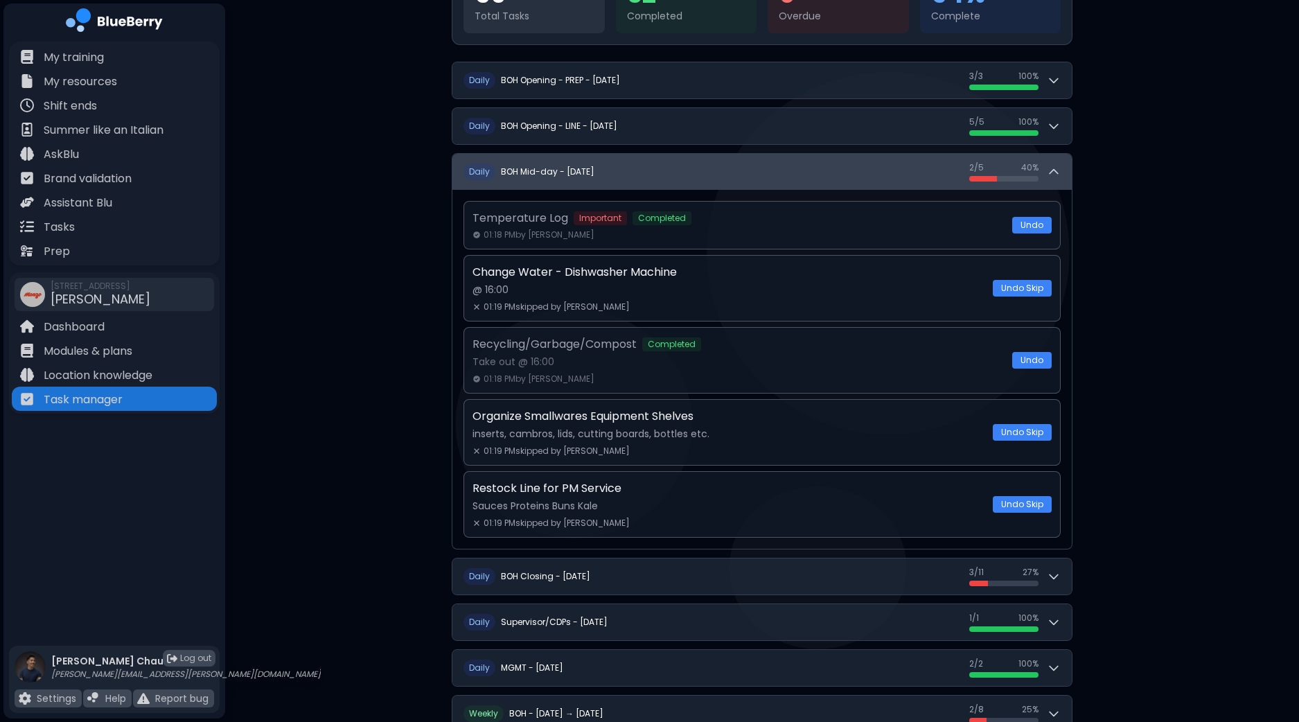
click at [1065, 175] on button "D [PERSON_NAME] Mid-day - [DATE] 2 / 5 2 / 5 40 %" at bounding box center [761, 172] width 619 height 36
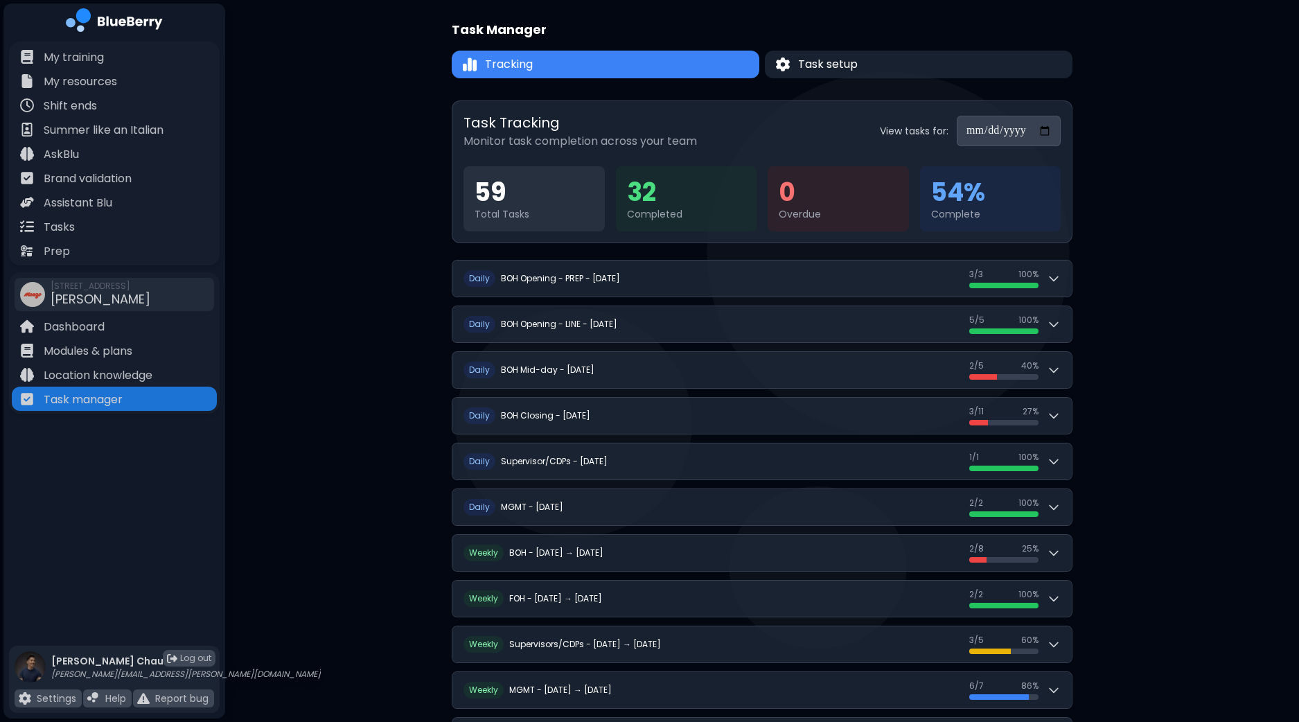
scroll to position [0, 0]
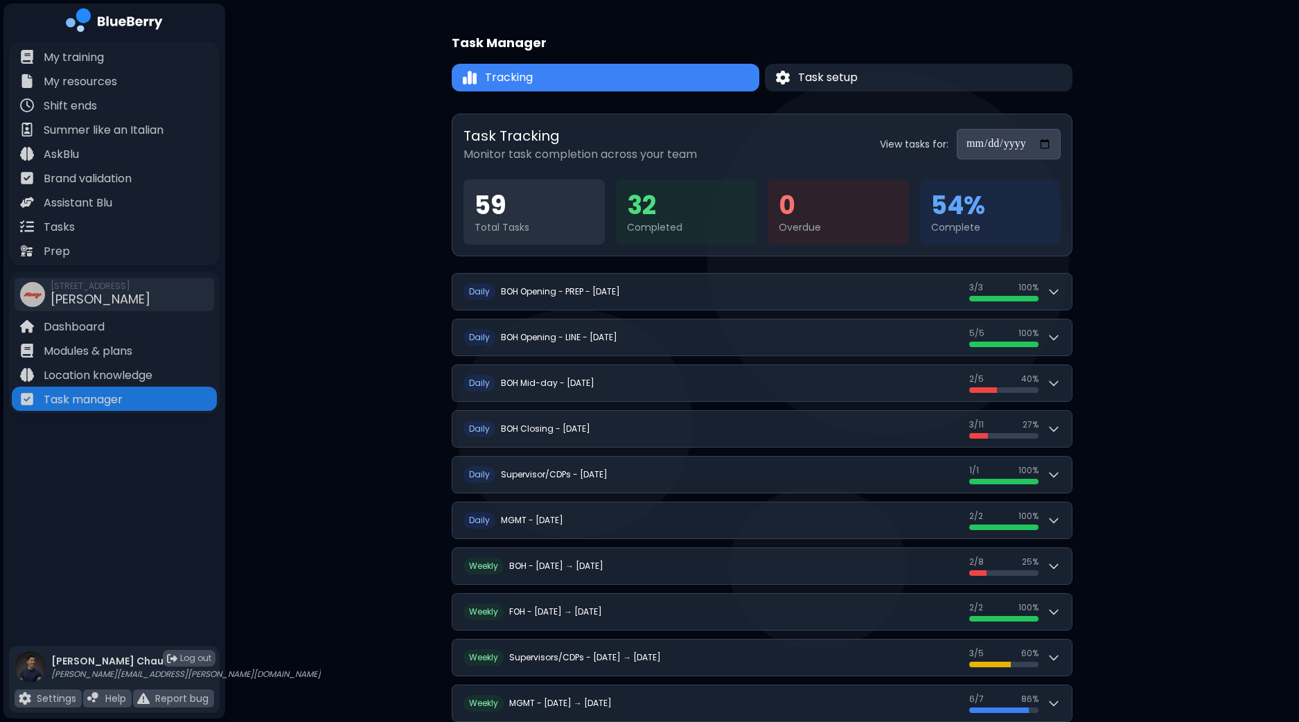
click at [1049, 145] on input "**********" at bounding box center [1009, 144] width 104 height 30
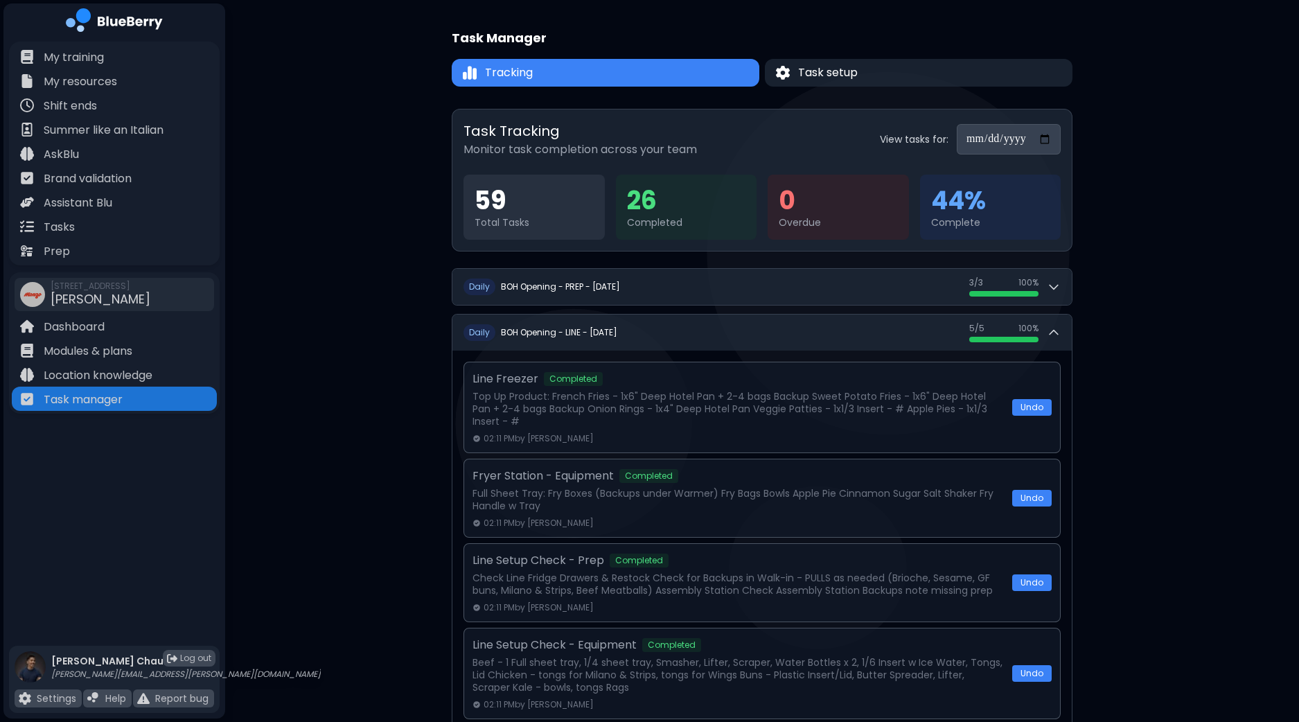
scroll to position [86, 0]
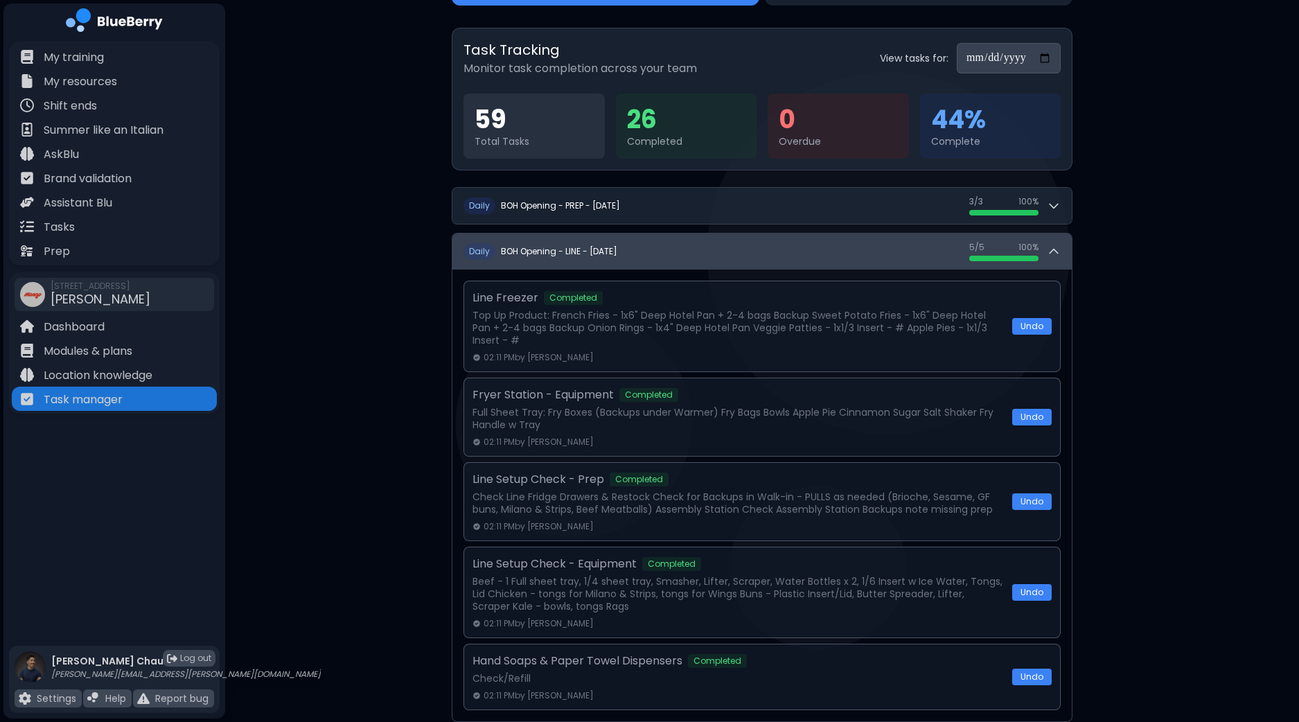
click at [1058, 250] on icon at bounding box center [1054, 252] width 14 height 14
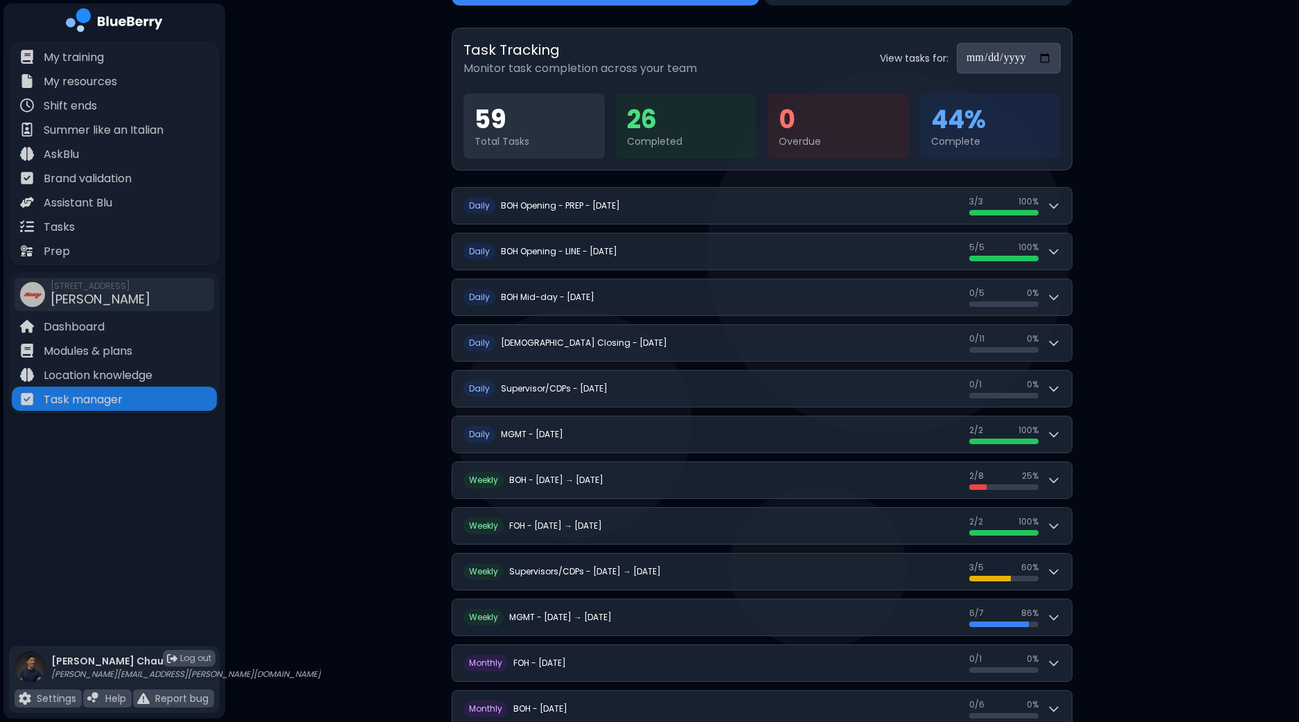
click at [1162, 251] on div "**********" at bounding box center [762, 383] width 1074 height 938
drag, startPoint x: 1133, startPoint y: 492, endPoint x: 1108, endPoint y: 500, distance: 25.6
click at [1133, 492] on div "**********" at bounding box center [762, 383] width 1074 height 938
